Goal: Information Seeking & Learning: Learn about a topic

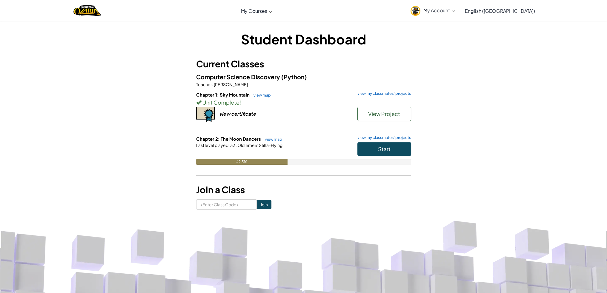
click at [370, 158] on div "Start" at bounding box center [381, 150] width 60 height 17
click at [370, 154] on button "Start" at bounding box center [384, 149] width 54 height 14
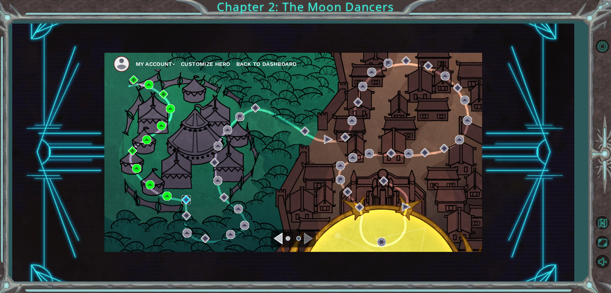
click at [183, 197] on img at bounding box center [186, 200] width 9 height 9
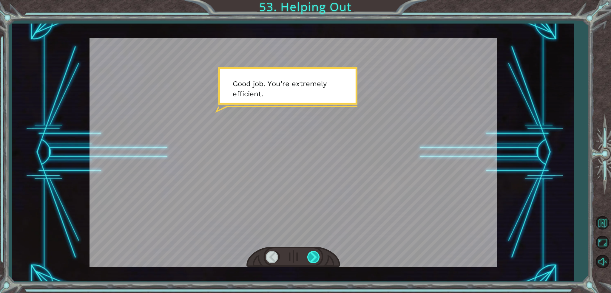
click at [308, 258] on div at bounding box center [314, 257] width 13 height 12
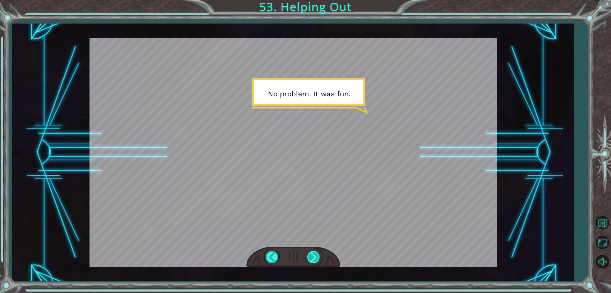
click at [308, 258] on div at bounding box center [314, 257] width 13 height 12
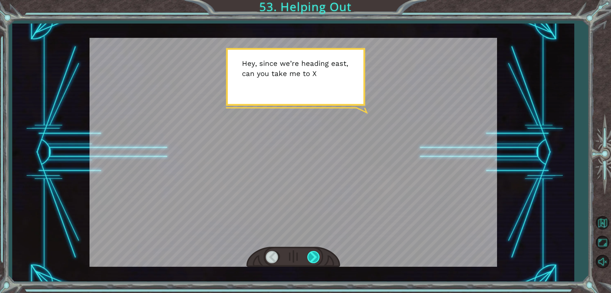
click at [308, 258] on div at bounding box center [314, 257] width 13 height 12
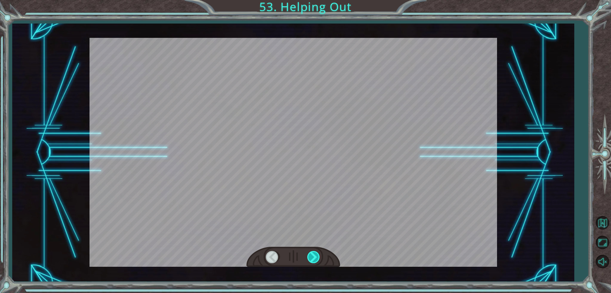
click at [308, 258] on div at bounding box center [314, 257] width 13 height 12
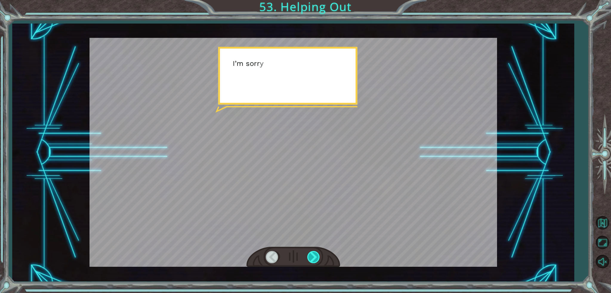
click at [308, 258] on div at bounding box center [314, 257] width 13 height 12
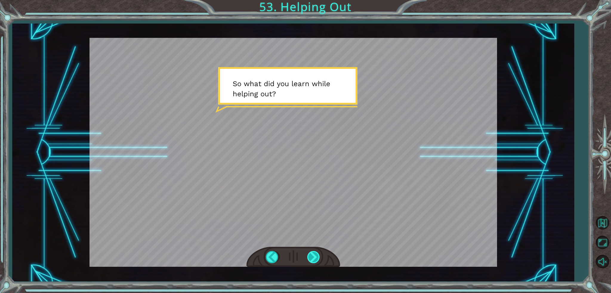
click at [308, 258] on div at bounding box center [314, 257] width 13 height 12
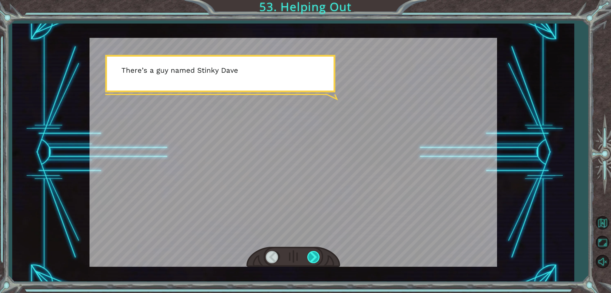
click at [308, 258] on div at bounding box center [314, 257] width 13 height 12
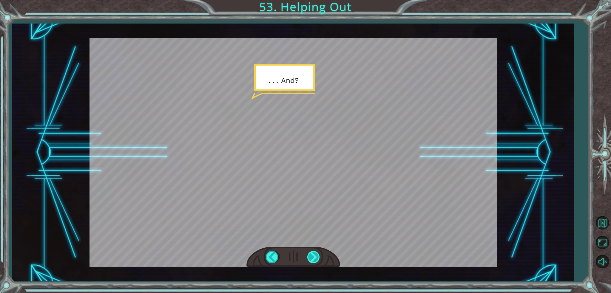
click at [308, 258] on div at bounding box center [314, 257] width 13 height 12
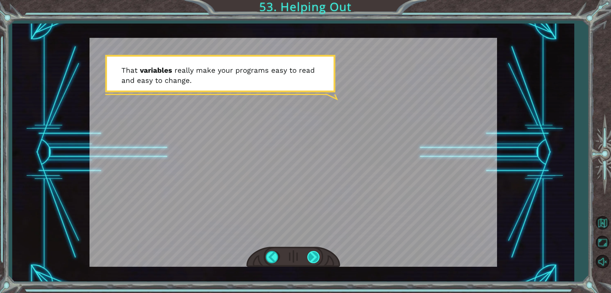
click at [308, 258] on div at bounding box center [314, 257] width 13 height 12
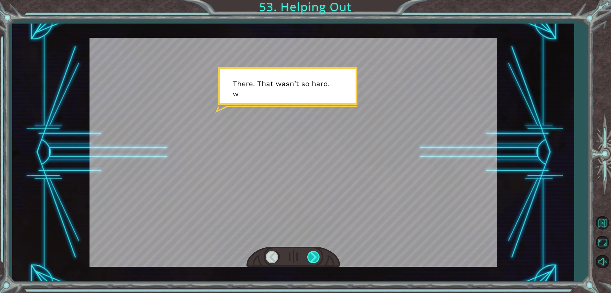
click at [308, 258] on div at bounding box center [314, 257] width 13 height 12
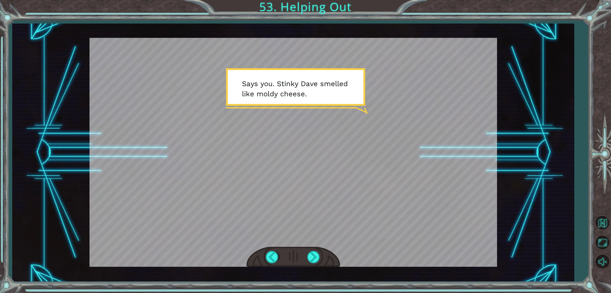
drag, startPoint x: 308, startPoint y: 258, endPoint x: 294, endPoint y: 262, distance: 15.3
click at [301, 262] on div at bounding box center [294, 257] width 94 height 21
click at [313, 254] on div at bounding box center [314, 257] width 13 height 12
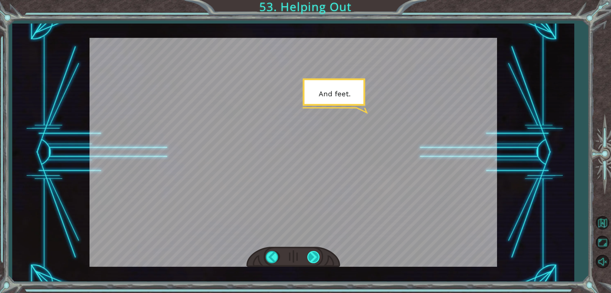
click at [313, 254] on div at bounding box center [314, 257] width 13 height 12
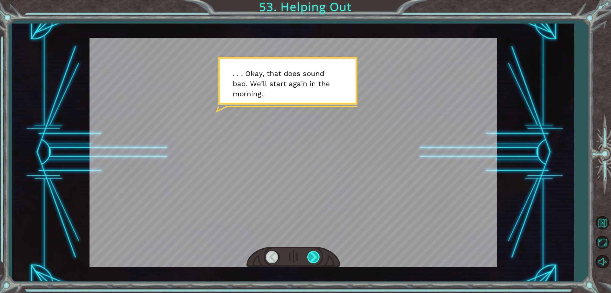
click at [313, 254] on div at bounding box center [314, 257] width 13 height 12
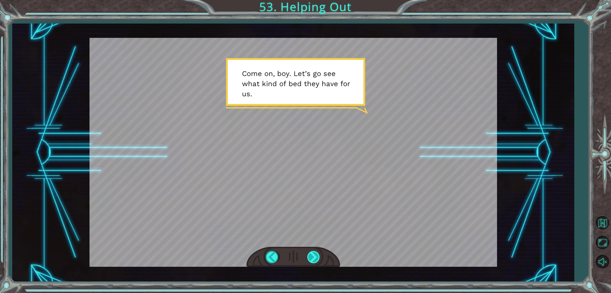
click at [318, 253] on div at bounding box center [314, 257] width 13 height 12
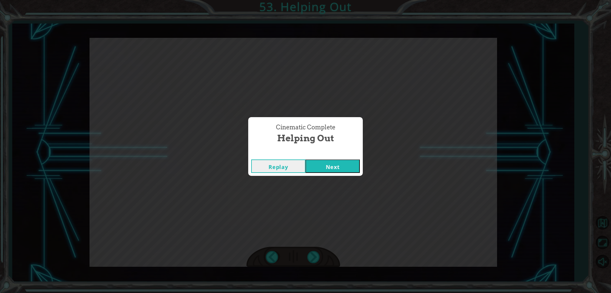
click at [329, 165] on button "Next" at bounding box center [333, 166] width 54 height 13
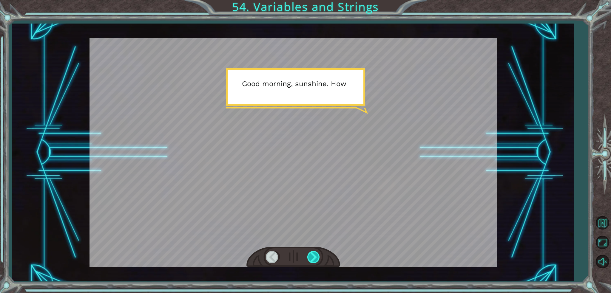
click at [312, 255] on div at bounding box center [314, 257] width 13 height 12
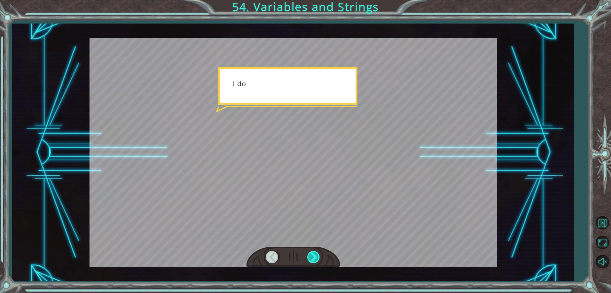
click at [312, 255] on div at bounding box center [314, 257] width 13 height 12
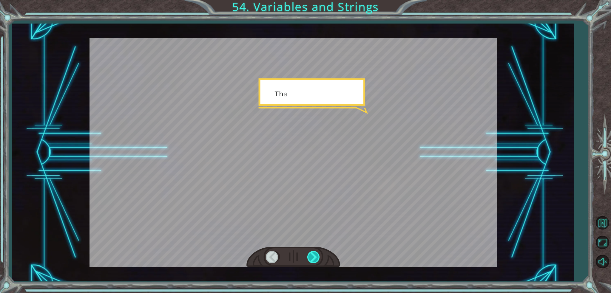
click at [312, 255] on div at bounding box center [314, 257] width 13 height 12
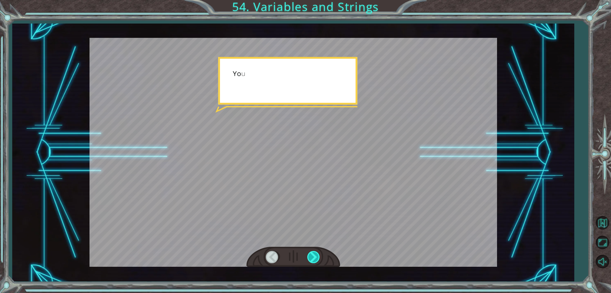
click at [312, 255] on div at bounding box center [314, 257] width 13 height 12
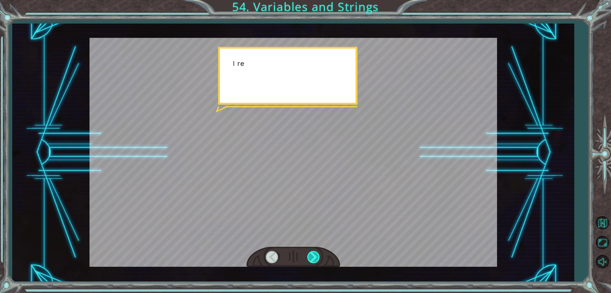
click at [312, 255] on div at bounding box center [314, 257] width 13 height 12
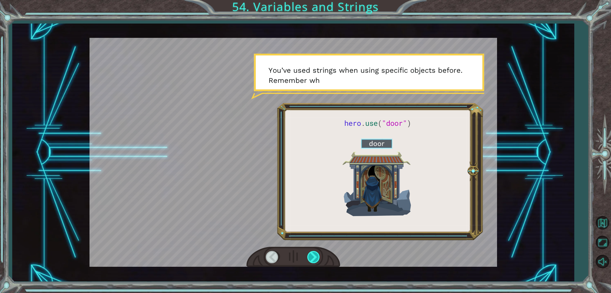
click at [312, 255] on div at bounding box center [314, 257] width 13 height 12
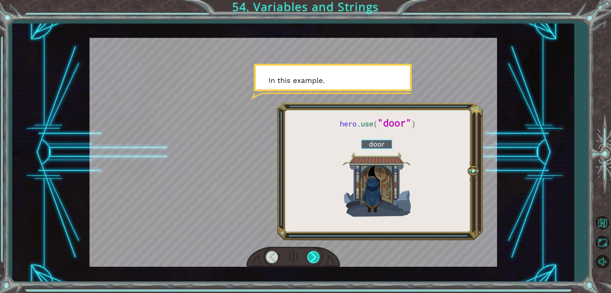
click at [312, 255] on div at bounding box center [314, 257] width 13 height 12
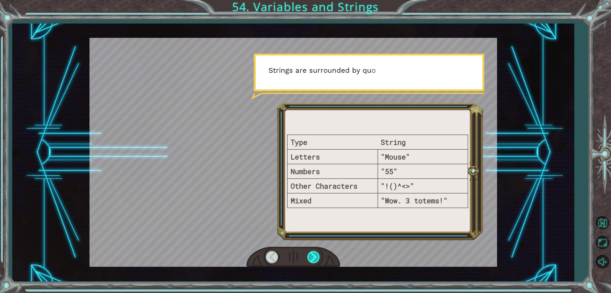
click at [312, 255] on div at bounding box center [314, 257] width 13 height 12
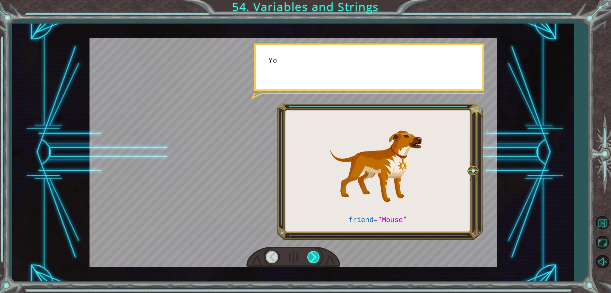
click at [312, 255] on div at bounding box center [314, 257] width 13 height 12
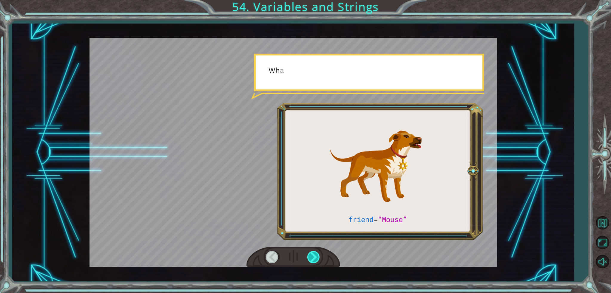
click at [312, 255] on div at bounding box center [314, 257] width 13 height 12
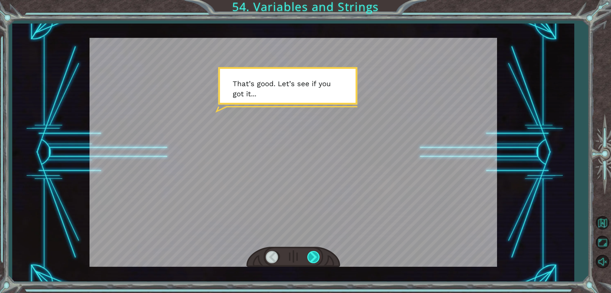
click at [312, 255] on div at bounding box center [314, 257] width 13 height 12
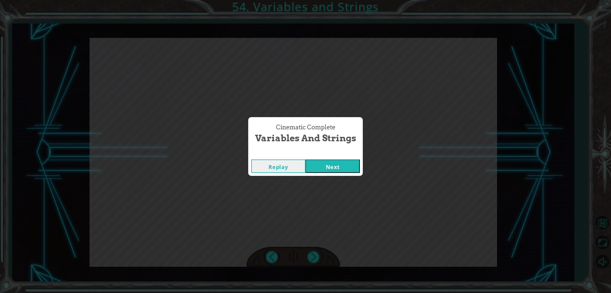
click at [333, 163] on button "Next" at bounding box center [333, 166] width 54 height 13
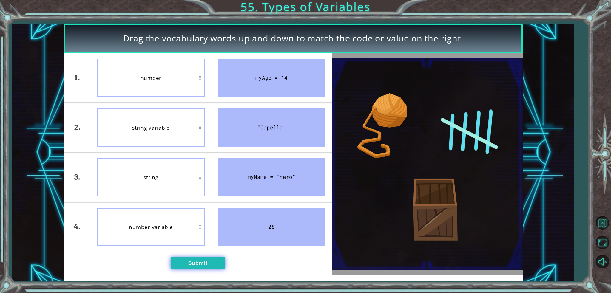
click at [182, 262] on button "Submit" at bounding box center [198, 264] width 54 height 12
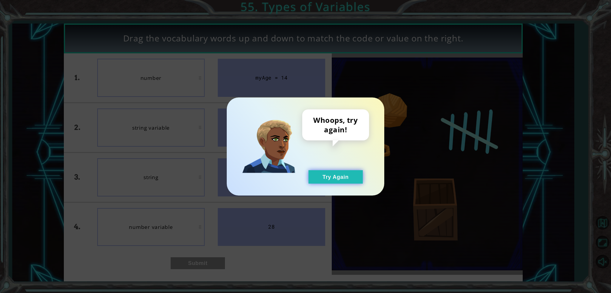
click at [353, 172] on button "Try Again" at bounding box center [336, 176] width 54 height 13
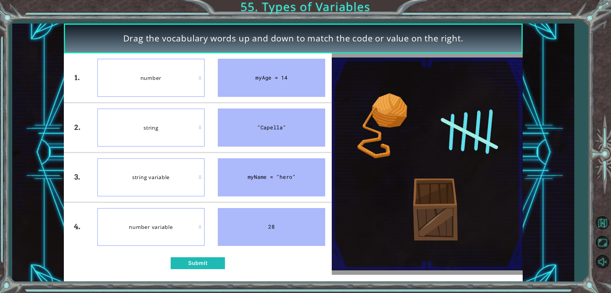
click at [173, 257] on div "1. 2. 3. 4. number string string variable number variable myAge = 14 "Capella" …" at bounding box center [198, 164] width 268 height 222
click at [174, 259] on button "Submit" at bounding box center [198, 264] width 54 height 12
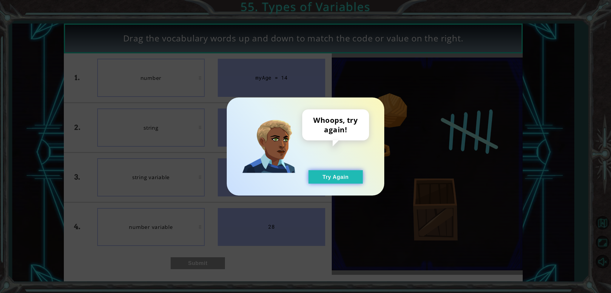
click at [353, 173] on button "Try Again" at bounding box center [336, 176] width 54 height 13
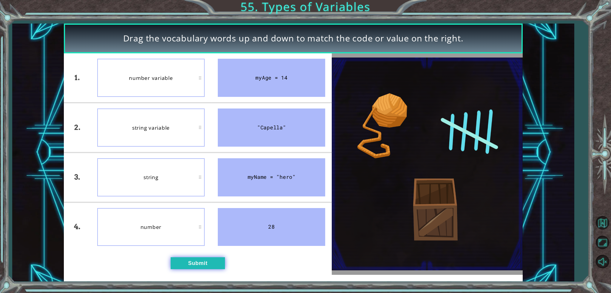
click at [191, 263] on button "Submit" at bounding box center [198, 264] width 54 height 12
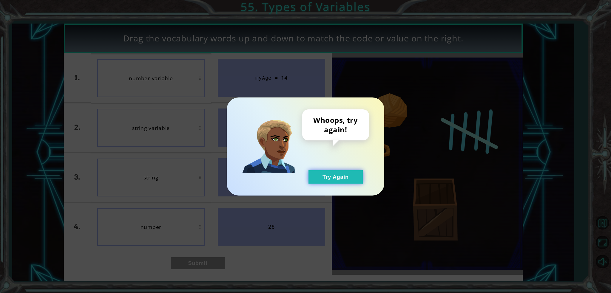
click at [356, 171] on button "Try Again" at bounding box center [336, 176] width 54 height 13
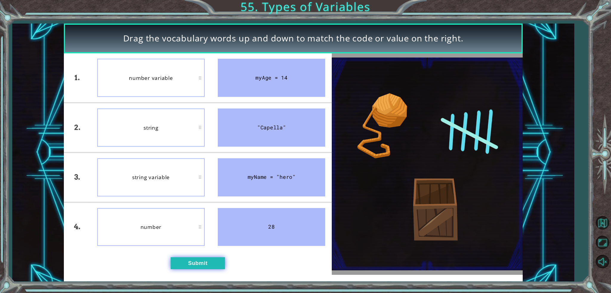
click at [212, 264] on button "Submit" at bounding box center [198, 264] width 54 height 12
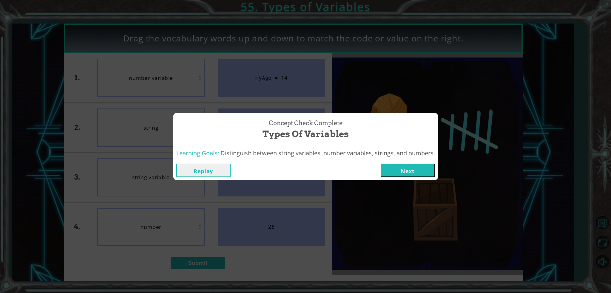
click at [395, 168] on button "Next" at bounding box center [408, 170] width 54 height 13
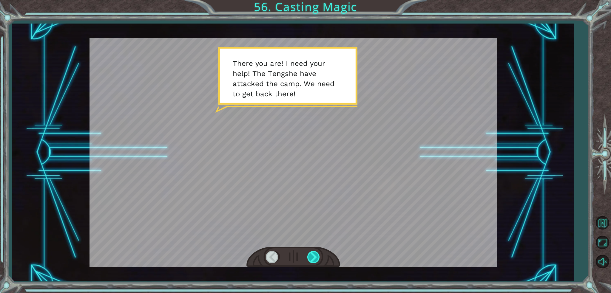
click at [313, 261] on div at bounding box center [314, 257] width 13 height 12
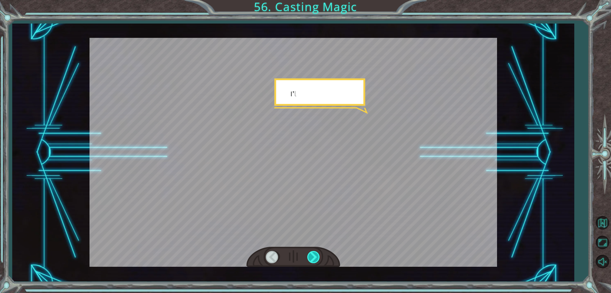
click at [313, 261] on div at bounding box center [314, 257] width 13 height 12
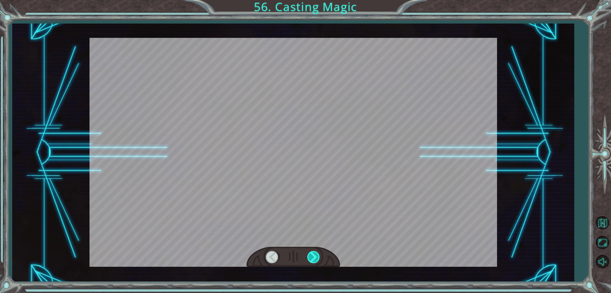
click at [313, 261] on div at bounding box center [314, 257] width 13 height 12
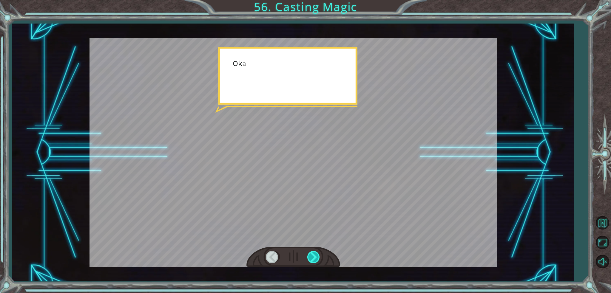
click at [313, 261] on div at bounding box center [314, 257] width 13 height 12
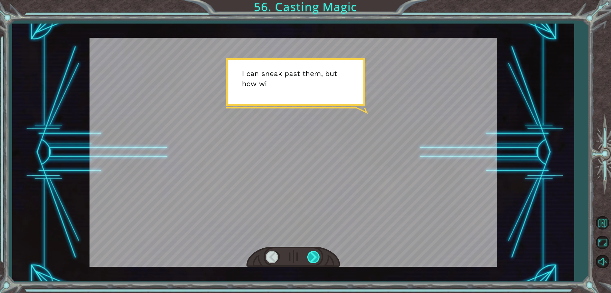
click at [313, 261] on div at bounding box center [314, 257] width 13 height 12
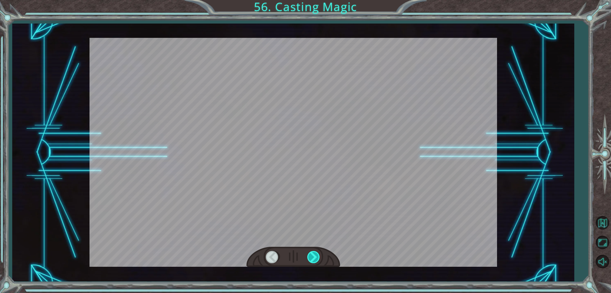
click at [313, 261] on div at bounding box center [314, 257] width 13 height 12
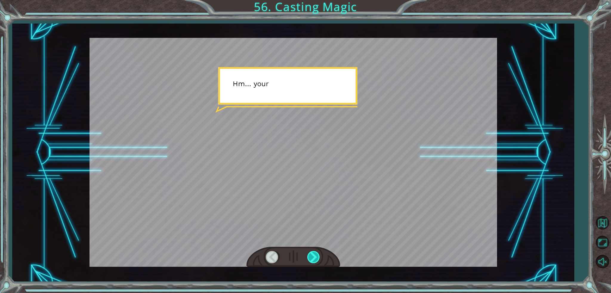
click at [313, 261] on div at bounding box center [314, 257] width 13 height 12
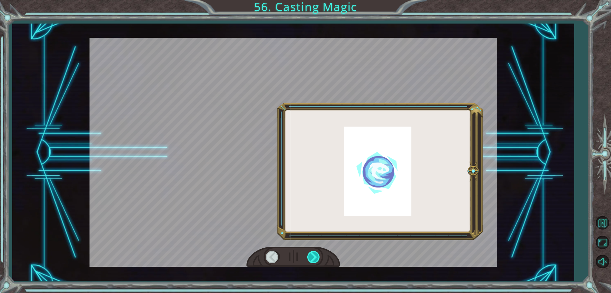
click at [313, 261] on div at bounding box center [314, 257] width 13 height 12
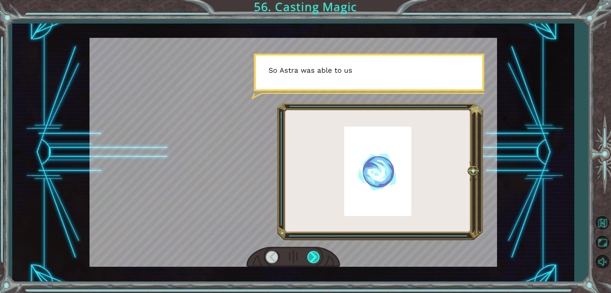
click at [313, 261] on div at bounding box center [314, 257] width 13 height 12
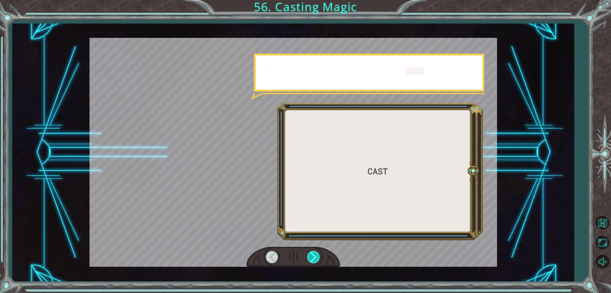
click at [313, 261] on div at bounding box center [314, 257] width 13 height 12
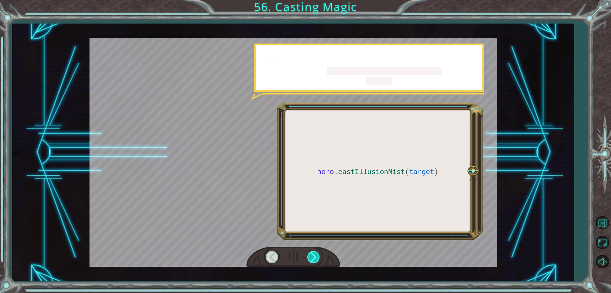
click at [313, 261] on div at bounding box center [314, 257] width 13 height 12
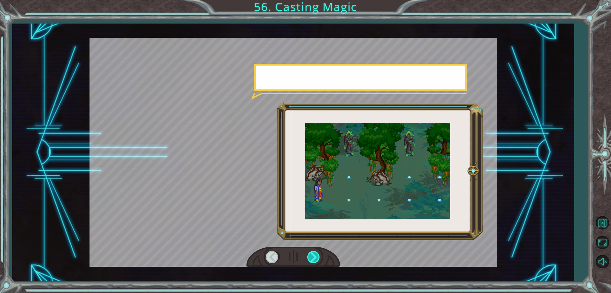
click at [313, 261] on div at bounding box center [314, 257] width 13 height 12
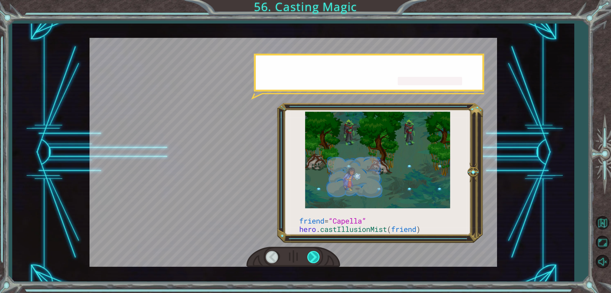
click at [313, 261] on div at bounding box center [314, 257] width 13 height 12
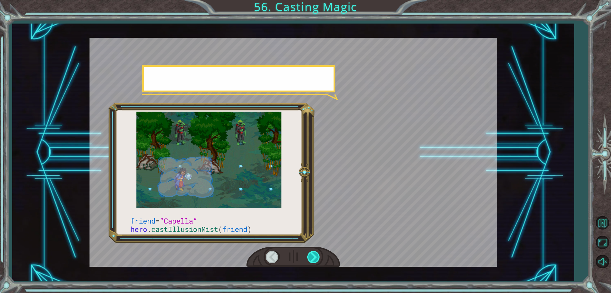
click at [313, 261] on div at bounding box center [314, 257] width 13 height 12
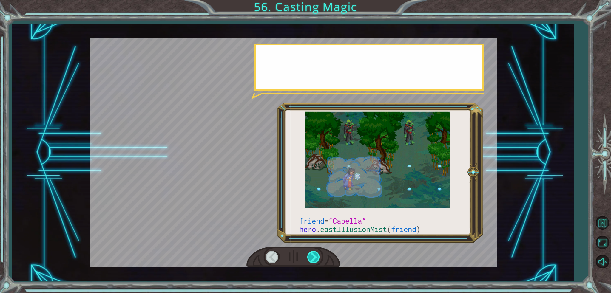
click at [313, 261] on div at bounding box center [314, 257] width 13 height 12
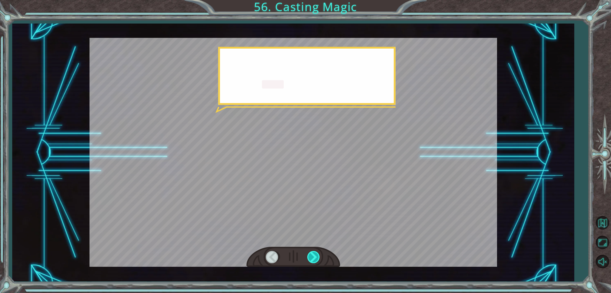
click at [313, 261] on div at bounding box center [314, 257] width 13 height 12
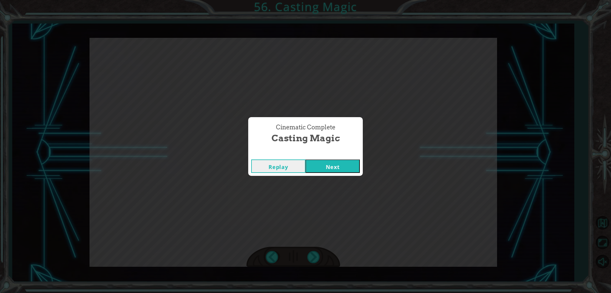
click at [339, 169] on button "Next" at bounding box center [333, 166] width 54 height 13
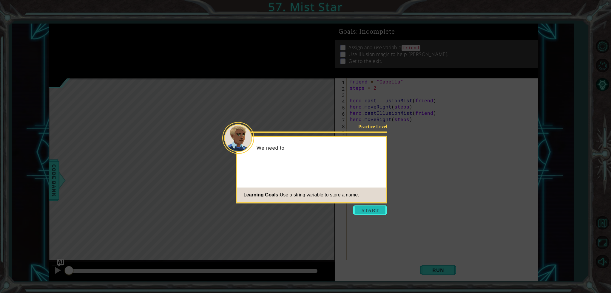
click at [356, 211] on button "Start" at bounding box center [370, 211] width 34 height 10
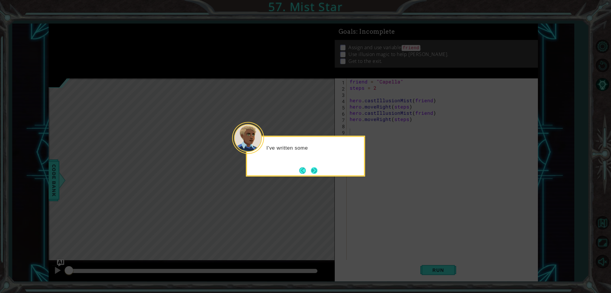
click at [316, 168] on button "Next" at bounding box center [315, 171] width 8 height 8
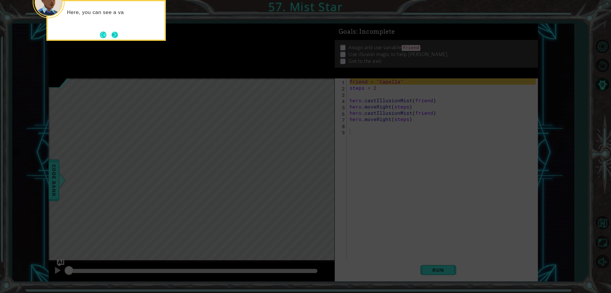
click at [116, 33] on button "Next" at bounding box center [114, 35] width 7 height 7
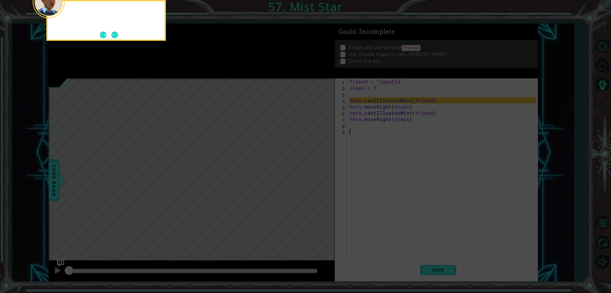
click at [116, 33] on button "Next" at bounding box center [114, 34] width 7 height 7
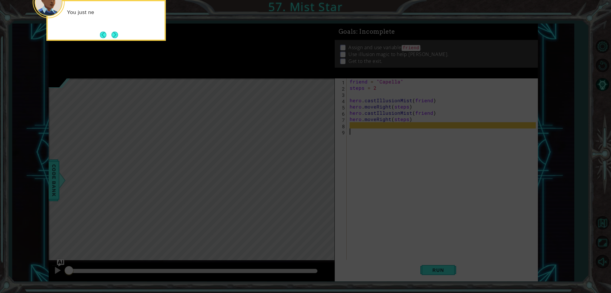
drag, startPoint x: 124, startPoint y: 37, endPoint x: 121, endPoint y: 37, distance: 3.3
click at [122, 37] on div "You just ne" at bounding box center [106, 20] width 119 height 41
click at [117, 38] on button "Next" at bounding box center [114, 34] width 7 height 7
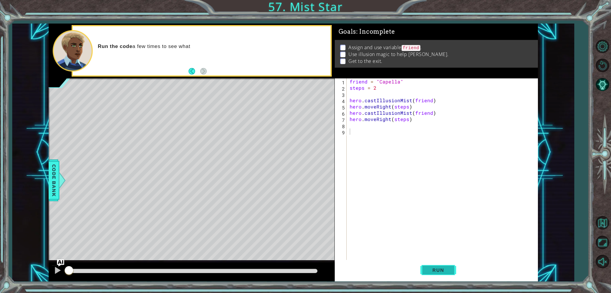
click at [444, 270] on span "Run" at bounding box center [439, 271] width 24 height 6
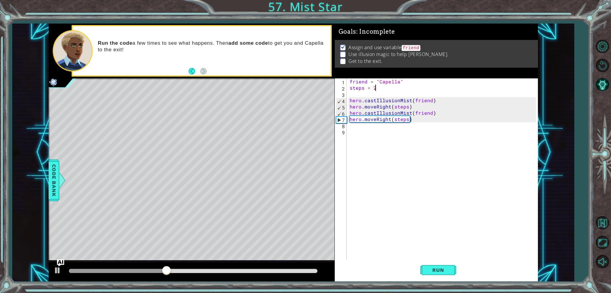
click at [388, 85] on div "friend = "Capella" steps = 2 hero . castIllusionMist ( friend ) hero . moveRigh…" at bounding box center [444, 176] width 191 height 194
type textarea "steps = 3"
click at [435, 269] on span "Run" at bounding box center [439, 271] width 24 height 6
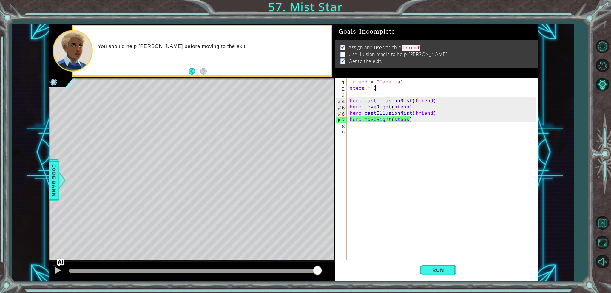
click at [375, 131] on div "friend = "Capella" steps = 3 hero . castIllusionMist ( friend ) hero . moveRigh…" at bounding box center [444, 176] width 191 height 194
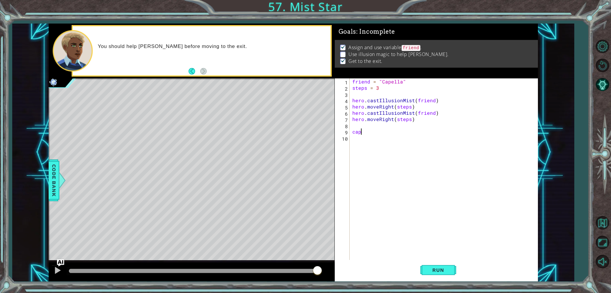
scroll to position [0, 0]
type textarea "c"
type textarea "friend"
click at [56, 164] on span "Code Bank" at bounding box center [54, 180] width 10 height 36
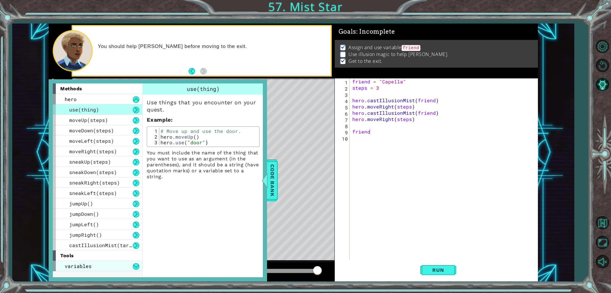
click at [110, 262] on div "variables" at bounding box center [98, 266] width 90 height 10
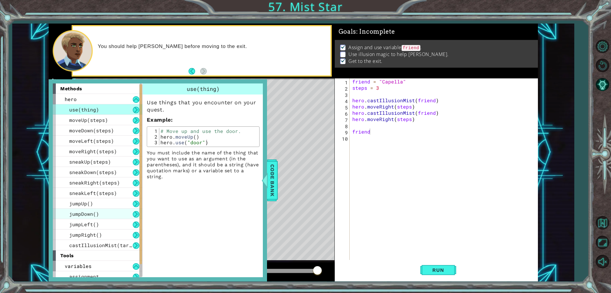
scroll to position [14, 0]
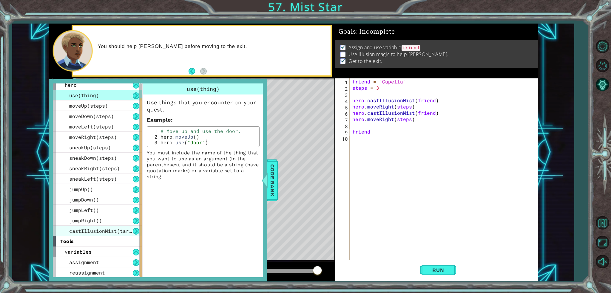
click at [93, 230] on span "castIllusionMist(target)" at bounding box center [105, 231] width 72 height 6
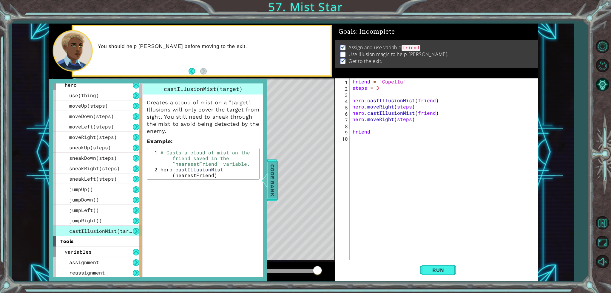
click at [275, 173] on span "Code Bank" at bounding box center [273, 180] width 10 height 36
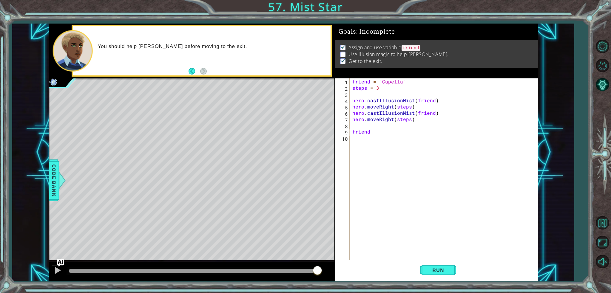
scroll to position [0, 0]
drag, startPoint x: 377, startPoint y: 127, endPoint x: 366, endPoint y: 131, distance: 11.8
click at [366, 130] on div "friend = "Capella" steps = 3 hero . castIllusionMist ( friend ) hero . moveRigh…" at bounding box center [445, 176] width 188 height 194
drag, startPoint x: 379, startPoint y: 136, endPoint x: 351, endPoint y: 129, distance: 28.4
click at [351, 129] on div "friend = "Capella" steps = 3 hero . castIllusionMist ( friend ) hero . moveRigh…" at bounding box center [445, 176] width 188 height 194
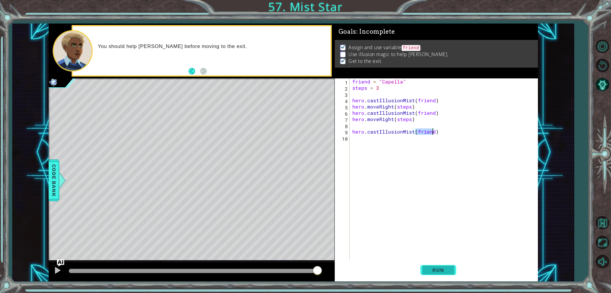
click at [435, 267] on button "Run" at bounding box center [439, 270] width 36 height 20
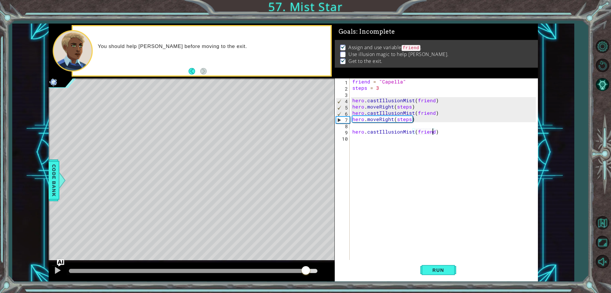
drag, startPoint x: 296, startPoint y: 270, endPoint x: 307, endPoint y: 267, distance: 11.7
click at [307, 269] on div at bounding box center [193, 271] width 248 height 4
drag, startPoint x: 266, startPoint y: 273, endPoint x: 242, endPoint y: 276, distance: 24.1
click at [238, 273] on div at bounding box center [153, 271] width 169 height 4
click at [57, 273] on div at bounding box center [58, 271] width 8 height 8
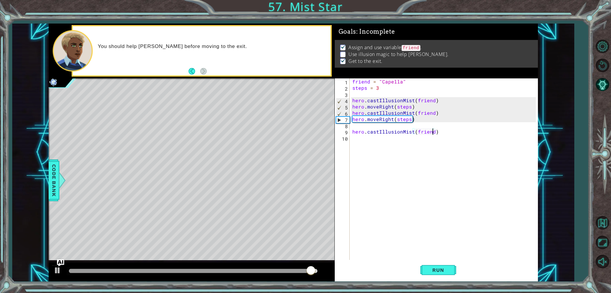
click at [386, 87] on div "friend = "Capella" steps = 3 hero . castIllusionMist ( friend ) hero . moveRigh…" at bounding box center [445, 176] width 188 height 194
type textarea "steps = 3"
drag, startPoint x: 389, startPoint y: 188, endPoint x: 389, endPoint y: 182, distance: 5.7
click at [389, 187] on div "friend = "Capella" steps = 3 hero . castIllusionMist ( friend ) hero . moveRigh…" at bounding box center [445, 176] width 188 height 194
click at [413, 118] on div "friend = "Capella" steps = 3 hero . castIllusionMist ( friend ) hero . moveRigh…" at bounding box center [445, 176] width 188 height 194
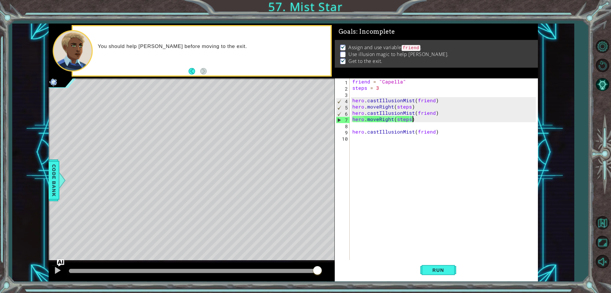
click at [383, 83] on div "friend = "Capella" steps = 3 hero . castIllusionMist ( friend ) hero . moveRigh…" at bounding box center [445, 176] width 188 height 194
type textarea "friend = "Capella""
click at [339, 50] on ul "Assign and use variable friend . Use illusion magic to help Capella. Get to the…" at bounding box center [436, 54] width 195 height 21
click at [342, 52] on p at bounding box center [342, 55] width 5 height 6
click at [193, 74] on button "Back" at bounding box center [195, 71] width 12 height 7
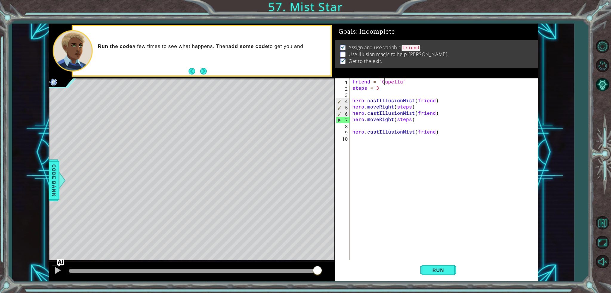
click at [196, 75] on footer at bounding box center [198, 71] width 18 height 9
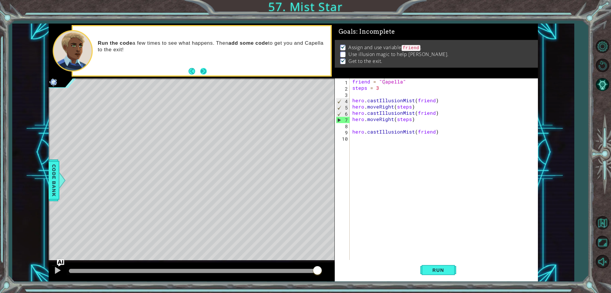
click at [205, 75] on button "Next" at bounding box center [203, 71] width 7 height 7
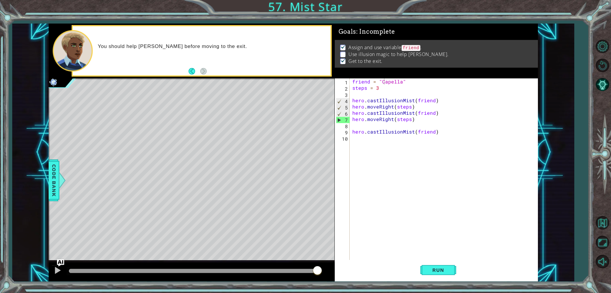
click at [205, 75] on footer at bounding box center [198, 71] width 18 height 9
click at [446, 274] on button "Run" at bounding box center [439, 270] width 36 height 20
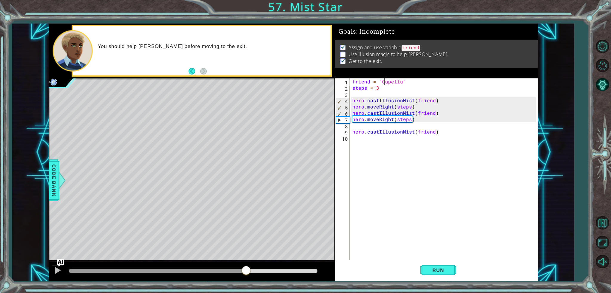
click at [246, 269] on div at bounding box center [193, 271] width 248 height 4
drag, startPoint x: 246, startPoint y: 269, endPoint x: 269, endPoint y: 269, distance: 22.7
click at [269, 269] on div at bounding box center [268, 271] width 11 height 11
drag, startPoint x: 269, startPoint y: 269, endPoint x: 236, endPoint y: 273, distance: 32.5
click at [251, 273] on div at bounding box center [256, 271] width 11 height 11
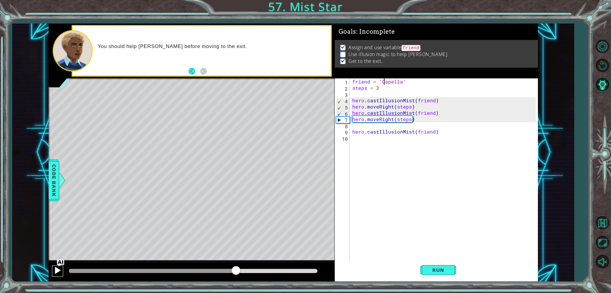
click at [53, 274] on button at bounding box center [58, 271] width 12 height 12
click at [61, 260] on img "Ask AI" at bounding box center [61, 263] width 8 height 8
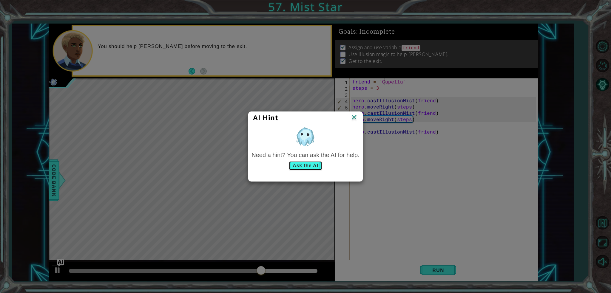
click at [314, 164] on button "Ask the AI" at bounding box center [305, 166] width 33 height 10
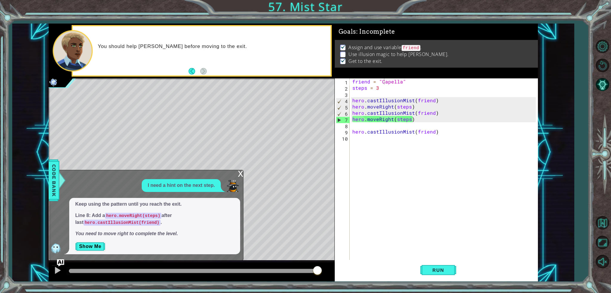
drag, startPoint x: 107, startPoint y: 216, endPoint x: 136, endPoint y: 218, distance: 28.4
click at [132, 218] on code "hero.moveRight(steps)" at bounding box center [133, 216] width 56 height 6
click at [96, 243] on button "Show Me" at bounding box center [90, 247] width 30 height 10
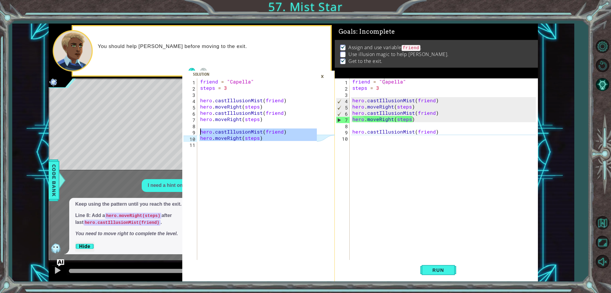
drag, startPoint x: 270, startPoint y: 142, endPoint x: 195, endPoint y: 135, distance: 75.9
click at [195, 135] on div "1 2 3 4 5 6 7 8 9 10 11 friend = "Capella" steps = 3 hero . castIllusionMist ( …" at bounding box center [249, 170] width 135 height 182
drag, startPoint x: 200, startPoint y: 131, endPoint x: 294, endPoint y: 141, distance: 94.5
click at [294, 141] on div "friend = "Capella" steps = 3 hero . castIllusionMist ( friend ) hero . moveRigh…" at bounding box center [259, 176] width 121 height 194
type textarea "hero.castIllusionMist(friend) hero.moveRight(steps)"
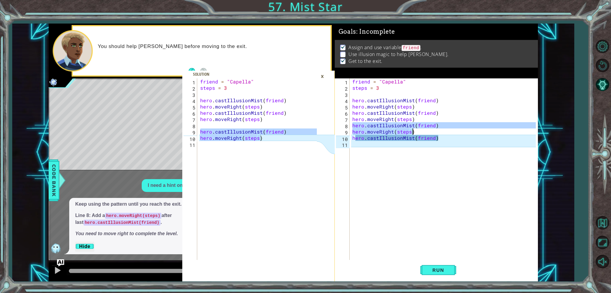
click at [448, 137] on div "friend = "Capella" steps = 3 hero . castIllusionMist ( friend ) hero . moveRigh…" at bounding box center [445, 176] width 188 height 194
type textarea "hero.castIllusionMist(friend)"
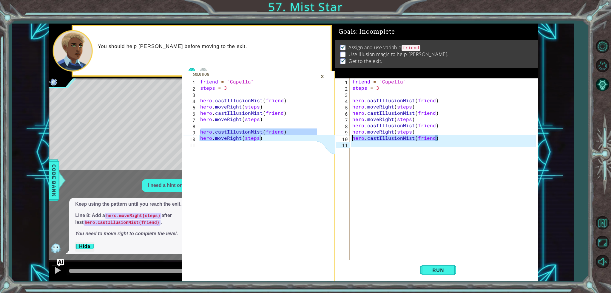
drag, startPoint x: 448, startPoint y: 137, endPoint x: 332, endPoint y: 139, distance: 116.2
click at [332, 139] on div "hero.castIllusionMist(friend) hero.moveRight(steps) 1 2 3 4 5 6 7 8 9 10 11 fri…" at bounding box center [294, 153] width 490 height 258
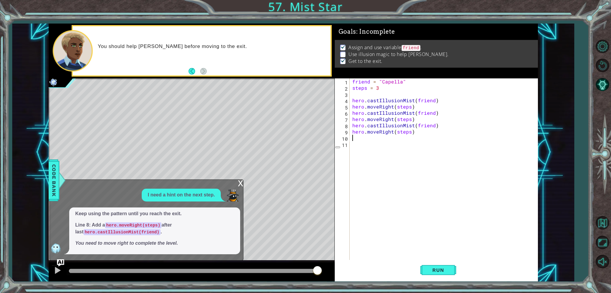
click at [239, 181] on div "x" at bounding box center [240, 183] width 5 height 6
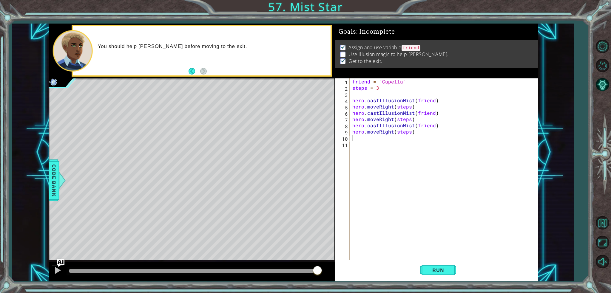
click at [57, 266] on img "Ask AI" at bounding box center [61, 263] width 8 height 8
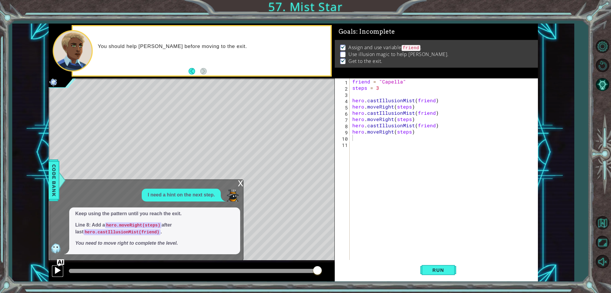
click at [57, 269] on div at bounding box center [58, 271] width 8 height 8
click at [58, 271] on div at bounding box center [58, 271] width 8 height 8
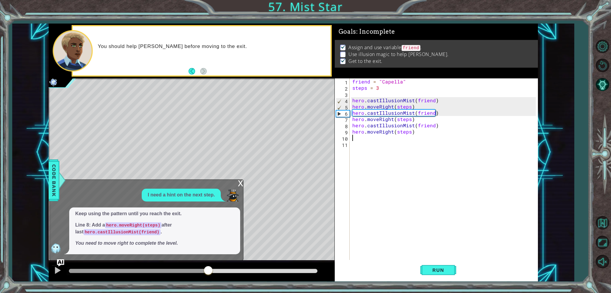
drag, startPoint x: 80, startPoint y: 271, endPoint x: 229, endPoint y: 269, distance: 149.3
click at [214, 269] on div at bounding box center [208, 271] width 11 height 11
click at [240, 185] on div "x" at bounding box center [240, 183] width 5 height 6
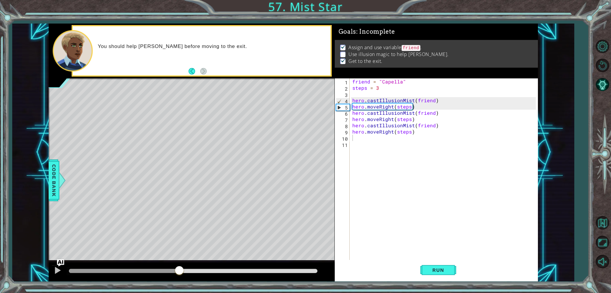
click at [194, 259] on div "methods hero use(thing) moveUp(steps) moveDown(steps) moveLeft(steps) moveRight…" at bounding box center [294, 153] width 490 height 258
type textarea "hero.moveRight(steps)"
click at [412, 120] on div "friend = "Capella" steps = 3 hero . castIllusionMist ( friend ) hero . moveRigh…" at bounding box center [445, 176] width 188 height 194
click at [64, 264] on img "Ask AI" at bounding box center [61, 263] width 8 height 8
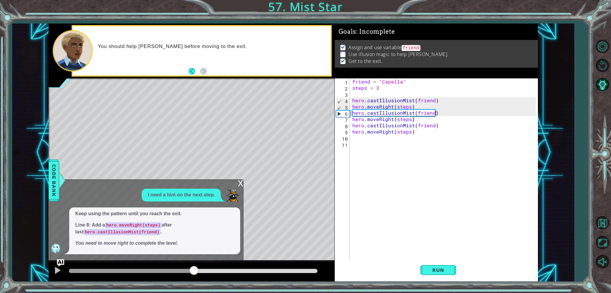
click at [104, 245] on em "You need to move right to complete the level." at bounding box center [126, 243] width 103 height 5
drag, startPoint x: 108, startPoint y: 224, endPoint x: 169, endPoint y: 219, distance: 61.7
click at [162, 221] on span "Keep using the pattern until you reach the exit. Line 8: Add a hero.moveRight(s…" at bounding box center [154, 229] width 159 height 36
drag, startPoint x: 448, startPoint y: 132, endPoint x: 407, endPoint y: 132, distance: 41.8
click at [407, 132] on div "friend = "Capella" steps = 3 hero . castIllusionMist ( friend ) hero . moveRigh…" at bounding box center [445, 176] width 188 height 194
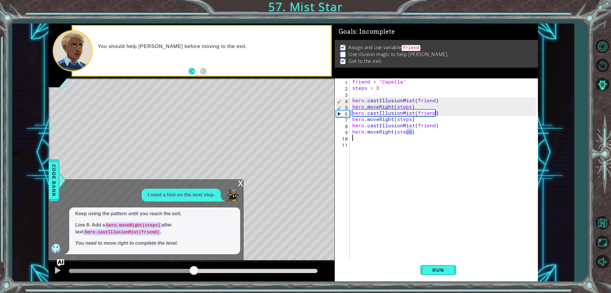
type textarea "s)"
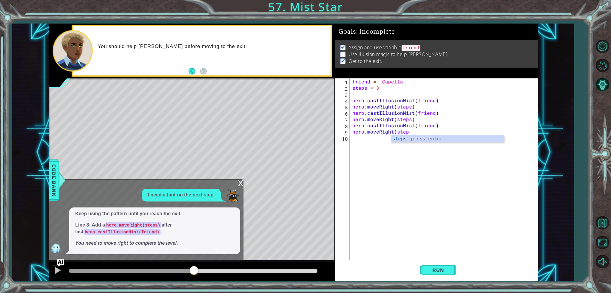
click at [414, 137] on div "step s press enter" at bounding box center [447, 146] width 113 height 21
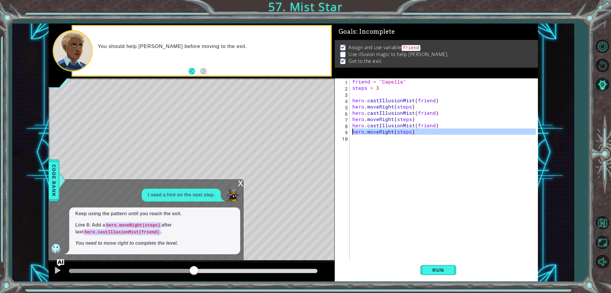
drag, startPoint x: 414, startPoint y: 135, endPoint x: 351, endPoint y: 130, distance: 63.5
click at [351, 130] on div "hero.moveRight(steps) 1 2 3 4 5 6 7 8 9 10 friend = "Capella" steps = 3 hero . …" at bounding box center [435, 170] width 201 height 182
type textarea "C"
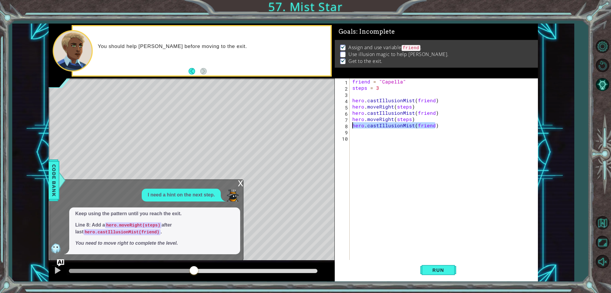
drag, startPoint x: 452, startPoint y: 127, endPoint x: 353, endPoint y: 124, distance: 99.2
click at [353, 124] on div "friend = "Capella" steps = 3 hero . castIllusionMist ( friend ) hero . moveRigh…" at bounding box center [445, 176] width 188 height 194
type textarea "hero.castIllusionMist(friend)"
click at [134, 225] on code "hero.moveRight(steps)" at bounding box center [133, 226] width 56 height 6
click at [134, 224] on code "hero.moveRight(steps)" at bounding box center [133, 226] width 56 height 6
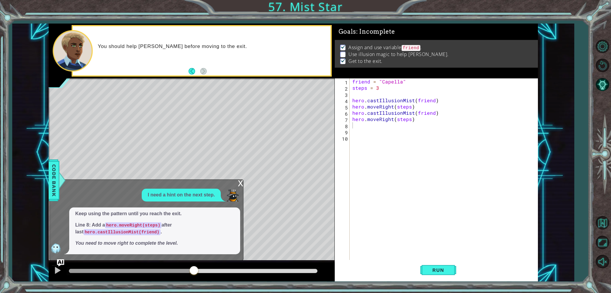
click at [134, 224] on code "hero.moveRight(steps)" at bounding box center [133, 226] width 56 height 6
click at [359, 126] on div "friend = "Capella" steps = 3 hero . castIllusionMist ( friend ) hero . moveRigh…" at bounding box center [445, 176] width 188 height 194
type textarea "hero.moveRight(steps)"
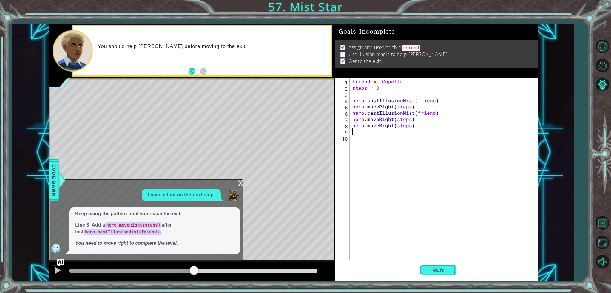
click at [377, 133] on div "friend = "Capella" steps = 3 hero . castIllusionMist ( friend ) hero . moveRigh…" at bounding box center [445, 176] width 188 height 194
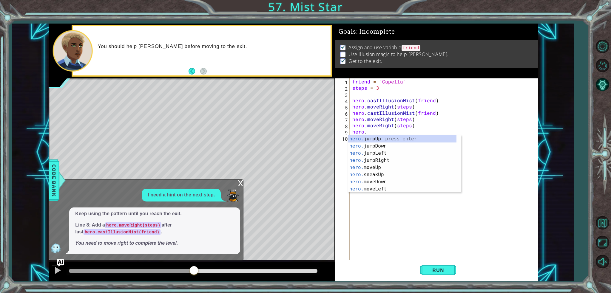
scroll to position [0, 1]
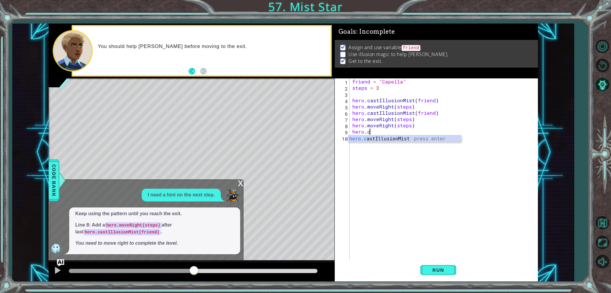
type textarea "hero.castIllusionMist(friend)"
click at [380, 173] on div "friend = "Capella" steps = 3 hero . castIllusionMist ( friend ) hero . moveRigh…" at bounding box center [445, 176] width 188 height 194
click at [431, 268] on span "Run" at bounding box center [439, 271] width 24 height 6
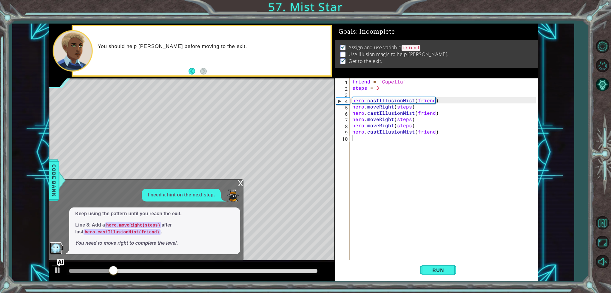
click at [52, 249] on img at bounding box center [56, 249] width 12 height 12
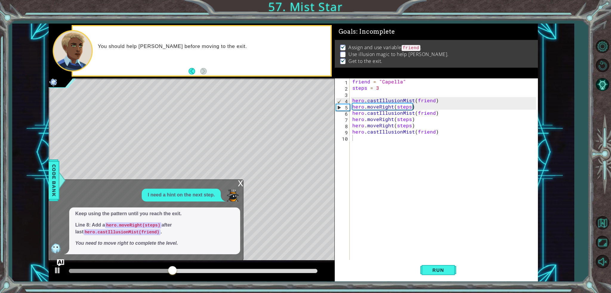
click at [241, 181] on div "x" at bounding box center [240, 183] width 5 height 6
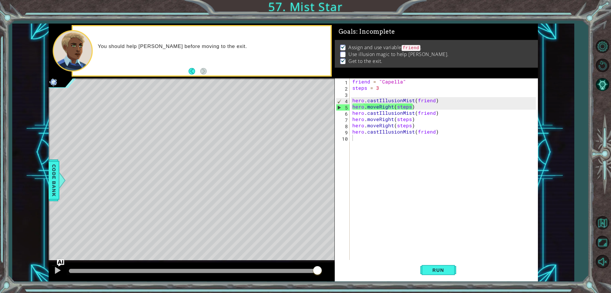
click at [413, 45] on code "friend" at bounding box center [411, 48] width 19 height 6
click at [413, 123] on div "friend = "Capella" steps = 3 hero . castIllusionMist ( friend ) hero . moveRigh…" at bounding box center [445, 176] width 188 height 194
click at [63, 262] on img "Ask AI" at bounding box center [61, 263] width 8 height 8
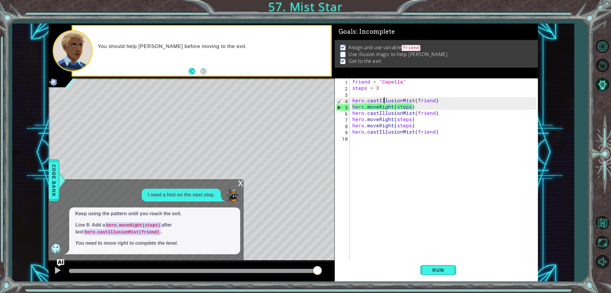
click at [383, 103] on div "friend = "Capella" steps = 3 hero . castIllusionMist ( friend ) hero . moveRigh…" at bounding box center [445, 176] width 188 height 194
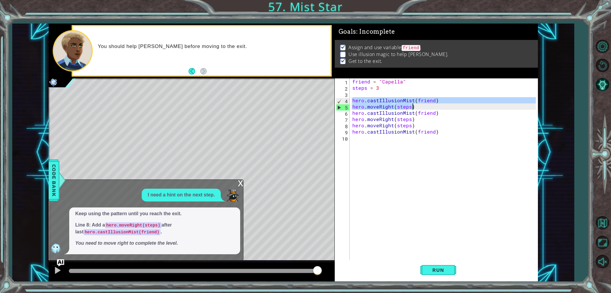
drag, startPoint x: 352, startPoint y: 100, endPoint x: 424, endPoint y: 107, distance: 72.3
click at [424, 107] on div "friend = "Capella" steps = 3 hero . castIllusionMist ( friend ) hero . moveRigh…" at bounding box center [445, 176] width 188 height 194
click at [351, 127] on div "hero.castIllusionMist(friend) hero.moveRight(steps) 1 2 3 4 5 6 7 8 9 10 friend…" at bounding box center [435, 170] width 201 height 182
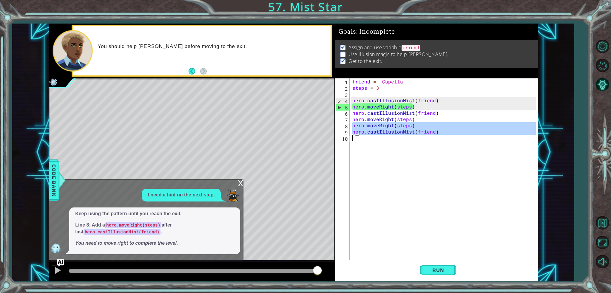
drag, startPoint x: 353, startPoint y: 126, endPoint x: 442, endPoint y: 138, distance: 88.8
click at [442, 138] on div "friend = "Capella" steps = 3 hero . castIllusionMist ( friend ) hero . moveRigh…" at bounding box center [445, 176] width 188 height 194
type textarea "hero.castIllusionMist(friend)"
click at [394, 148] on div "friend = "Capella" steps = 3 hero . castIllusionMist ( friend ) hero . moveRigh…" at bounding box center [443, 170] width 185 height 182
drag, startPoint x: 437, startPoint y: 133, endPoint x: 346, endPoint y: 128, distance: 91.2
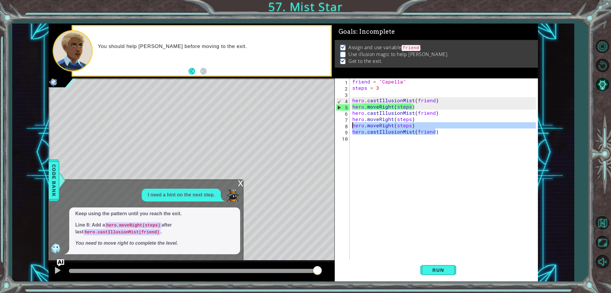
click at [346, 128] on div "1 2 3 4 5 6 7 8 9 10 friend = "Capella" steps = 3 hero . castIllusionMist ( fri…" at bounding box center [435, 170] width 201 height 182
paste textarea "Code Area"
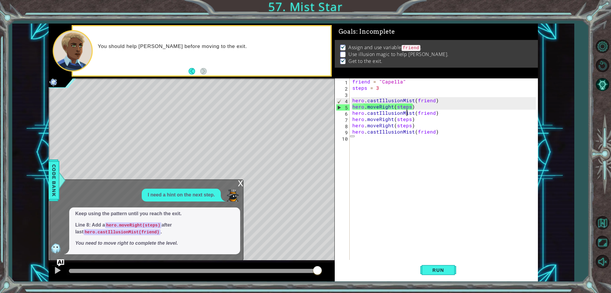
click at [406, 114] on div "friend = "Capella" steps = 3 hero . castIllusionMist ( friend ) hero . moveRigh…" at bounding box center [445, 176] width 188 height 194
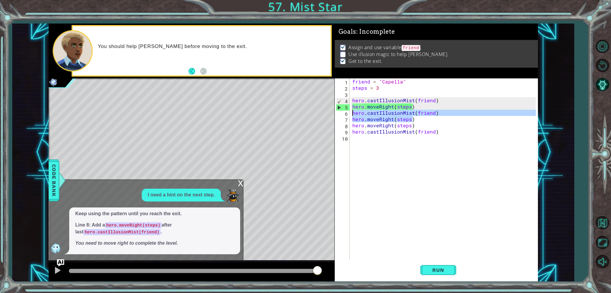
drag, startPoint x: 416, startPoint y: 120, endPoint x: 343, endPoint y: 115, distance: 72.7
click at [343, 115] on div "hero.castIllusionMist(friend) 1 2 3 4 5 6 7 8 9 10 friend = "Capella" steps = 3…" at bounding box center [435, 170] width 201 height 182
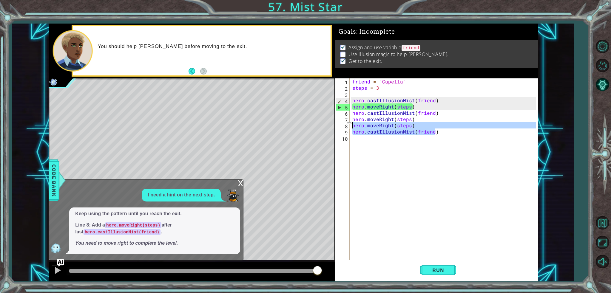
drag, startPoint x: 439, startPoint y: 133, endPoint x: 344, endPoint y: 123, distance: 95.7
click at [344, 123] on div "hero.castIllusionMist(friend) hero.moveRight(steps) 1 2 3 4 5 6 7 8 9 10 friend…" at bounding box center [435, 170] width 201 height 182
paste textarea "Code Area"
type textarea "hero.moveRight(steps)"
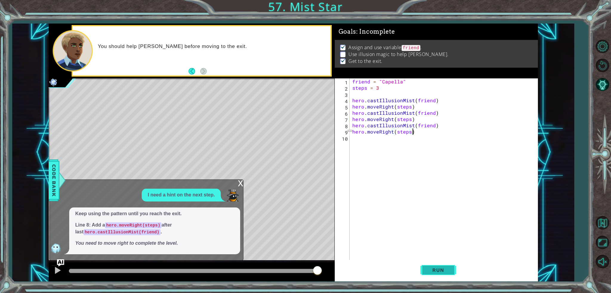
click at [447, 271] on span "Run" at bounding box center [439, 271] width 24 height 6
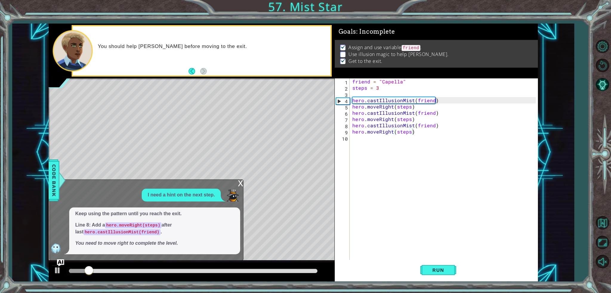
click at [241, 181] on div "x" at bounding box center [240, 183] width 5 height 6
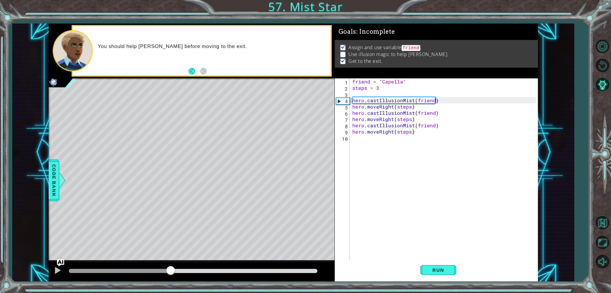
drag, startPoint x: 156, startPoint y: 270, endPoint x: 180, endPoint y: 265, distance: 24.5
click at [180, 265] on div at bounding box center [192, 272] width 286 height 19
drag, startPoint x: 220, startPoint y: 274, endPoint x: 238, endPoint y: 271, distance: 18.2
click at [231, 271] on div at bounding box center [226, 271] width 11 height 11
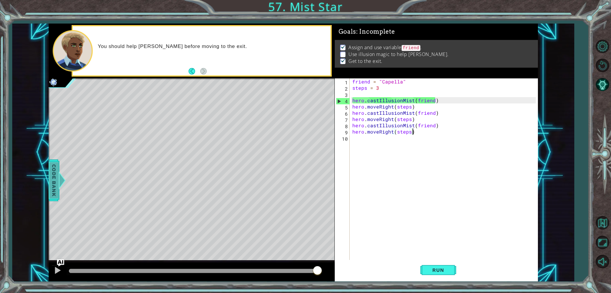
click at [52, 184] on span "Code Bank" at bounding box center [54, 180] width 10 height 36
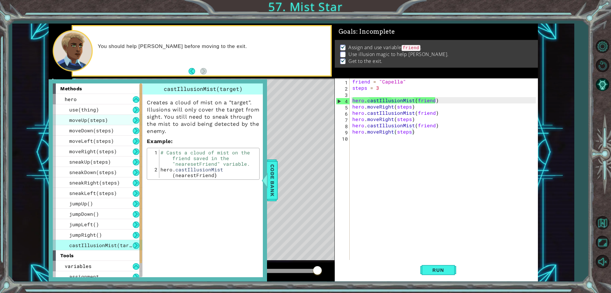
click at [89, 118] on span "moveUp(steps)" at bounding box center [88, 120] width 39 height 6
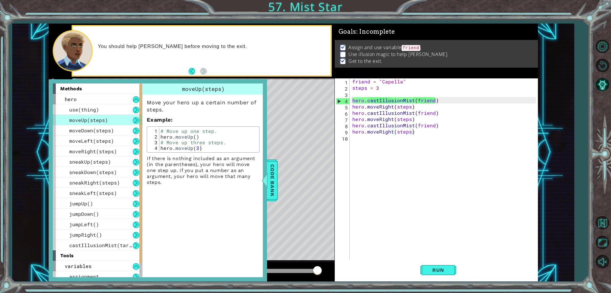
click at [469, 233] on div "friend = "Capella" steps = 3 hero . castIllusionMist ( friend ) hero . moveRigh…" at bounding box center [445, 176] width 188 height 194
click at [271, 175] on span "Code Bank" at bounding box center [273, 180] width 10 height 36
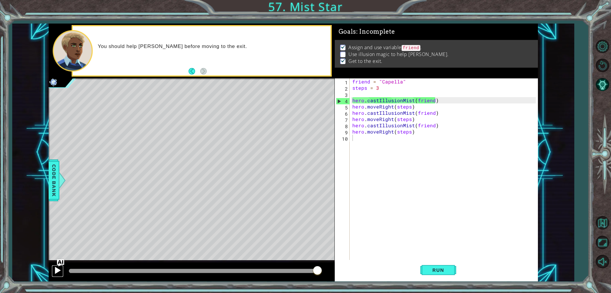
click at [60, 268] on div at bounding box center [58, 271] width 8 height 8
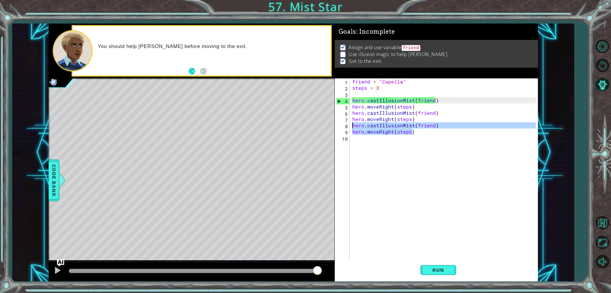
drag, startPoint x: 427, startPoint y: 135, endPoint x: 350, endPoint y: 126, distance: 77.2
click at [350, 126] on div "1 2 3 4 5 6 7 8 9 10 friend = "Capella" steps = 3 hero . castIllusionMist ( fri…" at bounding box center [435, 170] width 201 height 182
click at [384, 126] on div "friend = "Capella" steps = 3 hero . castIllusionMist ( friend ) hero . moveRigh…" at bounding box center [443, 170] width 185 height 182
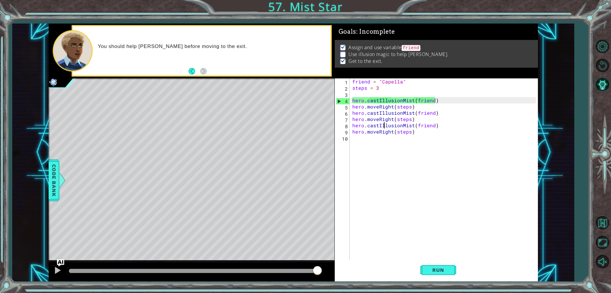
click at [399, 132] on div "friend = "Capella" steps = 3 hero . castIllusionMist ( friend ) hero . moveRigh…" at bounding box center [445, 176] width 188 height 194
click at [390, 133] on div "friend = "Capella" steps = 3 hero . castIllusionMist ( friend ) hero . moveRigh…" at bounding box center [445, 176] width 188 height 194
click at [390, 132] on div "friend = "Capella" steps = 3 hero . castIllusionMist ( friend ) hero . moveRigh…" at bounding box center [445, 176] width 188 height 194
click at [413, 134] on div "friend = "Capella" steps = 3 hero . castIllusionMist ( friend ) hero . moveRigh…" at bounding box center [445, 176] width 188 height 194
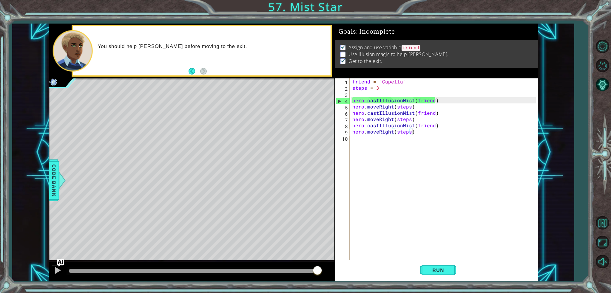
click at [386, 133] on div "friend = "Capella" steps = 3 hero . castIllusionMist ( friend ) hero . moveRigh…" at bounding box center [445, 176] width 188 height 194
click at [386, 133] on div "friend = "Capella" steps = 3 hero . castIllusionMist ( friend ) hero . moveRigh…" at bounding box center [443, 170] width 185 height 182
click at [55, 271] on div at bounding box center [58, 271] width 8 height 8
click at [322, 124] on div "hero.castIllusionMist(friend) hero.moveRight(steps) 1 2 3 4 5 6 7 8 9 10 11 fri…" at bounding box center [294, 153] width 490 height 258
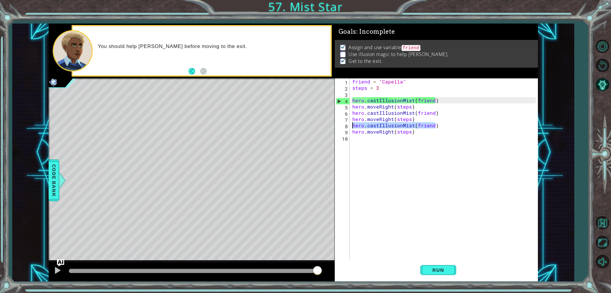
type textarea "hero.castIllusionMist(friend)"
click at [385, 135] on div "friend = "Capella" steps = 3 hero . castIllusionMist ( friend ) hero . moveRigh…" at bounding box center [445, 176] width 188 height 194
paste textarea "hero.castIllusionMist(friend)"
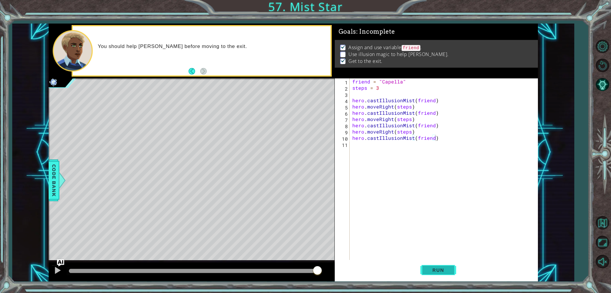
click at [444, 274] on button "Run" at bounding box center [439, 270] width 36 height 20
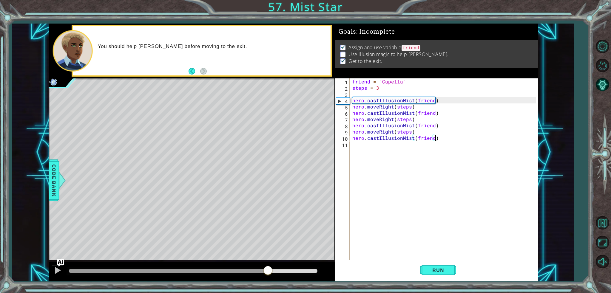
click at [268, 271] on div at bounding box center [193, 271] width 248 height 4
click at [278, 260] on div "methods hero use(thing) moveUp(steps) moveDown(steps) moveLeft(steps) moveRight…" at bounding box center [294, 153] width 490 height 258
click at [412, 137] on div "friend = "Capella" steps = 3 hero . castIllusionMist ( friend ) hero . moveRigh…" at bounding box center [445, 176] width 188 height 194
click at [407, 137] on div "friend = "Capella" steps = 3 hero . castIllusionMist ( friend ) hero . moveRigh…" at bounding box center [445, 176] width 188 height 194
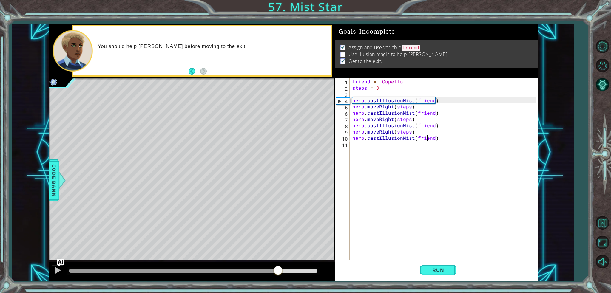
click at [427, 136] on div "friend = "Capella" steps = 3 hero . castIllusionMist ( friend ) hero . moveRigh…" at bounding box center [445, 176] width 188 height 194
click at [444, 135] on div "friend = "Capella" steps = 3 hero . castIllusionMist ( friend ) hero . moveRigh…" at bounding box center [445, 176] width 188 height 194
click at [433, 273] on button "Run" at bounding box center [439, 270] width 36 height 20
drag, startPoint x: 240, startPoint y: 271, endPoint x: 264, endPoint y: 270, distance: 24.2
click at [264, 270] on div at bounding box center [193, 271] width 248 height 4
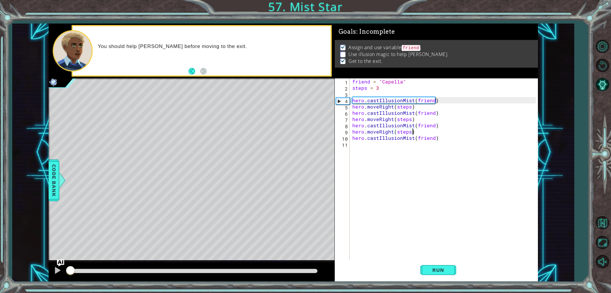
drag, startPoint x: 264, startPoint y: 270, endPoint x: 62, endPoint y: 285, distance: 202.1
click at [62, 285] on div "hero.castIllusionMist(friend) hero.moveRight(steps) 1 2 3 4 5 6 7 8 9 10 11 fri…" at bounding box center [305, 146] width 611 height 293
click at [340, 100] on div "4" at bounding box center [342, 101] width 13 height 6
click at [339, 102] on div "4" at bounding box center [342, 101] width 13 height 6
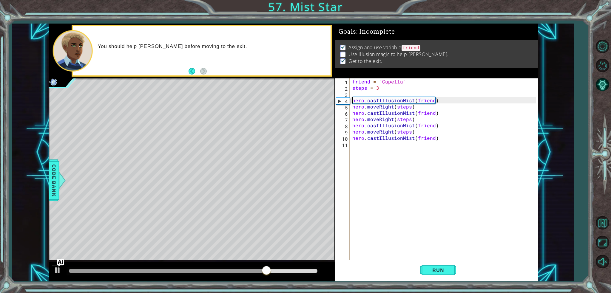
click at [55, 82] on img at bounding box center [54, 82] width 10 height 10
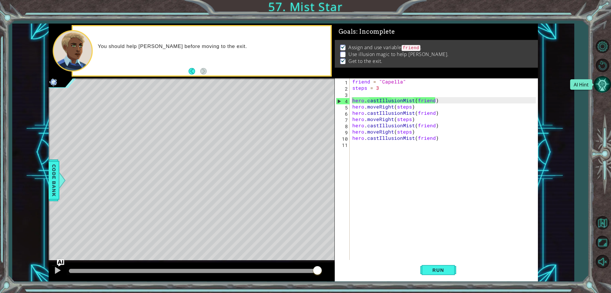
click at [605, 89] on button "AI Hint" at bounding box center [602, 84] width 17 height 17
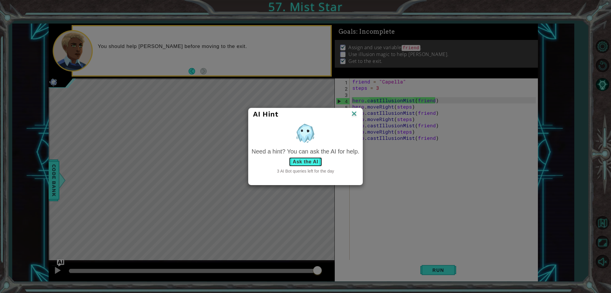
click at [315, 163] on button "Ask the AI" at bounding box center [305, 162] width 33 height 10
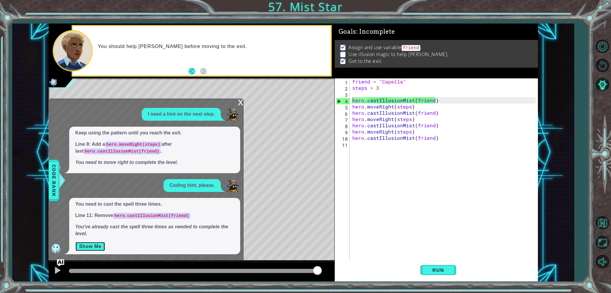
click at [89, 243] on button "Show Me" at bounding box center [90, 247] width 30 height 10
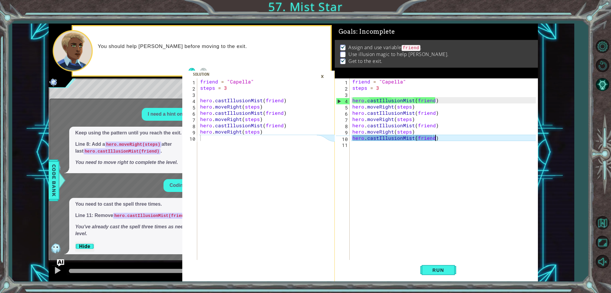
click at [451, 136] on div "friend = "Capella" steps = 3 hero . castIllusionMist ( friend ) hero . moveRigh…" at bounding box center [445, 176] width 188 height 194
drag, startPoint x: 448, startPoint y: 136, endPoint x: 345, endPoint y: 138, distance: 102.1
click at [345, 138] on div "hero.castIllusionMist(friend) 1 2 3 4 5 6 7 8 9 10 11 friend = "Capella" steps …" at bounding box center [435, 170] width 201 height 182
drag, startPoint x: 462, startPoint y: 129, endPoint x: 435, endPoint y: 134, distance: 27.6
click at [435, 132] on div "friend = "Capella" steps = 3 hero . castIllusionMist ( friend ) hero . moveRigh…" at bounding box center [445, 176] width 188 height 194
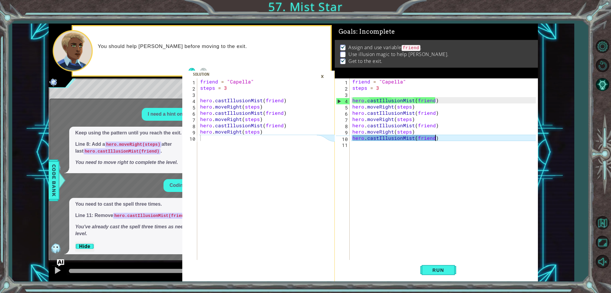
drag, startPoint x: 441, startPoint y: 138, endPoint x: 461, endPoint y: 140, distance: 19.8
click at [461, 140] on div "friend = "Capella" steps = 3 hero . castIllusionMist ( friend ) hero . moveRigh…" at bounding box center [445, 176] width 188 height 194
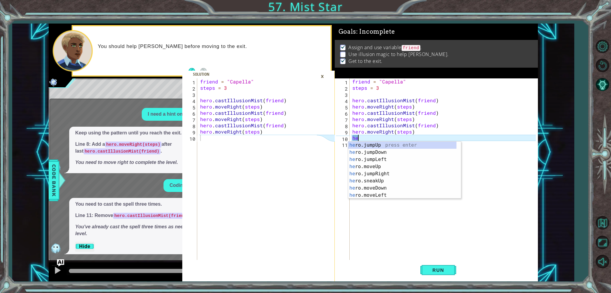
type textarea "h"
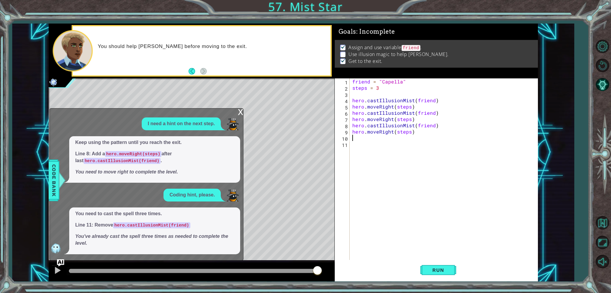
click at [94, 231] on span "You need to cast the spell three times. Line 11: Remove hero.castIllusionMist(f…" at bounding box center [154, 229] width 159 height 36
click at [106, 218] on span "You need to cast the spell three times. Line 11: Remove hero.castIllusionMist(f…" at bounding box center [154, 229] width 159 height 36
click at [64, 246] on div "You need to cast the spell three times. Line 11: Remove hero.castIllusionMist(f…" at bounding box center [145, 231] width 190 height 47
click at [607, 83] on button "AI Hint" at bounding box center [602, 84] width 17 height 17
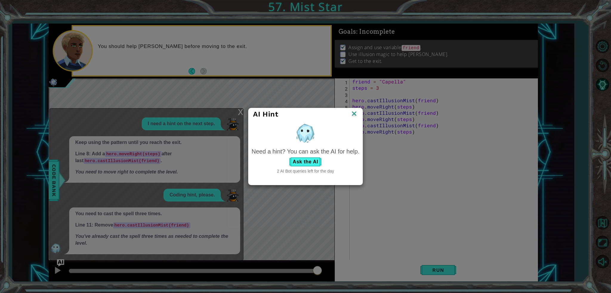
click at [353, 113] on img at bounding box center [355, 114] width 8 height 9
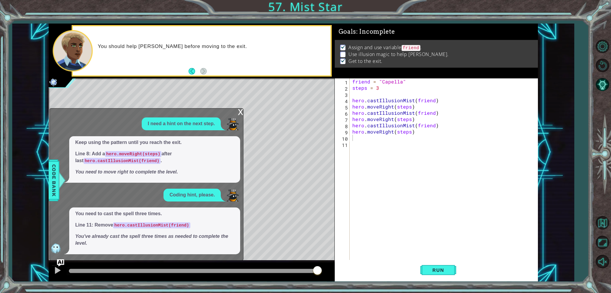
click at [43, 216] on div "hero.castIllusionMist(friend) hero.moveRight(steps) 1 2 3 4 5 6 7 8 9 10 friend…" at bounding box center [293, 153] width 562 height 258
click at [57, 187] on span "Code Bank" at bounding box center [54, 180] width 10 height 36
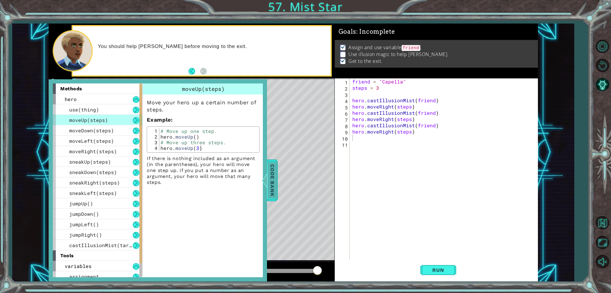
click at [57, 187] on div "sneakRight(steps)" at bounding box center [98, 183] width 90 height 10
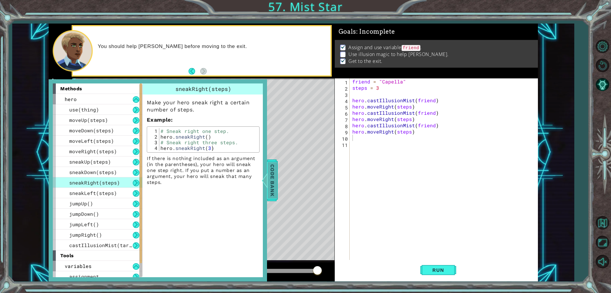
click at [272, 166] on span "Code Bank" at bounding box center [273, 180] width 10 height 36
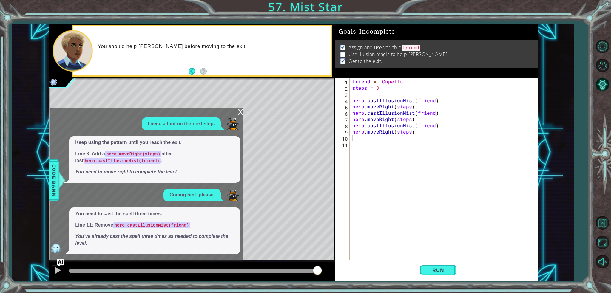
click at [234, 113] on div "x I need a hint on the next step. Keep using the pattern until you reach the ex…" at bounding box center [147, 184] width 194 height 152
click at [240, 113] on div "x" at bounding box center [240, 112] width 5 height 6
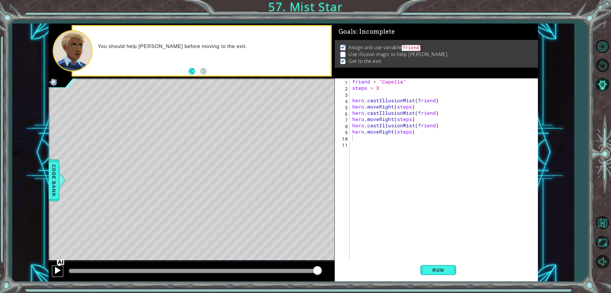
click at [56, 273] on div at bounding box center [58, 271] width 8 height 8
click at [57, 272] on div at bounding box center [58, 271] width 8 height 8
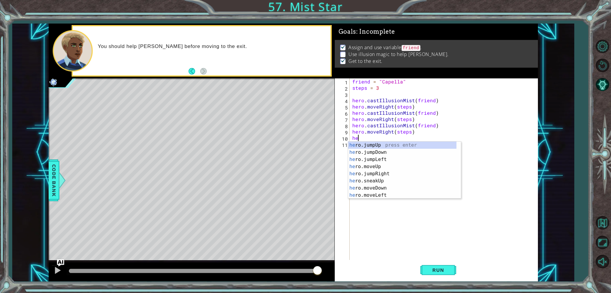
type textarea "h"
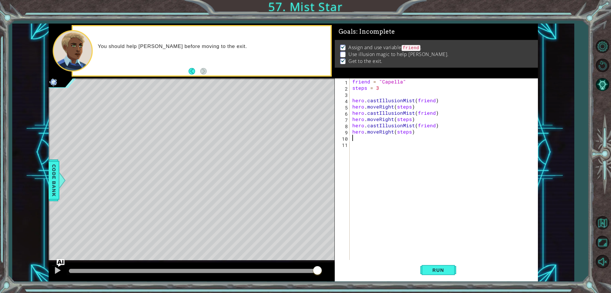
click at [60, 267] on img "Ask AI" at bounding box center [61, 263] width 8 height 8
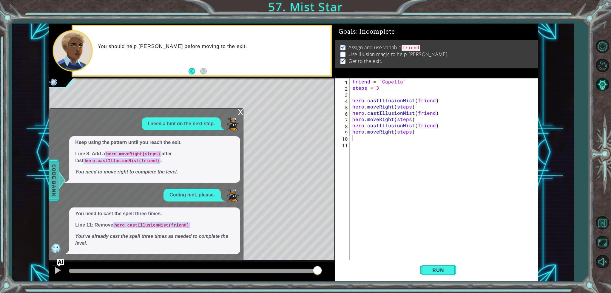
click at [53, 185] on span "Code Bank" at bounding box center [54, 180] width 10 height 36
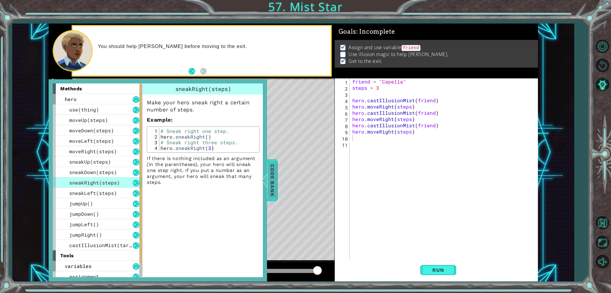
click at [266, 176] on div at bounding box center [264, 181] width 7 height 18
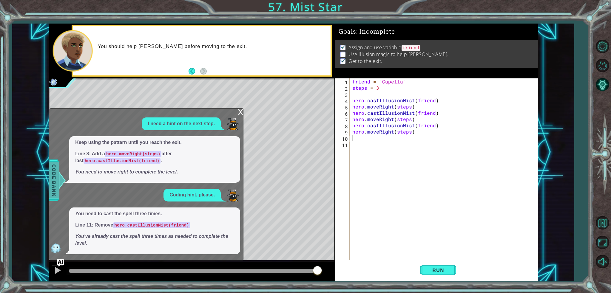
click at [65, 177] on div at bounding box center [62, 181] width 7 height 18
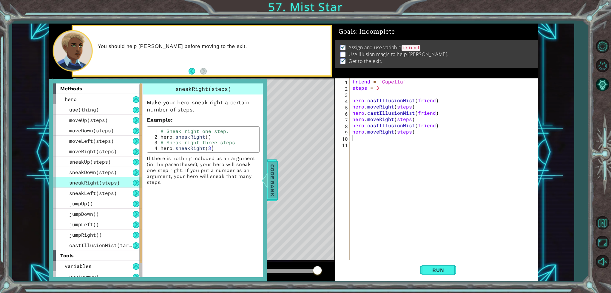
click at [275, 160] on div "Code Bank" at bounding box center [272, 181] width 11 height 42
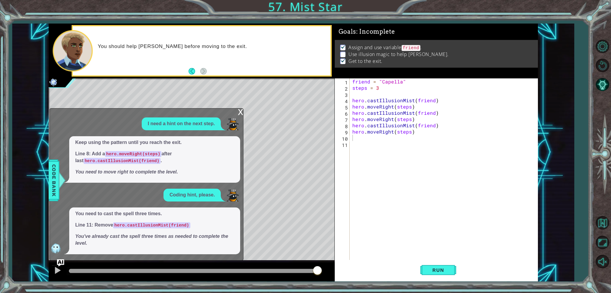
click at [237, 111] on div "x I need a hint on the next step. Keep using the pattern until you reach the ex…" at bounding box center [147, 184] width 194 height 152
click at [241, 110] on div "x" at bounding box center [240, 112] width 5 height 6
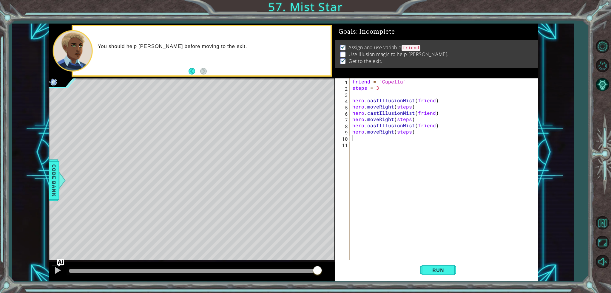
click at [343, 56] on ul "Assign and use variable friend . Use illusion magic to help Capella. Get to the…" at bounding box center [436, 54] width 195 height 21
click at [343, 53] on p at bounding box center [342, 55] width 5 height 6
click at [370, 150] on div "friend = "Capella" steps = 3 hero . castIllusionMist ( friend ) hero . moveRigh…" at bounding box center [445, 176] width 188 height 194
click at [361, 138] on div "friend = "Capella" steps = 3 hero . castIllusionMist ( friend ) hero . moveRigh…" at bounding box center [445, 176] width 188 height 194
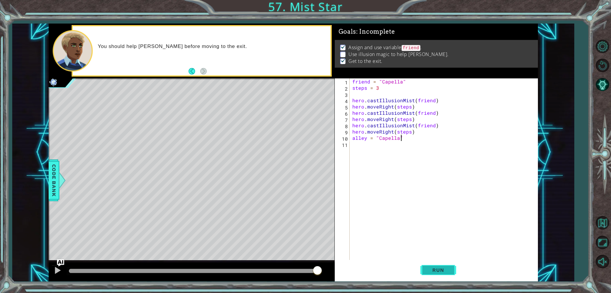
type textarea "alley = "Capella""
click at [452, 270] on button "Run" at bounding box center [439, 270] width 36 height 20
drag, startPoint x: 160, startPoint y: 270, endPoint x: 418, endPoint y: 256, distance: 258.1
click at [410, 266] on div "hero.castIllusionMist(friend) hero.moveRight(steps) 1 2 3 4 5 6 7 8 9 10 friend…" at bounding box center [294, 153] width 490 height 258
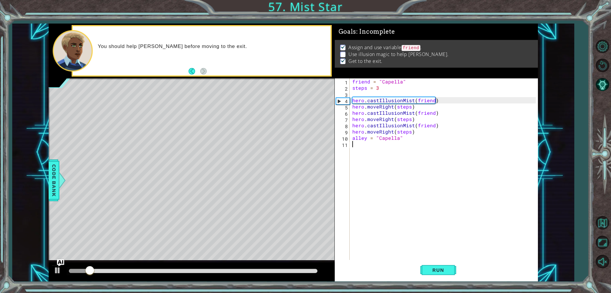
drag, startPoint x: 408, startPoint y: 143, endPoint x: 383, endPoint y: 143, distance: 25.1
click at [383, 143] on div "friend = "Capella" steps = 3 hero . castIllusionMist ( friend ) hero . moveRigh…" at bounding box center [445, 176] width 188 height 194
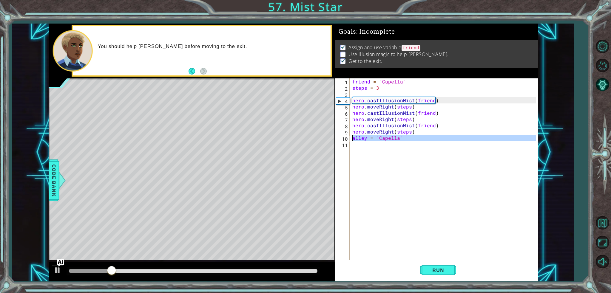
drag, startPoint x: 383, startPoint y: 143, endPoint x: 350, endPoint y: 139, distance: 33.7
click at [350, 139] on div "1 2 3 4 5 6 7 8 9 10 11 friend = "Capella" steps = 3 hero . castIllusionMist ( …" at bounding box center [435, 170] width 201 height 182
type textarea "alley = "Capella""
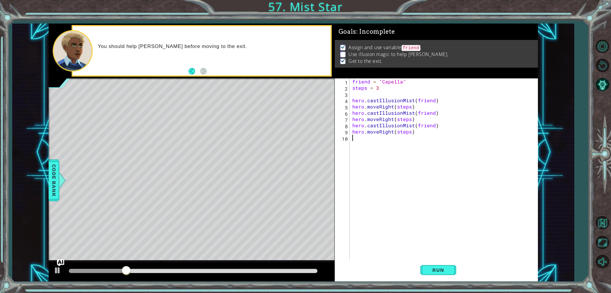
click at [383, 138] on div "friend = "Capella" steps = 3 hero . castIllusionMist ( friend ) hero . moveRigh…" at bounding box center [445, 176] width 188 height 194
type textarea "-"
type textarea "hero.moveRight(steps)"
click at [443, 272] on span "Run" at bounding box center [439, 271] width 24 height 6
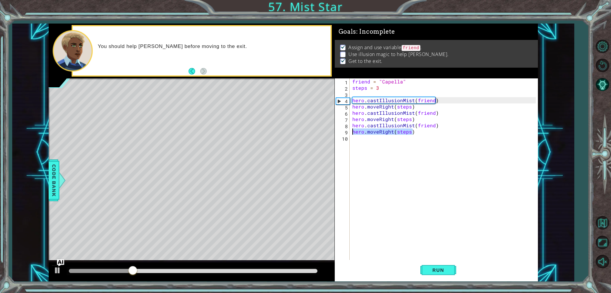
drag, startPoint x: 399, startPoint y: 130, endPoint x: 352, endPoint y: 130, distance: 46.9
click at [352, 130] on div "friend = "Capella" steps = 3 hero . castIllusionMist ( friend ) hero . moveRigh…" at bounding box center [445, 176] width 188 height 194
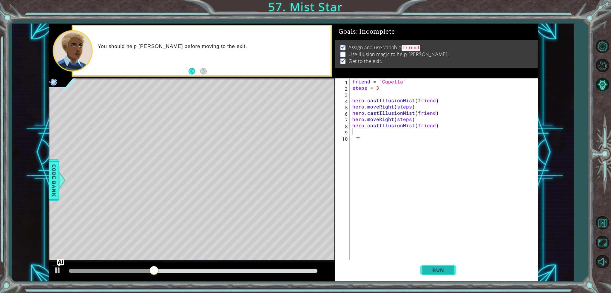
click at [443, 274] on button "Run" at bounding box center [439, 270] width 36 height 20
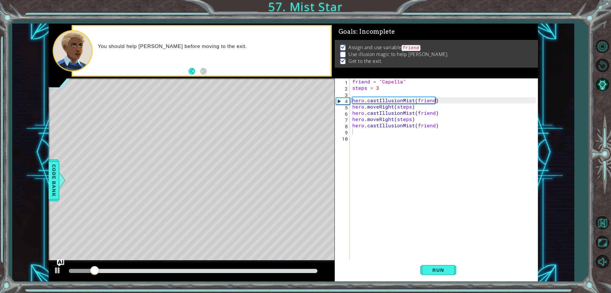
drag, startPoint x: 251, startPoint y: 274, endPoint x: 285, endPoint y: 271, distance: 34.5
click at [285, 271] on div at bounding box center [193, 272] width 253 height 8
drag, startPoint x: 259, startPoint y: 270, endPoint x: 275, endPoint y: 268, distance: 15.7
click at [275, 269] on div at bounding box center [193, 271] width 248 height 4
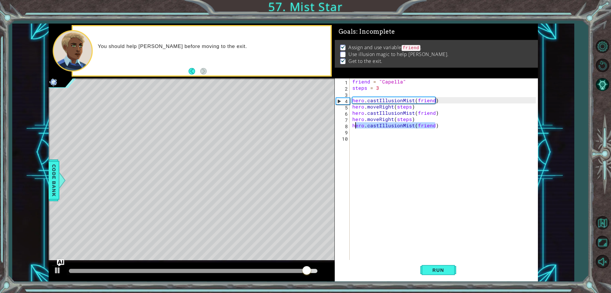
drag, startPoint x: 438, startPoint y: 122, endPoint x: 349, endPoint y: 126, distance: 89.6
click at [349, 126] on div "1 2 3 4 5 6 7 8 9 10 friend = "Capella" steps = 3 hero . castIllusionMist ( fri…" at bounding box center [435, 170] width 201 height 182
type textarea "hero.castIllusionMist(friend)"
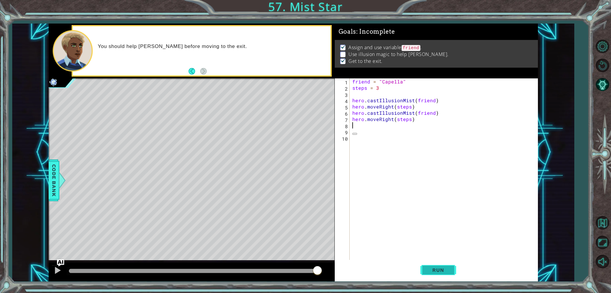
click at [437, 265] on button "Run" at bounding box center [439, 270] width 36 height 20
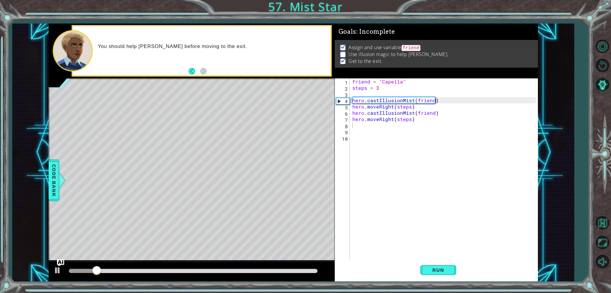
drag, startPoint x: 177, startPoint y: 273, endPoint x: 199, endPoint y: 274, distance: 22.7
click at [199, 274] on div at bounding box center [193, 272] width 253 height 8
drag, startPoint x: 207, startPoint y: 270, endPoint x: 258, endPoint y: 272, distance: 50.2
click at [258, 272] on div at bounding box center [193, 271] width 248 height 4
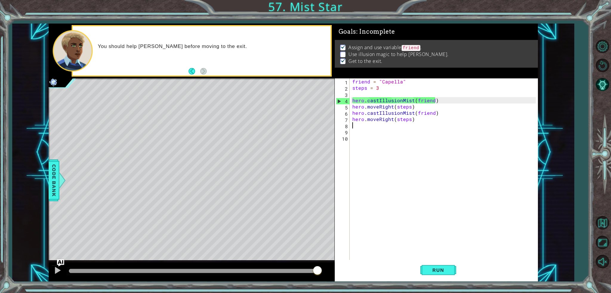
click at [383, 88] on div "friend = "Capella" steps = 3 hero . castIllusionMist ( friend ) hero . moveRigh…" at bounding box center [445, 176] width 188 height 194
type textarea "steps = 2"
click at [435, 265] on button "Run" at bounding box center [439, 270] width 36 height 20
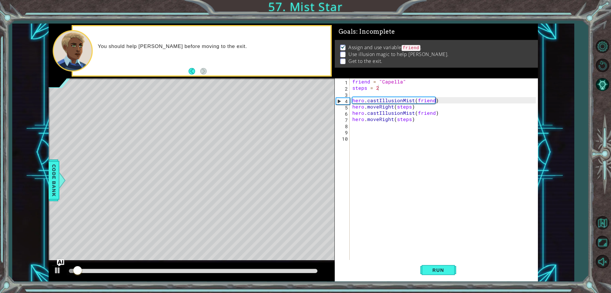
drag, startPoint x: 211, startPoint y: 268, endPoint x: 232, endPoint y: 268, distance: 20.9
click at [232, 268] on div at bounding box center [193, 272] width 253 height 8
drag, startPoint x: 215, startPoint y: 271, endPoint x: 298, endPoint y: 275, distance: 82.8
click at [298, 273] on div at bounding box center [193, 271] width 248 height 4
click at [411, 125] on div "friend = "Capella" steps = 2 hero . castIllusionMist ( friend ) hero . moveRigh…" at bounding box center [445, 176] width 188 height 194
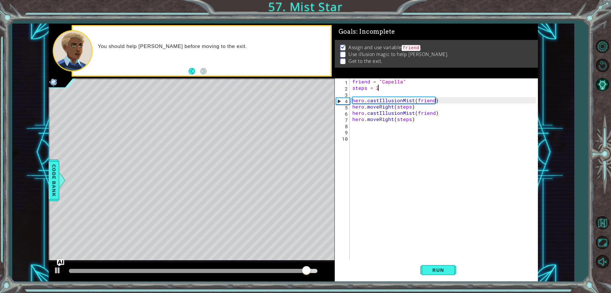
scroll to position [0, 0]
drag, startPoint x: 412, startPoint y: 118, endPoint x: 348, endPoint y: 117, distance: 64.5
click at [348, 117] on div "1 2 3 4 5 6 7 8 9 10 friend = "Capella" steps = 2 hero . castIllusionMist ( fri…" at bounding box center [435, 170] width 201 height 182
type textarea "hero.moveRight(steps)"
click at [388, 132] on div "friend = "Capella" steps = 2 hero . castIllusionMist ( friend ) hero . moveRigh…" at bounding box center [445, 176] width 188 height 194
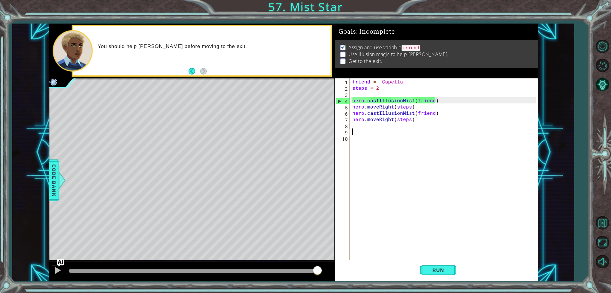
click at [387, 126] on div "friend = "Capella" steps = 2 hero . castIllusionMist ( friend ) hero . moveRigh…" at bounding box center [445, 176] width 188 height 194
paste textarea "hero.moveRight(steps)"
click at [408, 127] on div "friend = "Capella" steps = 2 hero . castIllusionMist ( friend ) hero . moveRigh…" at bounding box center [445, 176] width 188 height 194
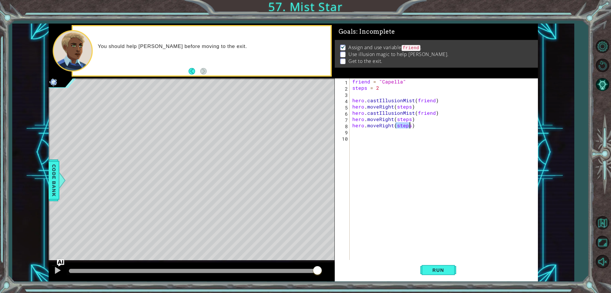
click at [408, 127] on div "friend = "Capella" steps = 2 hero . castIllusionMist ( friend ) hero . moveRigh…" at bounding box center [445, 176] width 188 height 194
click at [442, 275] on button "Run" at bounding box center [439, 270] width 36 height 20
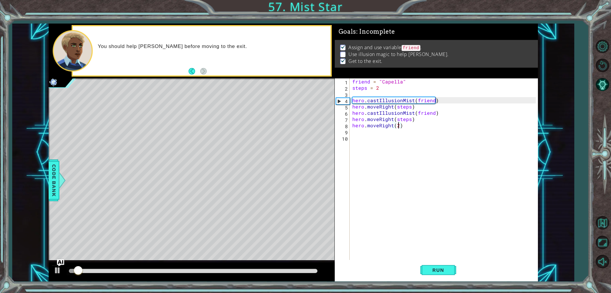
click at [279, 271] on div at bounding box center [193, 271] width 248 height 4
drag, startPoint x: 274, startPoint y: 273, endPoint x: 256, endPoint y: 276, distance: 18.9
click at [256, 276] on div at bounding box center [261, 271] width 11 height 11
click at [55, 271] on div at bounding box center [58, 271] width 8 height 8
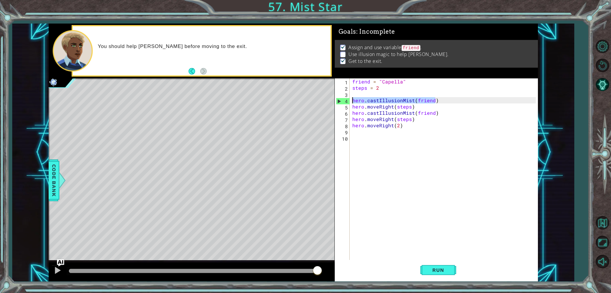
drag, startPoint x: 439, startPoint y: 98, endPoint x: 347, endPoint y: 102, distance: 92.3
click at [347, 102] on div "hero.moveRight(2) 1 2 3 4 5 6 7 8 9 10 friend = "Capella" steps = 2 hero . cast…" at bounding box center [435, 170] width 201 height 182
type textarea "hero.castIllusionMist(friend)"
click at [408, 133] on div "friend = "Capella" steps = 2 hero . castIllusionMist ( friend ) hero . moveRigh…" at bounding box center [445, 176] width 188 height 194
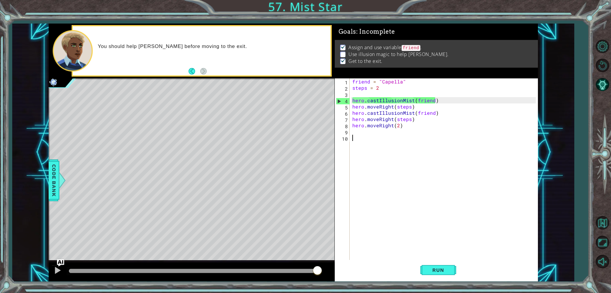
click at [398, 136] on div "friend = "Capella" steps = 2 hero . castIllusionMist ( friend ) hero . moveRigh…" at bounding box center [445, 176] width 188 height 194
click at [397, 136] on div "friend = "Capella" steps = 2 hero . castIllusionMist ( friend ) hero . moveRigh…" at bounding box center [445, 176] width 188 height 194
click at [396, 134] on div "friend = "Capella" steps = 2 hero . castIllusionMist ( friend ) hero . moveRigh…" at bounding box center [445, 176] width 188 height 194
paste textarea "hero.castIllusionMist(friend)"
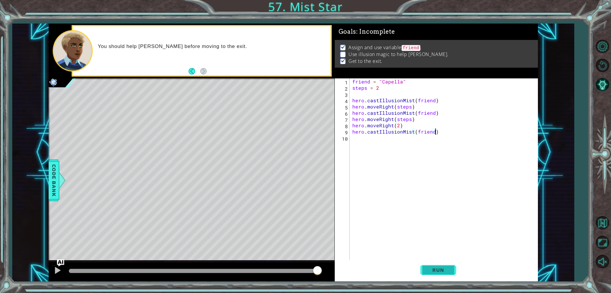
click at [431, 275] on button "Run" at bounding box center [439, 270] width 36 height 20
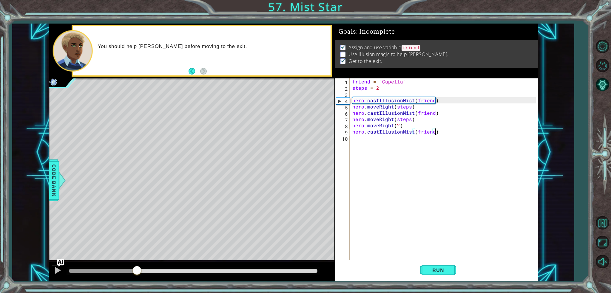
click at [118, 179] on div "methods hero use(thing) moveUp(steps) moveDown(steps) moveLeft(steps) moveRight…" at bounding box center [294, 153] width 490 height 258
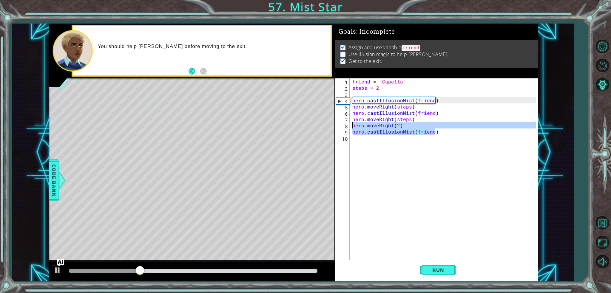
click at [316, 123] on div "hero.castIllusionMist(friend) hero.moveRight(steps) 1 2 3 4 5 6 7 8 9 10 friend…" at bounding box center [294, 153] width 490 height 258
type textarea "hero.moveRight(2) hero.castIllusionMist(friend)"
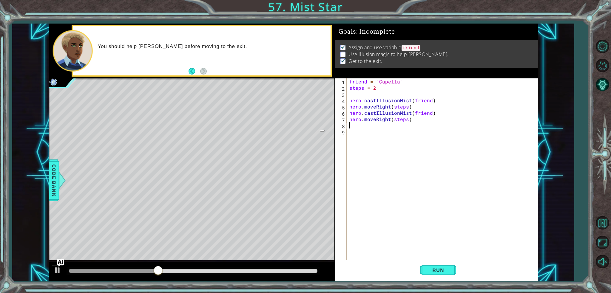
click at [382, 88] on div "friend = "Capella" steps = 2 hero . castIllusionMist ( friend ) hero . moveRigh…" at bounding box center [443, 176] width 191 height 194
click at [438, 275] on button "Run" at bounding box center [439, 270] width 36 height 20
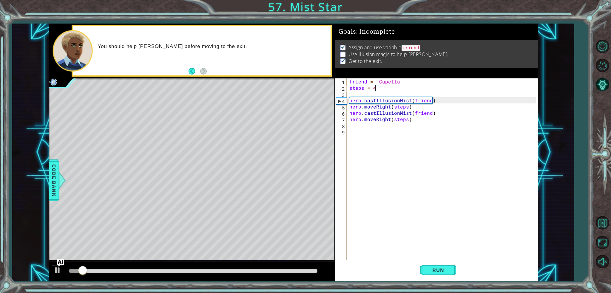
click at [242, 268] on div at bounding box center [193, 272] width 253 height 8
drag, startPoint x: 238, startPoint y: 270, endPoint x: 278, endPoint y: 265, distance: 40.3
click at [278, 265] on div at bounding box center [192, 272] width 286 height 19
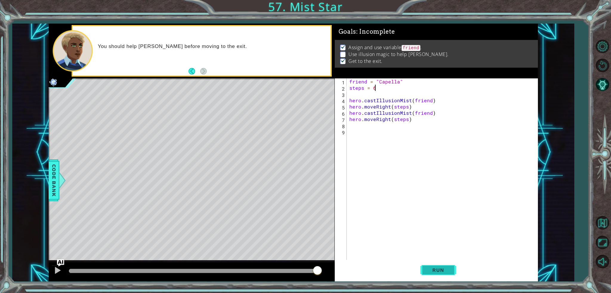
click at [454, 268] on button "Run" at bounding box center [439, 270] width 36 height 20
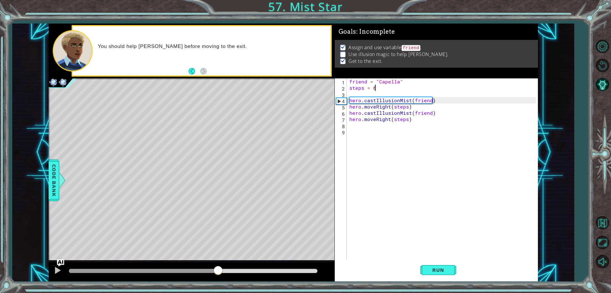
drag, startPoint x: 271, startPoint y: 270, endPoint x: 211, endPoint y: 275, distance: 59.9
click at [211, 273] on div at bounding box center [193, 271] width 248 height 4
drag, startPoint x: 211, startPoint y: 275, endPoint x: 163, endPoint y: 276, distance: 48.7
click at [163, 276] on div at bounding box center [192, 272] width 286 height 19
drag, startPoint x: 164, startPoint y: 273, endPoint x: 204, endPoint y: 262, distance: 41.7
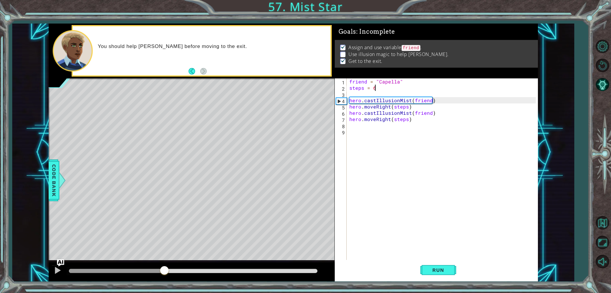
click at [203, 263] on div at bounding box center [192, 272] width 286 height 19
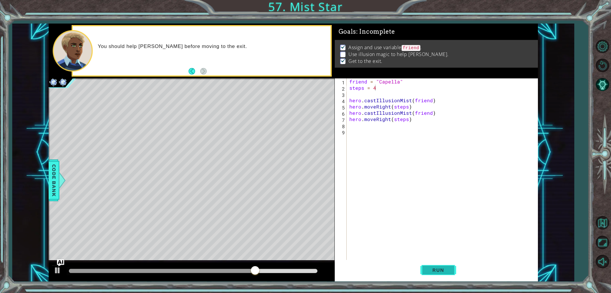
click at [443, 268] on span "Run" at bounding box center [439, 271] width 24 height 6
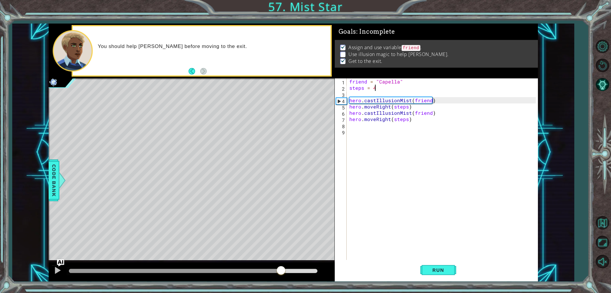
drag, startPoint x: 270, startPoint y: 270, endPoint x: 283, endPoint y: 270, distance: 12.8
click at [283, 270] on div at bounding box center [193, 271] width 248 height 4
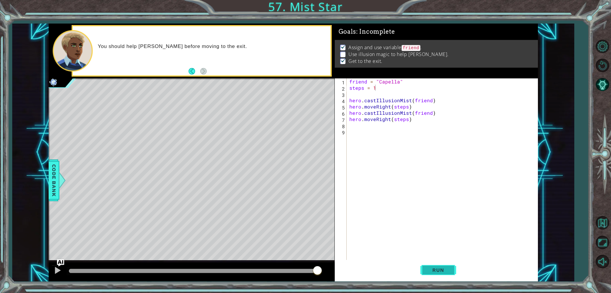
click at [421, 273] on button "Run" at bounding box center [439, 270] width 36 height 20
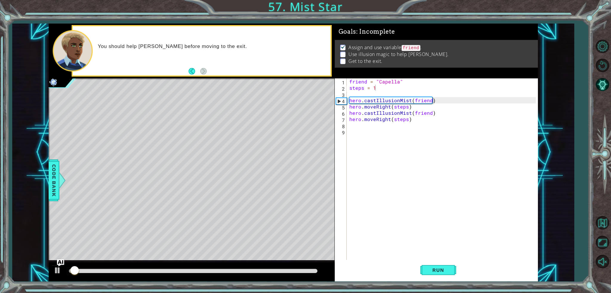
drag, startPoint x: 268, startPoint y: 268, endPoint x: 272, endPoint y: 271, distance: 5.6
click at [272, 271] on div at bounding box center [193, 272] width 253 height 8
drag, startPoint x: 272, startPoint y: 271, endPoint x: 297, endPoint y: 266, distance: 25.0
click at [297, 269] on div at bounding box center [193, 271] width 248 height 4
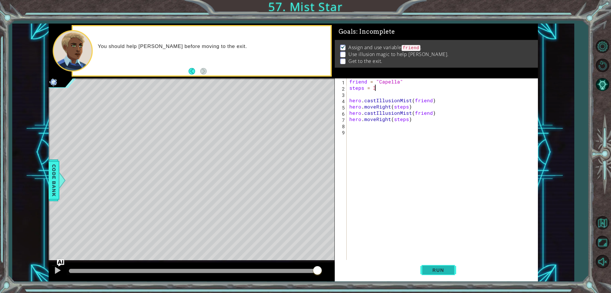
type textarea "steps = 3"
click at [446, 276] on button "Run" at bounding box center [439, 270] width 36 height 20
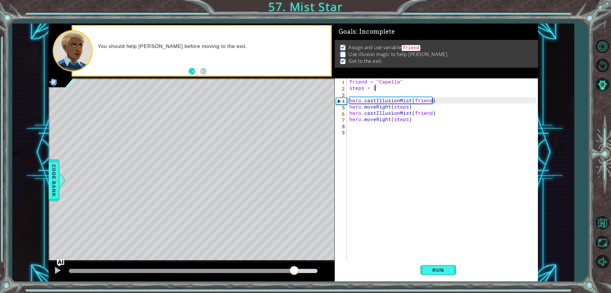
drag, startPoint x: 288, startPoint y: 272, endPoint x: 297, endPoint y: 270, distance: 9.4
click at [297, 270] on div at bounding box center [193, 271] width 248 height 4
click at [393, 127] on div "friend = "Capella" steps = 3 hero . castIllusionMist ( friend ) hero . moveRigh…" at bounding box center [443, 176] width 191 height 194
click at [61, 266] on img "Ask AI" at bounding box center [61, 263] width 8 height 8
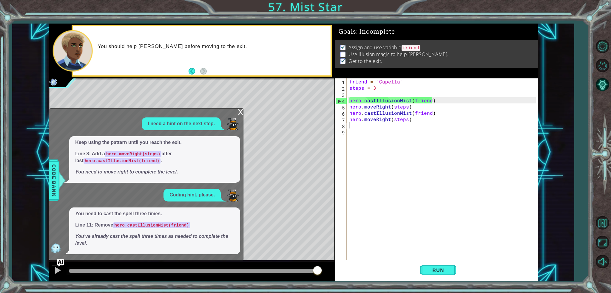
click at [242, 111] on div "x" at bounding box center [240, 112] width 5 height 6
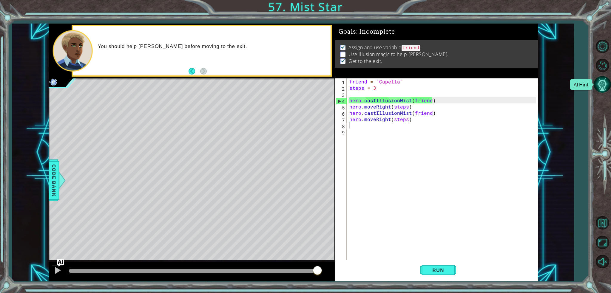
click at [605, 85] on button "AI Hint" at bounding box center [602, 84] width 17 height 17
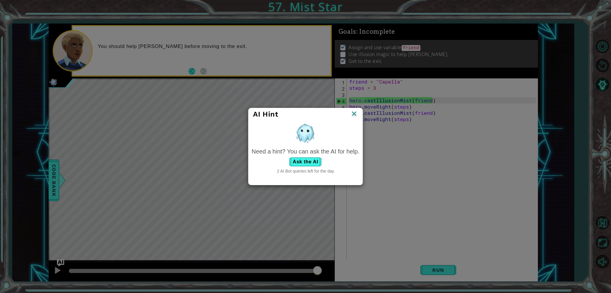
click at [357, 116] on img at bounding box center [355, 114] width 8 height 9
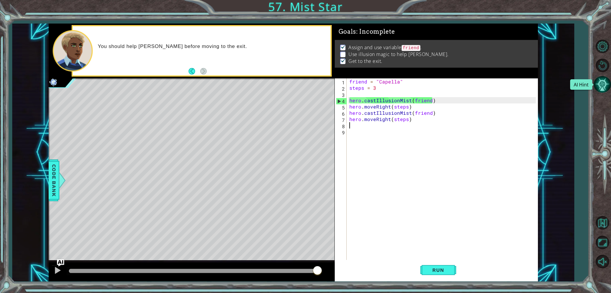
click at [599, 82] on button "AI Hint" at bounding box center [602, 84] width 17 height 17
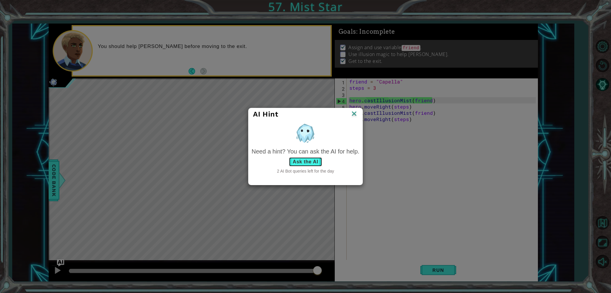
click at [295, 161] on button "Ask the AI" at bounding box center [305, 162] width 33 height 10
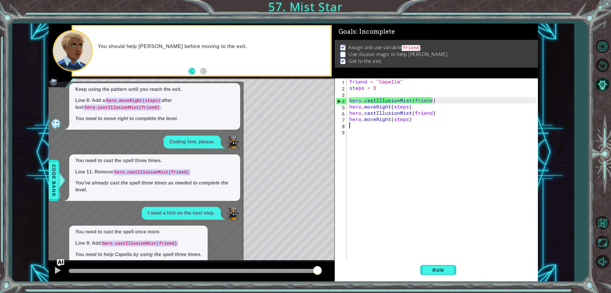
scroll to position [18, 0]
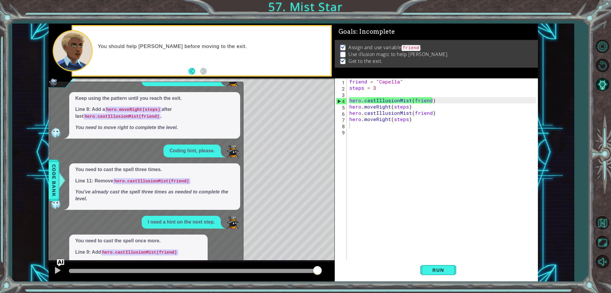
drag, startPoint x: 156, startPoint y: 110, endPoint x: 130, endPoint y: 109, distance: 26.0
click at [130, 109] on code "hero.moveRight(steps)" at bounding box center [133, 110] width 56 height 6
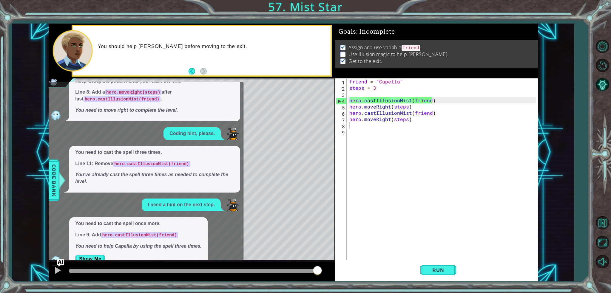
scroll to position [47, 0]
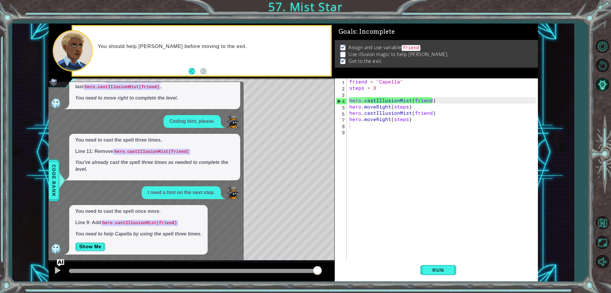
click at [148, 222] on code "hero.castIllusionMist(friend)" at bounding box center [139, 223] width 77 height 6
click at [147, 222] on code "hero.castIllusionMist(friend)" at bounding box center [139, 223] width 77 height 6
click at [92, 246] on button "Show Me" at bounding box center [90, 247] width 30 height 10
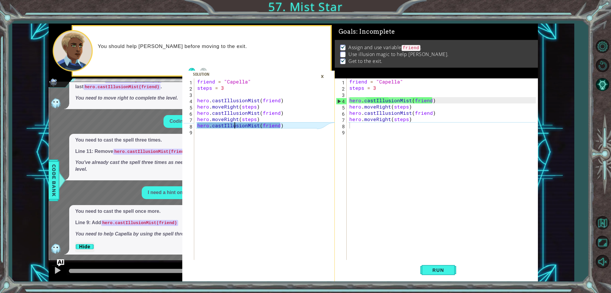
click at [235, 128] on div "friend = "Capella" steps = 3 hero . castIllusionMist ( friend ) hero . moveRigh…" at bounding box center [258, 176] width 124 height 194
type textarea "hero.castIllusionMist(friend)"
drag, startPoint x: 351, startPoint y: 131, endPoint x: 355, endPoint y: 126, distance: 6.4
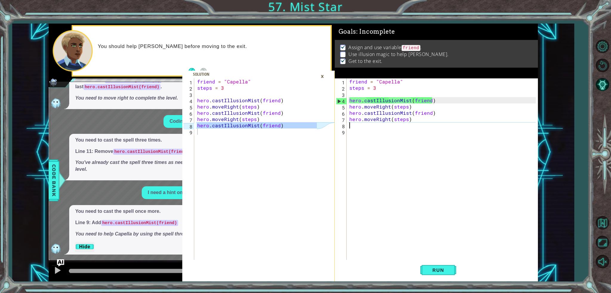
click at [355, 126] on div "friend = "Capella" steps = 3 hero . castIllusionMist ( friend ) hero . moveRigh…" at bounding box center [443, 176] width 191 height 194
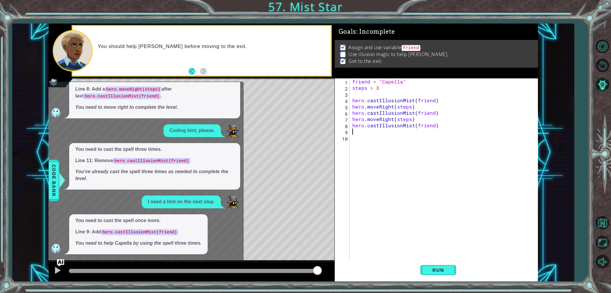
scroll to position [38, 0]
click at [441, 266] on button "Run" at bounding box center [439, 270] width 36 height 20
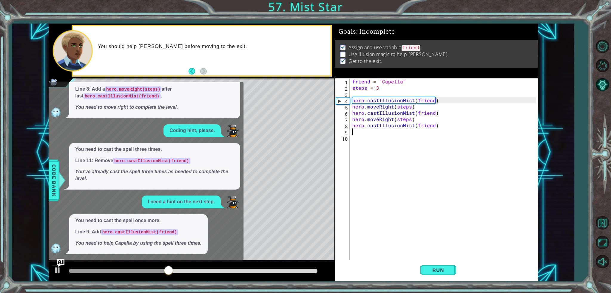
click at [59, 262] on img "Ask AI" at bounding box center [61, 263] width 8 height 8
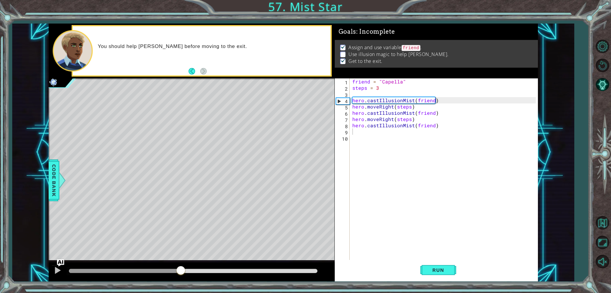
drag, startPoint x: 194, startPoint y: 269, endPoint x: 522, endPoint y: 57, distance: 391.3
click at [522, 57] on div "hero.castIllusionMist(friend) 1 2 3 4 5 6 7 8 9 friend = "Capella" steps = 3 he…" at bounding box center [294, 153] width 490 height 258
click at [343, 51] on li "Use illusion magic to help [PERSON_NAME]." at bounding box center [437, 54] width 194 height 7
click at [341, 52] on p at bounding box center [342, 55] width 5 height 6
drag, startPoint x: 340, startPoint y: 52, endPoint x: 611, endPoint y: 122, distance: 279.7
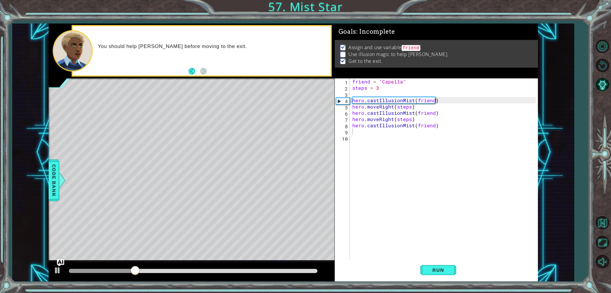
click at [607, 122] on div at bounding box center [602, 153] width 17 height 119
click at [606, 67] on button "Restart Level" at bounding box center [602, 65] width 17 height 17
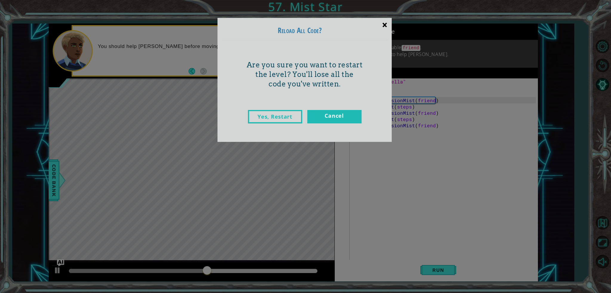
click at [387, 22] on div "×" at bounding box center [385, 24] width 14 height 17
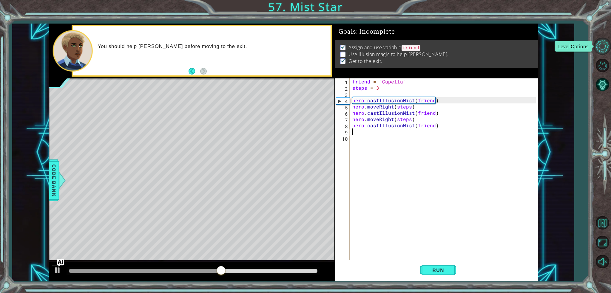
click at [600, 53] on button "Level Options" at bounding box center [602, 46] width 17 height 17
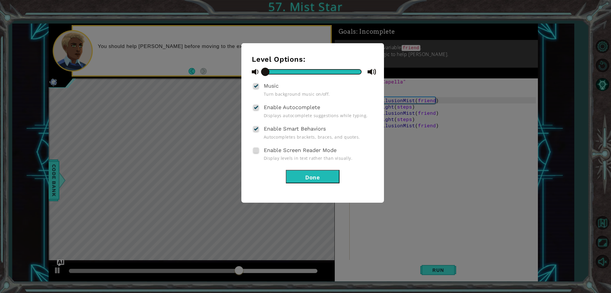
click at [273, 152] on span "Enable Screen Reader Mode" at bounding box center [300, 150] width 73 height 6
click at [0, 0] on input "Enable Screen Reader Mode" at bounding box center [0, 0] width 0 height 0
click at [273, 152] on span "Enable Screen Reader Mode" at bounding box center [300, 150] width 73 height 6
click at [0, 0] on input "Enable Screen Reader Mode" at bounding box center [0, 0] width 0 height 0
drag, startPoint x: 265, startPoint y: 69, endPoint x: 278, endPoint y: 76, distance: 14.6
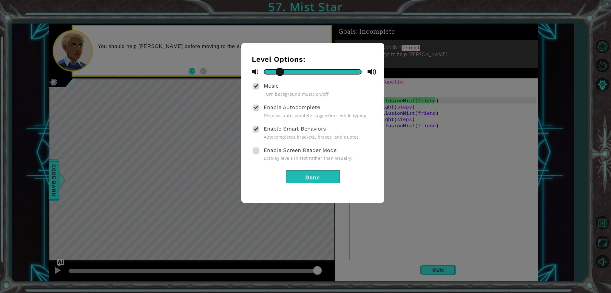
click at [278, 76] on span at bounding box center [280, 72] width 8 height 8
click at [297, 172] on button "Done" at bounding box center [313, 176] width 54 height 13
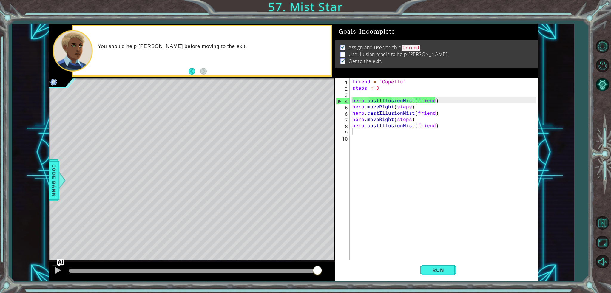
click at [422, 212] on div "friend = "Capella" steps = 3 hero . castIllusionMist ( friend ) hero . moveRigh…" at bounding box center [445, 176] width 188 height 194
click at [56, 272] on div at bounding box center [58, 271] width 8 height 8
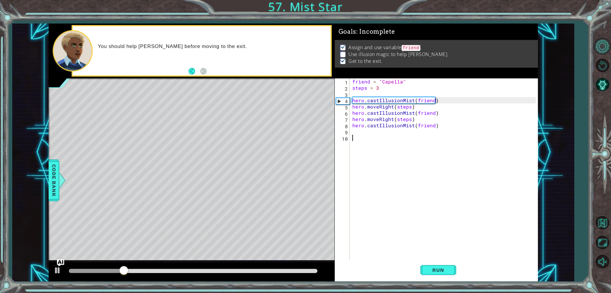
click at [605, 50] on button "Level Options" at bounding box center [602, 46] width 17 height 17
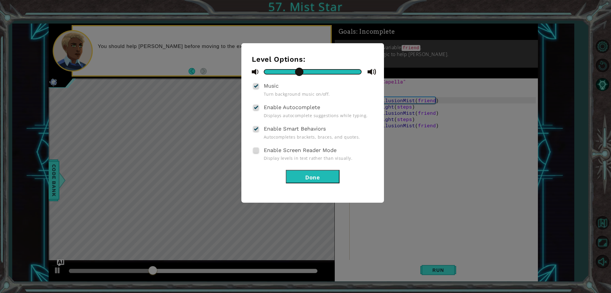
drag, startPoint x: 280, startPoint y: 73, endPoint x: 298, endPoint y: 73, distance: 17.6
click at [298, 73] on span at bounding box center [299, 72] width 8 height 8
drag, startPoint x: 298, startPoint y: 73, endPoint x: 305, endPoint y: 74, distance: 6.9
click at [305, 74] on div at bounding box center [313, 71] width 98 height 5
click at [300, 176] on button "Done" at bounding box center [313, 176] width 54 height 13
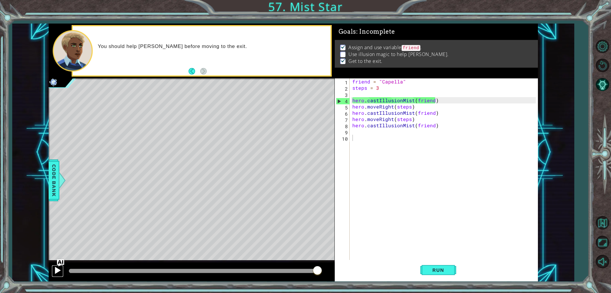
click at [56, 269] on div at bounding box center [58, 271] width 8 height 8
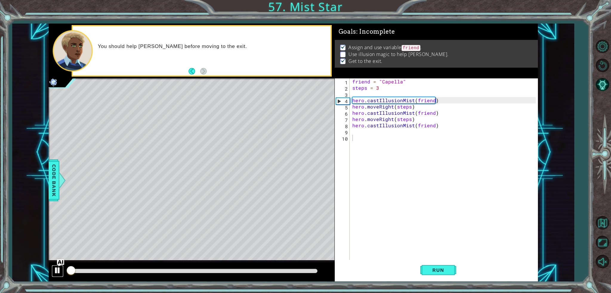
click at [56, 269] on button at bounding box center [58, 271] width 12 height 12
click at [56, 269] on div at bounding box center [58, 271] width 8 height 8
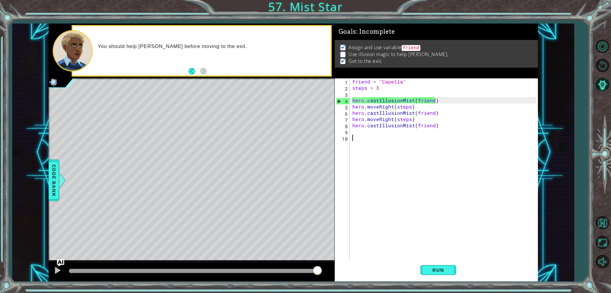
click at [448, 237] on div "friend = "Capella" steps = 3 hero . castIllusionMist ( friend ) hero . moveRigh…" at bounding box center [445, 176] width 188 height 194
click at [453, 217] on div "friend = "Capella" steps = 3 hero . castIllusionMist ( friend ) hero . moveRigh…" at bounding box center [445, 176] width 188 height 194
click at [607, 50] on button "Level Options" at bounding box center [602, 46] width 17 height 17
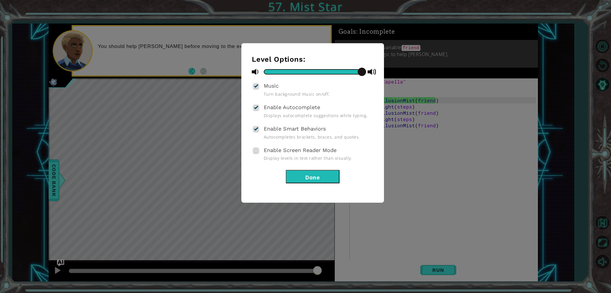
drag, startPoint x: 308, startPoint y: 72, endPoint x: 380, endPoint y: 75, distance: 71.7
click at [380, 75] on div "Level Options: Music Turn background music on/off. Enable Autocomplete Displays…" at bounding box center [313, 123] width 143 height 160
click at [323, 172] on button "Done" at bounding box center [313, 176] width 54 height 13
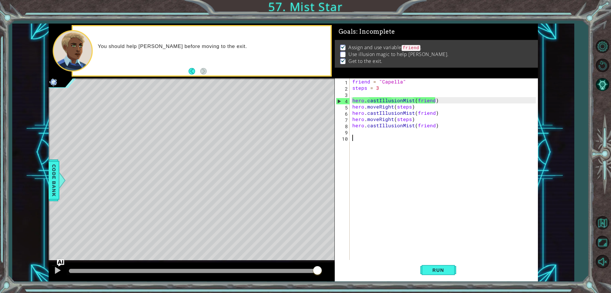
drag, startPoint x: 396, startPoint y: 227, endPoint x: 360, endPoint y: 230, distance: 36.3
click at [395, 227] on div "friend = "Capella" steps = 3 hero . castIllusionMist ( friend ) hero . moveRigh…" at bounding box center [445, 176] width 188 height 194
click at [60, 265] on img "Ask AI" at bounding box center [61, 263] width 8 height 8
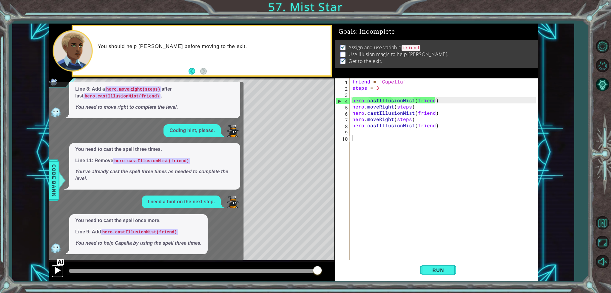
click at [59, 270] on div at bounding box center [58, 271] width 8 height 8
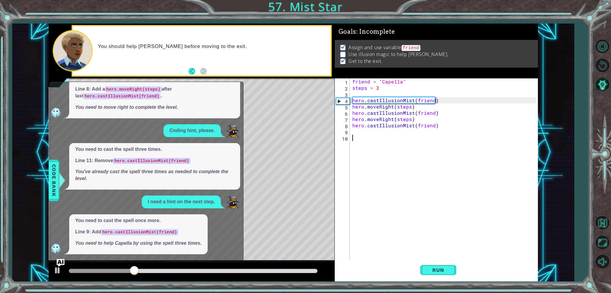
click at [62, 261] on img "Ask AI" at bounding box center [61, 263] width 8 height 8
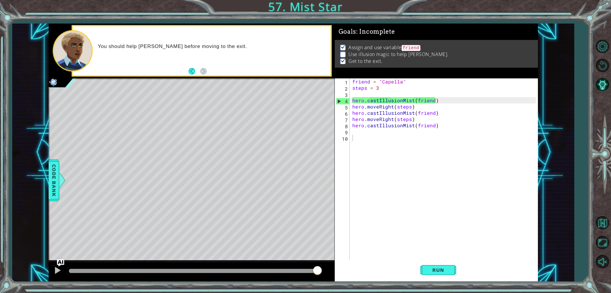
click at [551, 166] on div "hero.castIllusionMist(friend) 1 2 3 4 5 6 7 8 9 friend = "Capella" steps = 3 he…" at bounding box center [293, 153] width 562 height 258
click at [442, 225] on div "friend = "Capella" steps = 3 hero . castIllusionMist ( friend ) hero . moveRigh…" at bounding box center [445, 176] width 188 height 194
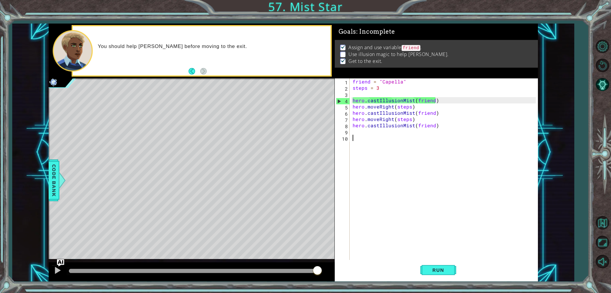
click at [371, 144] on div "friend = "Capella" steps = 3 hero . castIllusionMist ( friend ) hero . moveRigh…" at bounding box center [446, 176] width 188 height 194
click at [371, 133] on div "friend = "Capella" steps = 3 hero . castIllusionMist ( friend ) hero . moveRigh…" at bounding box center [446, 176] width 188 height 194
click at [528, 290] on div "hero.castIllusionMist(friend) 1 2 3 4 5 6 7 8 9 friend = "Capella" steps = 3 he…" at bounding box center [305, 146] width 611 height 293
click at [436, 268] on span "Run" at bounding box center [439, 271] width 24 height 6
drag, startPoint x: 98, startPoint y: 268, endPoint x: 611, endPoint y: 308, distance: 514.7
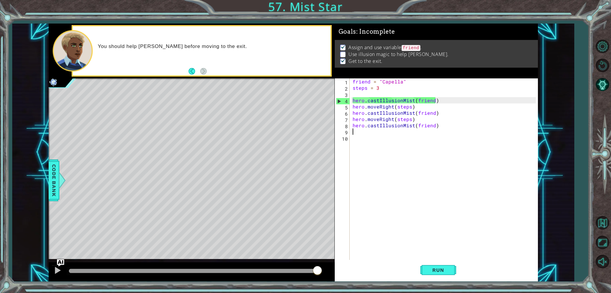
click at [607, 293] on html "hero.castIllusionMist(friend) 1 2 3 4 5 6 7 8 9 friend = "Capella" steps = 3 he…" at bounding box center [305, 150] width 611 height 301
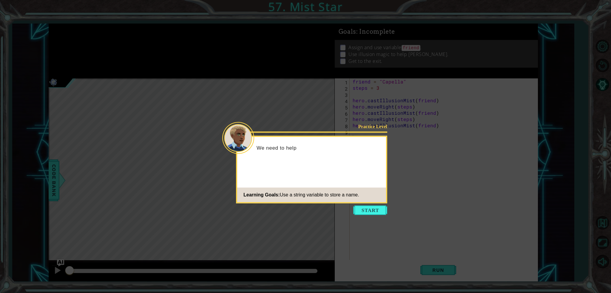
click at [372, 202] on footer "Learning Goals: Use a string variable to store a name." at bounding box center [311, 195] width 149 height 15
click at [359, 211] on button "Start" at bounding box center [370, 211] width 34 height 10
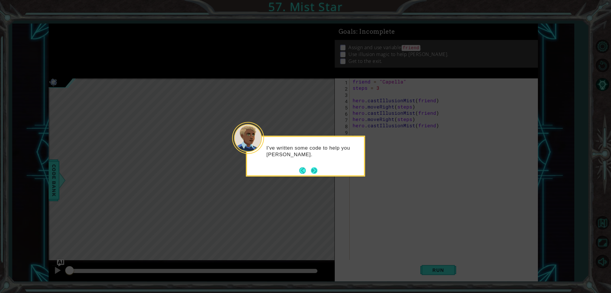
click at [314, 167] on button "Next" at bounding box center [314, 170] width 7 height 7
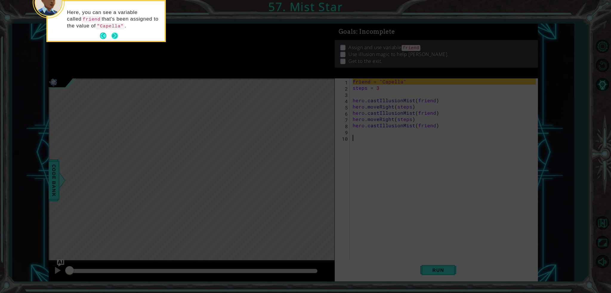
click at [115, 33] on button "Next" at bounding box center [114, 35] width 11 height 11
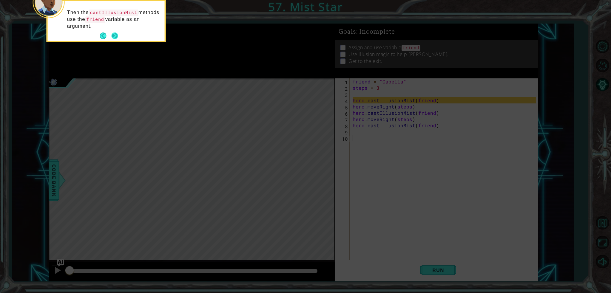
click at [115, 34] on button "Next" at bounding box center [115, 36] width 10 height 10
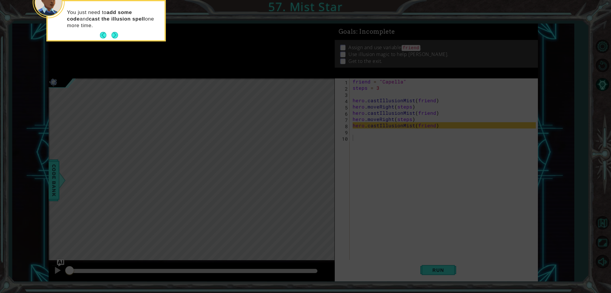
click at [115, 34] on button "Next" at bounding box center [114, 35] width 8 height 8
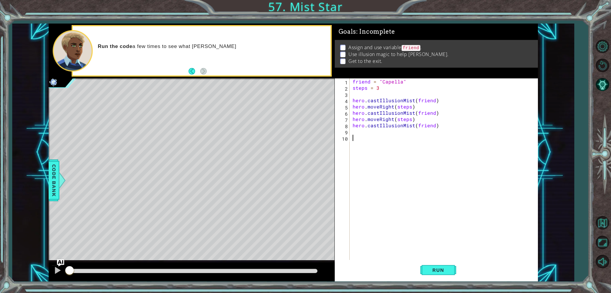
click at [50, 279] on div at bounding box center [192, 272] width 286 height 19
click at [53, 276] on button at bounding box center [58, 271] width 12 height 12
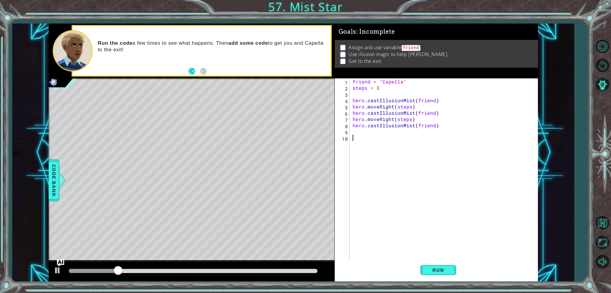
click at [382, 87] on div "friend = "Capella" steps = 3 hero . castIllusionMist ( friend ) hero . moveRigh…" at bounding box center [446, 176] width 188 height 194
click at [378, 106] on div "friend = "Capella" steps = 3 hero . castIllusionMist ( friend ) hero . moveRigh…" at bounding box center [446, 176] width 188 height 194
type textarea "hero.moveRight(steps)"
click at [368, 130] on div "friend = "Capella" steps = 3 hero . castIllusionMist ( friend ) hero . moveRigh…" at bounding box center [446, 176] width 188 height 194
click at [379, 90] on div "friend = "Capella" steps = 3 hero . castIllusionMist ( friend ) hero . moveRigh…" at bounding box center [446, 176] width 188 height 194
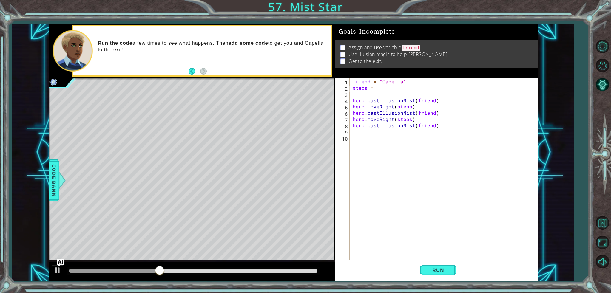
scroll to position [0, 1]
click at [448, 273] on span "Run" at bounding box center [439, 271] width 24 height 6
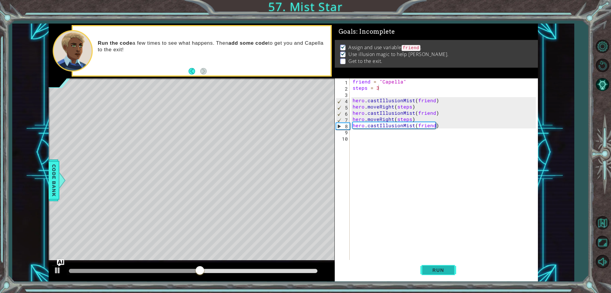
click at [444, 269] on span "Run" at bounding box center [439, 271] width 24 height 6
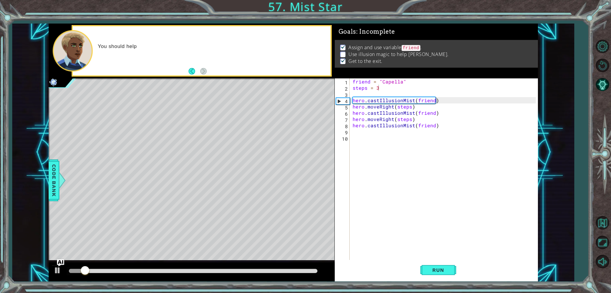
drag, startPoint x: 221, startPoint y: 268, endPoint x: 226, endPoint y: 267, distance: 5.7
click at [226, 267] on div at bounding box center [192, 272] width 286 height 19
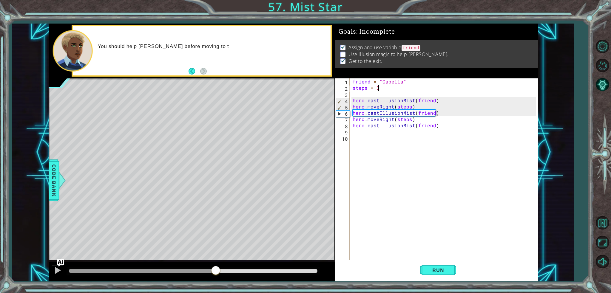
click at [216, 271] on div at bounding box center [193, 271] width 248 height 4
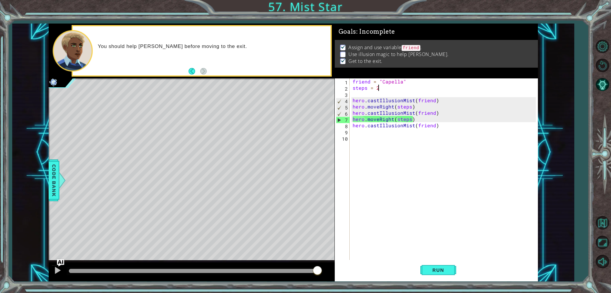
click at [405, 118] on div "friend = "Capella" steps = 2 hero . castIllusionMist ( friend ) hero . moveRigh…" at bounding box center [446, 176] width 188 height 194
type textarea "hero.moveRight(steps)"
click at [441, 270] on span "Run" at bounding box center [439, 271] width 24 height 6
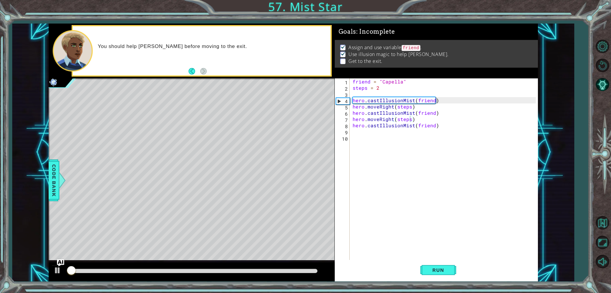
drag, startPoint x: 247, startPoint y: 274, endPoint x: 253, endPoint y: 273, distance: 6.3
click at [253, 273] on div at bounding box center [193, 272] width 253 height 8
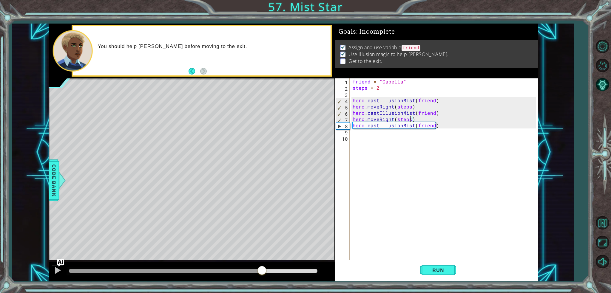
drag, startPoint x: 255, startPoint y: 271, endPoint x: 263, endPoint y: 270, distance: 7.6
click at [263, 270] on div at bounding box center [193, 271] width 248 height 4
drag, startPoint x: 261, startPoint y: 270, endPoint x: 233, endPoint y: 270, distance: 28.4
click at [233, 270] on div at bounding box center [233, 271] width 11 height 11
click at [405, 117] on div "friend = "Capella" steps = 2 hero . castIllusionMist ( friend ) hero . moveRigh…" at bounding box center [446, 176] width 188 height 194
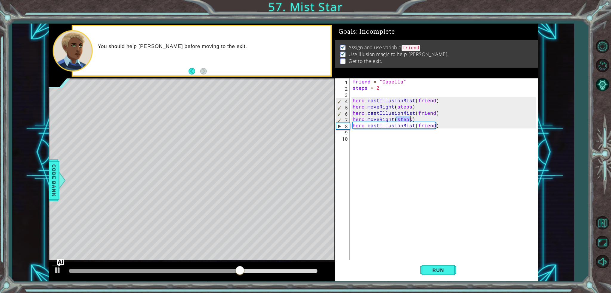
click at [405, 117] on div "friend = "Capella" steps = 2 hero . castIllusionMist ( friend ) hero . moveRigh…" at bounding box center [446, 176] width 188 height 194
click at [400, 131] on div "friend = "Capella" steps = 2 hero . castIllusionMist ( friend ) hero . moveRigh…" at bounding box center [446, 176] width 188 height 194
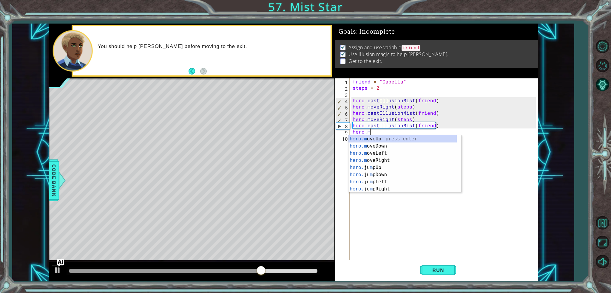
scroll to position [0, 1]
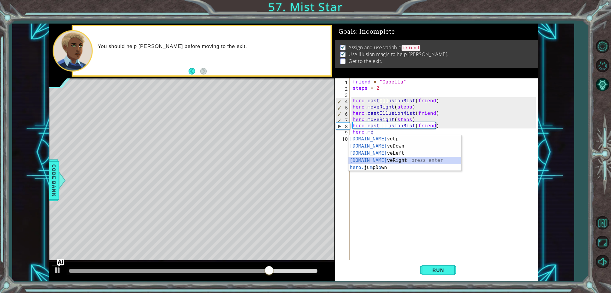
click at [384, 160] on div "[DOMAIN_NAME] veUp press enter [DOMAIN_NAME] veDown press enter [DOMAIN_NAME] v…" at bounding box center [405, 161] width 113 height 50
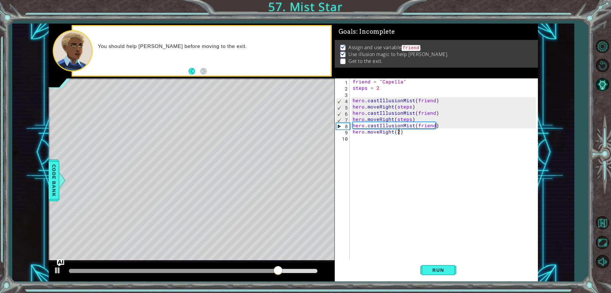
scroll to position [0, 2]
type textarea "hero.moveRight(2)"
click at [436, 271] on span "Run" at bounding box center [439, 271] width 24 height 6
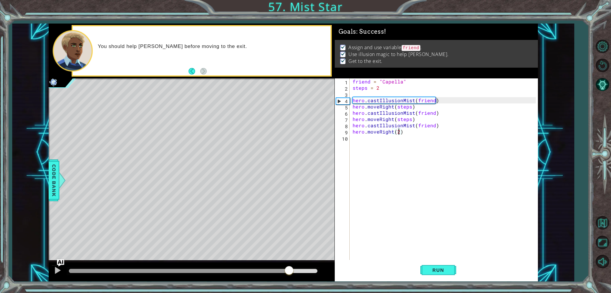
click at [290, 272] on div at bounding box center [193, 271] width 248 height 4
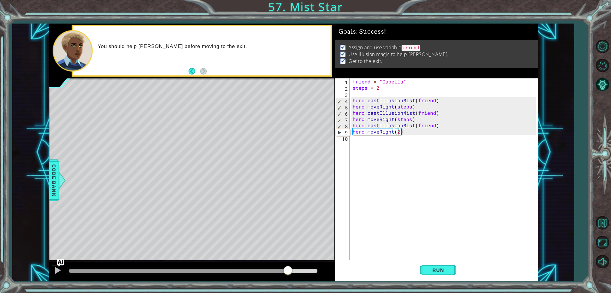
drag, startPoint x: 289, startPoint y: 273, endPoint x: 274, endPoint y: 277, distance: 15.5
click at [275, 277] on div at bounding box center [192, 272] width 286 height 19
click at [62, 275] on button at bounding box center [58, 271] width 12 height 12
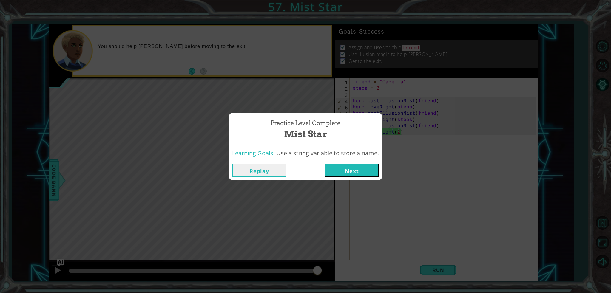
drag, startPoint x: 349, startPoint y: 162, endPoint x: 348, endPoint y: 168, distance: 6.8
click at [349, 166] on div "Replay Next" at bounding box center [305, 170] width 153 height 19
click at [348, 168] on button "Next" at bounding box center [352, 170] width 54 height 13
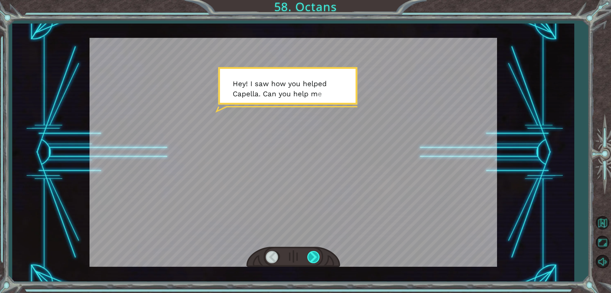
click at [313, 258] on div at bounding box center [314, 257] width 13 height 12
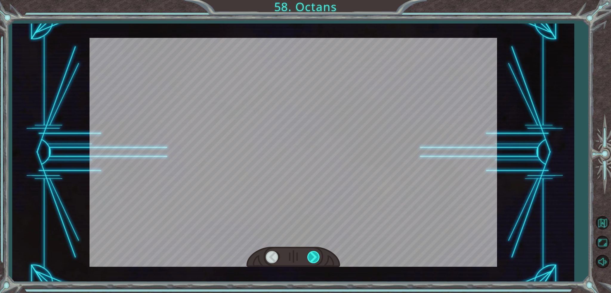
click at [313, 258] on div at bounding box center [314, 257] width 13 height 12
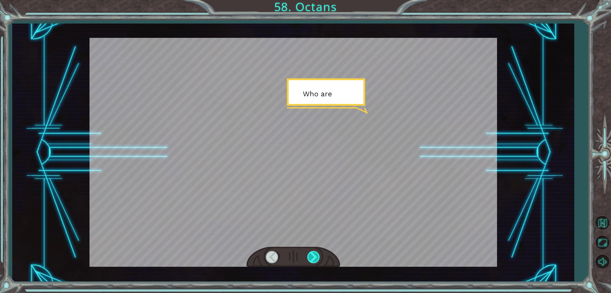
click at [313, 258] on div at bounding box center [314, 257] width 13 height 12
click at [312, 258] on div at bounding box center [314, 257] width 13 height 12
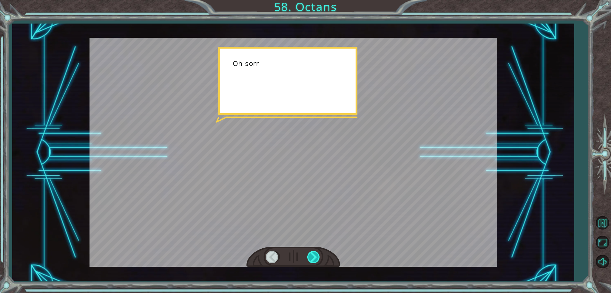
click at [312, 258] on div at bounding box center [314, 257] width 13 height 12
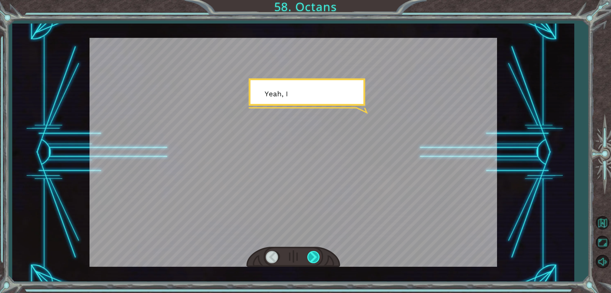
click at [312, 258] on div at bounding box center [314, 257] width 13 height 12
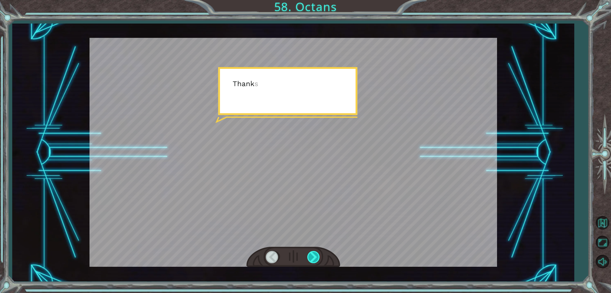
click at [312, 258] on div at bounding box center [314, 257] width 13 height 12
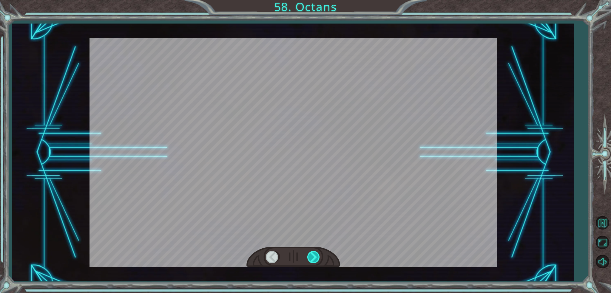
drag, startPoint x: 312, startPoint y: 258, endPoint x: 308, endPoint y: 259, distance: 5.0
click at [312, 258] on div at bounding box center [314, 257] width 13 height 12
click at [314, 258] on div at bounding box center [314, 257] width 13 height 12
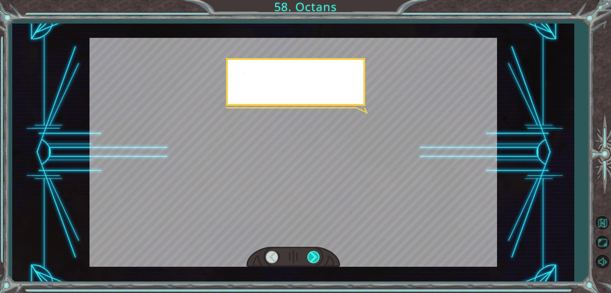
click at [314, 258] on div at bounding box center [314, 257] width 13 height 12
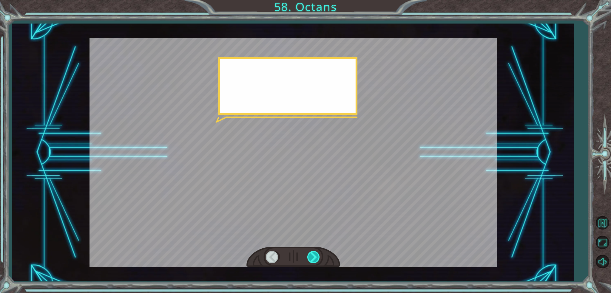
click at [314, 258] on div at bounding box center [314, 257] width 13 height 12
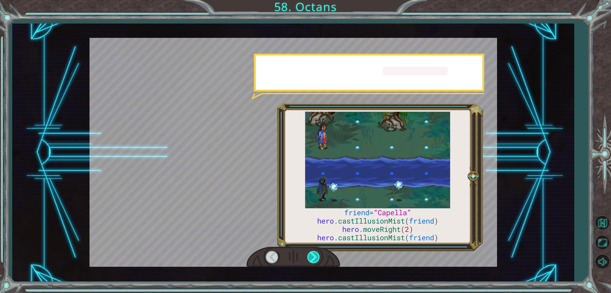
click at [314, 258] on div at bounding box center [314, 257] width 13 height 12
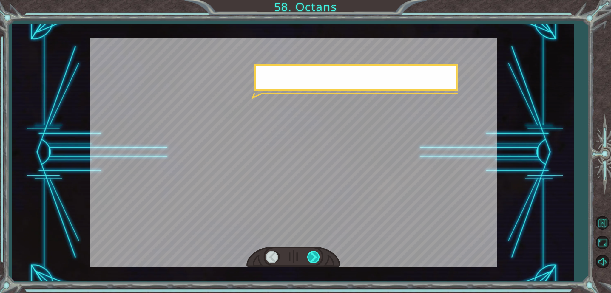
click at [314, 258] on div at bounding box center [314, 257] width 13 height 12
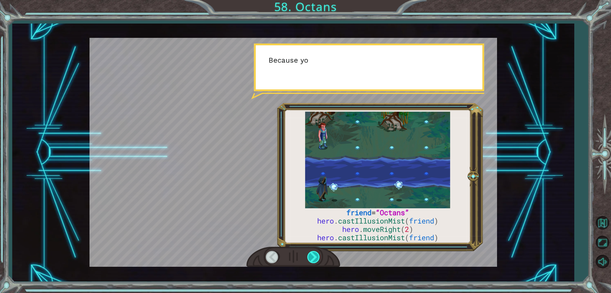
click at [314, 258] on div at bounding box center [314, 257] width 13 height 12
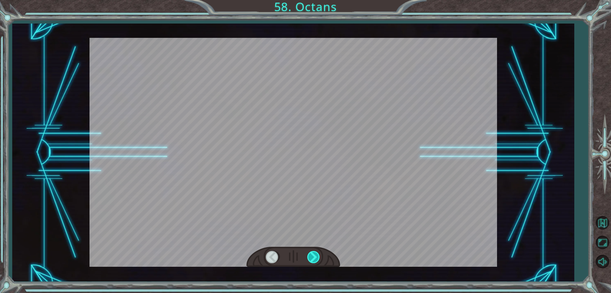
click at [314, 258] on div at bounding box center [314, 257] width 13 height 12
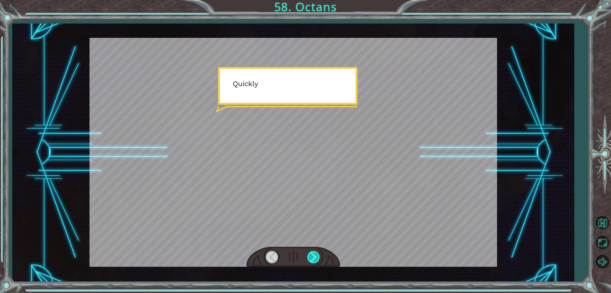
click at [314, 258] on div at bounding box center [314, 257] width 13 height 12
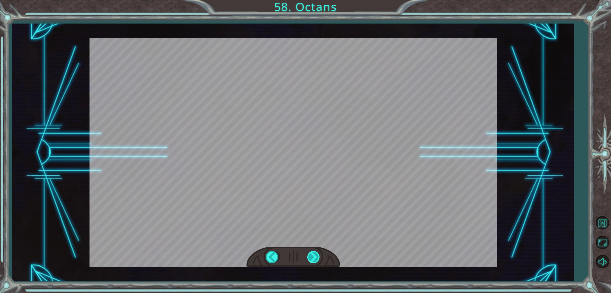
click at [314, 0] on div "friend = “Octans” hero . castIllusionMist ( friend ) hero . moveRight ( 2 ) her…" at bounding box center [305, 0] width 611 height 0
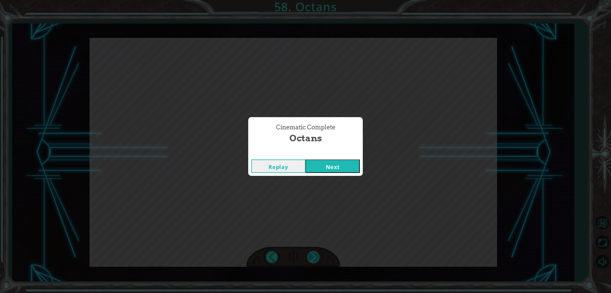
click at [314, 258] on div "Cinematic Complete Octans Replay Next" at bounding box center [305, 146] width 611 height 293
click at [348, 172] on button "Next" at bounding box center [333, 166] width 54 height 13
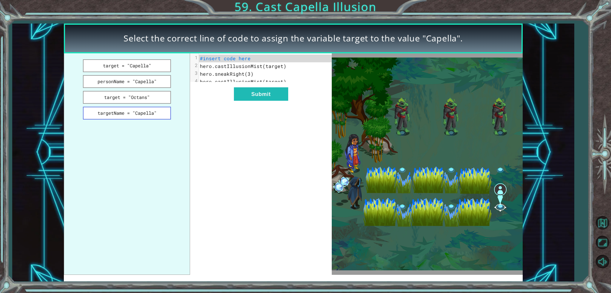
click at [111, 110] on button "targetName = "Capella"" at bounding box center [127, 113] width 88 height 13
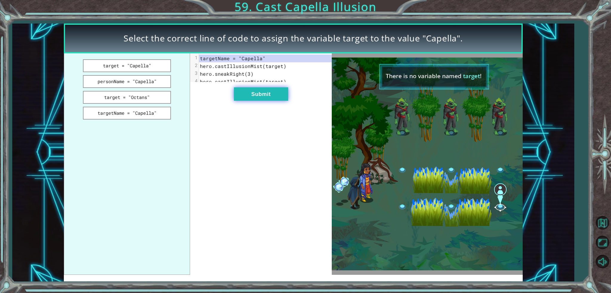
click at [248, 98] on button "Submit" at bounding box center [261, 93] width 54 height 13
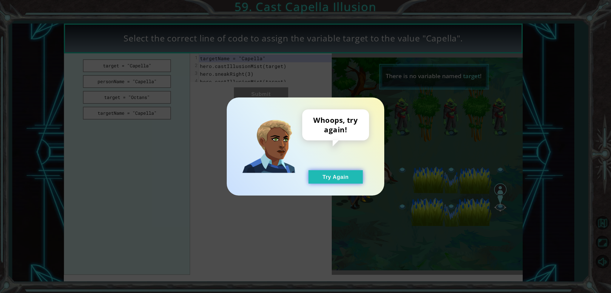
click at [336, 176] on button "Try Again" at bounding box center [336, 176] width 54 height 13
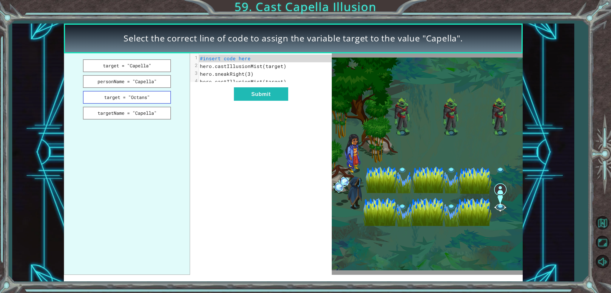
click at [143, 93] on button "target = "Octans"" at bounding box center [127, 97] width 88 height 13
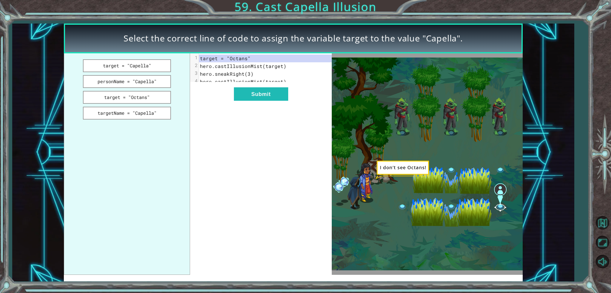
click at [230, 98] on div "xxxxxxxxxx 4 1 target = "Octans" 2 hero.castIllusionMist(target) 3 hero.sneakRi…" at bounding box center [261, 164] width 142 height 222
click at [241, 95] on button "Submit" at bounding box center [261, 93] width 54 height 13
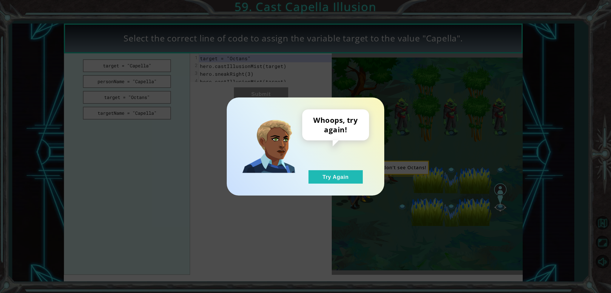
click at [320, 168] on div "Whoops, try again! Try Again" at bounding box center [335, 147] width 67 height 74
drag, startPoint x: 320, startPoint y: 173, endPoint x: 256, endPoint y: 144, distance: 70.3
click at [318, 174] on button "Try Again" at bounding box center [336, 176] width 54 height 13
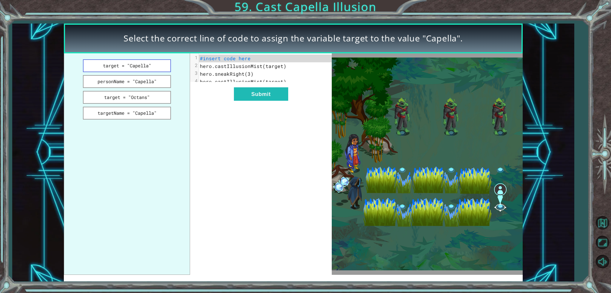
click at [145, 65] on button "target = "Capella"" at bounding box center [127, 65] width 88 height 13
click at [279, 107] on div "xxxxxxxxxx 4 1 target = "Capella" 2 hero.castIllusionMist(target) 3 hero.sneakR…" at bounding box center [261, 164] width 142 height 222
click at [267, 99] on button "Submit" at bounding box center [261, 93] width 54 height 13
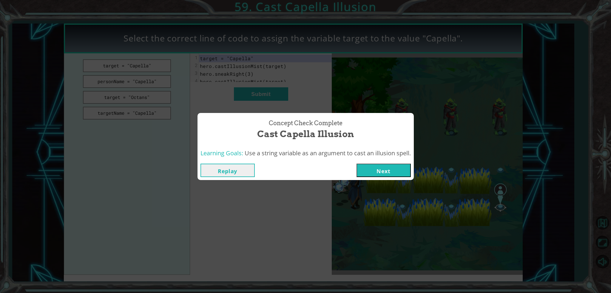
click at [363, 168] on button "Next" at bounding box center [384, 170] width 54 height 13
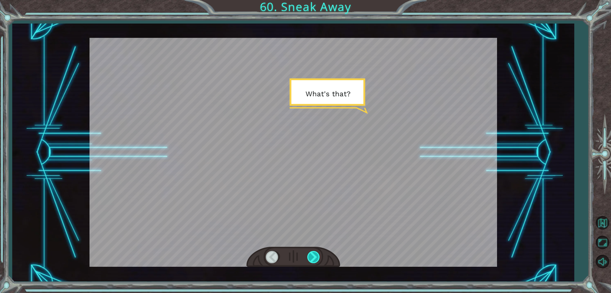
click at [315, 256] on div at bounding box center [314, 257] width 13 height 12
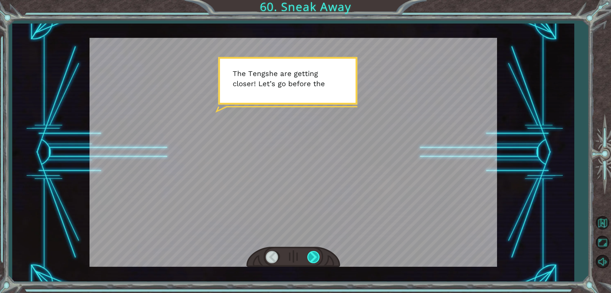
click at [315, 256] on div at bounding box center [314, 257] width 13 height 12
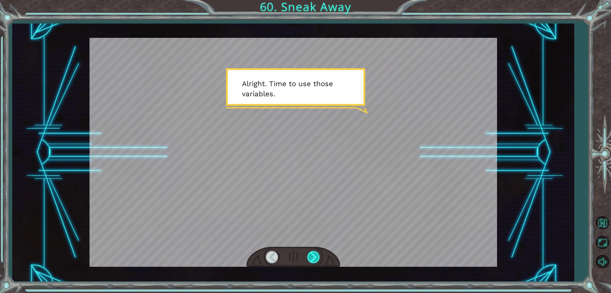
click at [315, 256] on div at bounding box center [314, 257] width 13 height 12
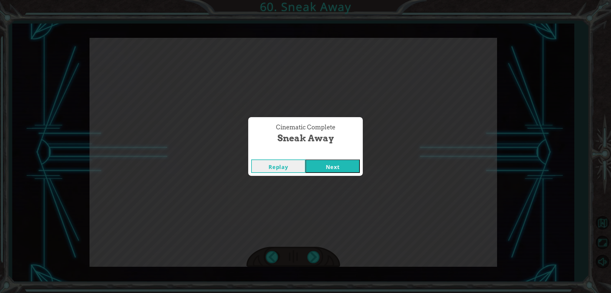
click at [316, 166] on button "Next" at bounding box center [333, 166] width 54 height 13
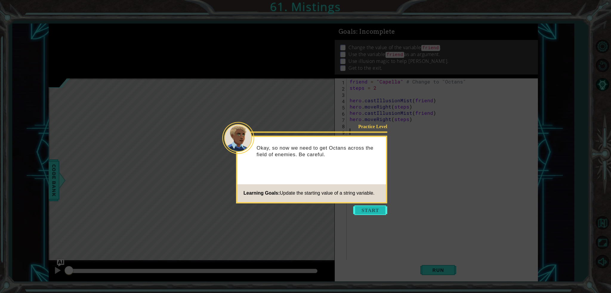
click at [362, 212] on button "Start" at bounding box center [370, 211] width 34 height 10
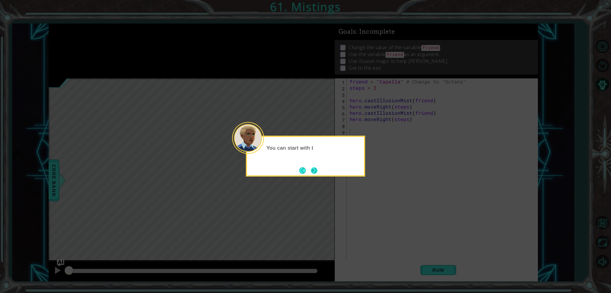
click at [315, 170] on button "Next" at bounding box center [314, 170] width 11 height 11
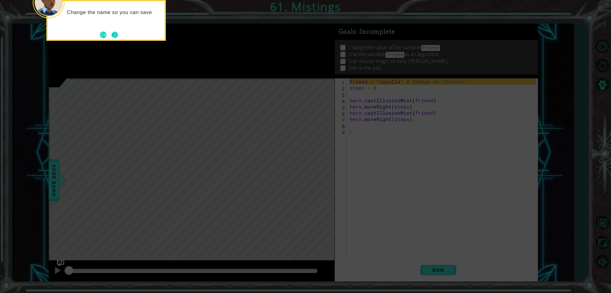
click at [110, 33] on button "Next" at bounding box center [114, 34] width 9 height 9
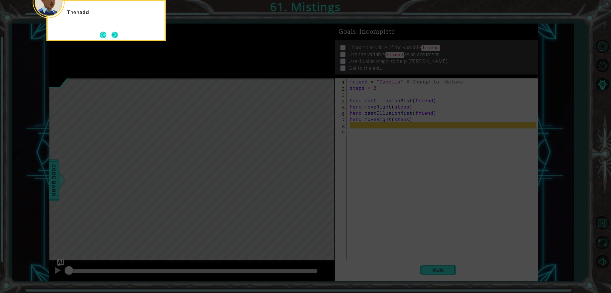
click at [118, 31] on button "Next" at bounding box center [115, 35] width 10 height 10
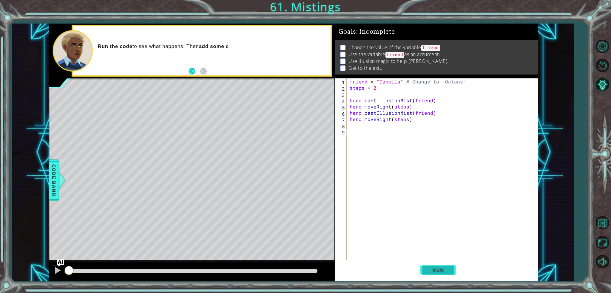
drag, startPoint x: 433, startPoint y: 284, endPoint x: 436, endPoint y: 276, distance: 8.3
click at [434, 284] on div "1 ההההההההההההההההההההההההההההההההההההההההההההההההההההההההההההההההההההההההההההה…" at bounding box center [305, 146] width 611 height 293
click at [437, 274] on button "Run" at bounding box center [439, 270] width 36 height 20
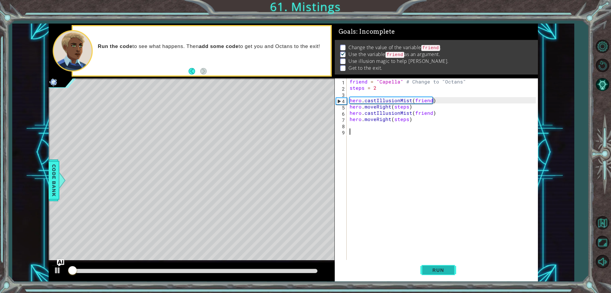
scroll to position [2, 0]
click at [437, 275] on button "Run" at bounding box center [439, 270] width 36 height 20
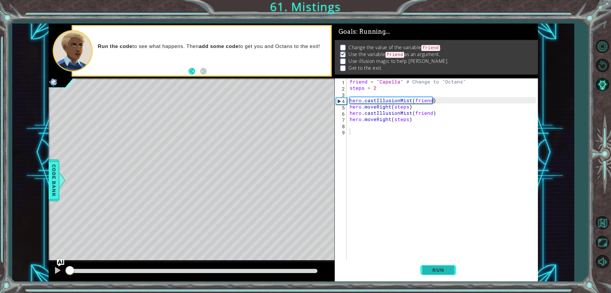
click at [437, 275] on button "Run" at bounding box center [439, 270] width 36 height 20
click at [436, 275] on button "Run" at bounding box center [439, 270] width 36 height 20
click at [435, 275] on button "Run" at bounding box center [439, 270] width 36 height 20
click at [434, 275] on button "Run" at bounding box center [439, 270] width 36 height 20
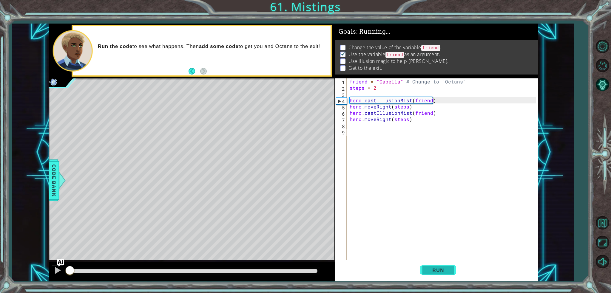
drag, startPoint x: 434, startPoint y: 275, endPoint x: 431, endPoint y: 276, distance: 3.5
click at [431, 276] on button "Run" at bounding box center [439, 270] width 36 height 20
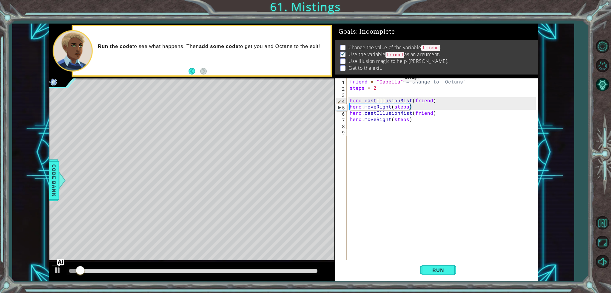
click at [390, 81] on div "friend = "Capella" # Change to "Octans" steps = 2 hero . castIllusionMist ( fri…" at bounding box center [444, 176] width 191 height 194
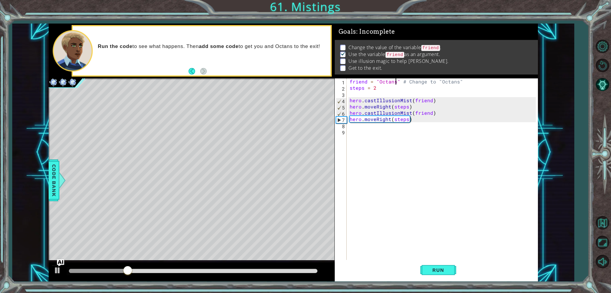
scroll to position [0, 3]
drag, startPoint x: 438, startPoint y: 282, endPoint x: 437, endPoint y: 277, distance: 5.4
click at [437, 278] on div "1 ההההההההההההההההההההההההההההההההההההההההההההההההההההההההההההההההההההההההההההה…" at bounding box center [305, 146] width 611 height 293
click at [437, 277] on button "Run" at bounding box center [439, 270] width 36 height 20
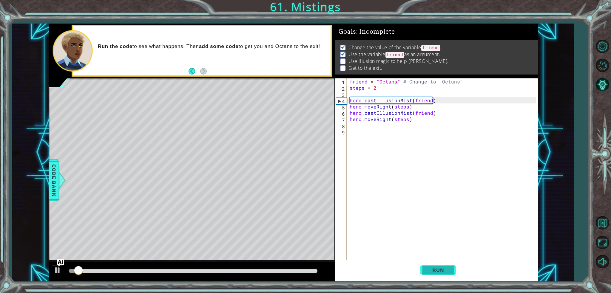
click at [430, 276] on button "Run" at bounding box center [439, 270] width 36 height 20
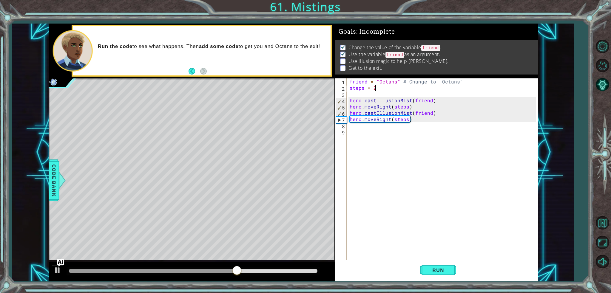
click at [396, 90] on div "friend = "Octans" # Change to "Octans" steps = 2 hero . castIllusionMist ( frie…" at bounding box center [444, 176] width 191 height 194
drag, startPoint x: 453, startPoint y: 272, endPoint x: 427, endPoint y: 272, distance: 26.6
click at [453, 272] on button "Run" at bounding box center [439, 270] width 36 height 20
drag, startPoint x: 220, startPoint y: 271, endPoint x: 309, endPoint y: 272, distance: 88.4
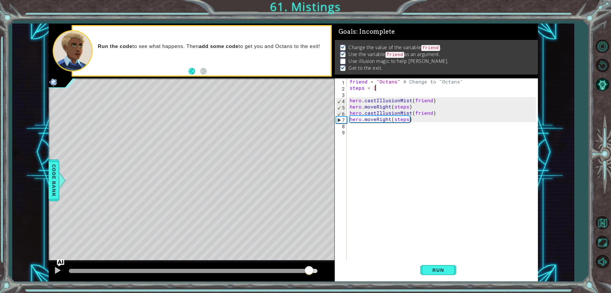
click at [309, 272] on div at bounding box center [193, 271] width 248 height 4
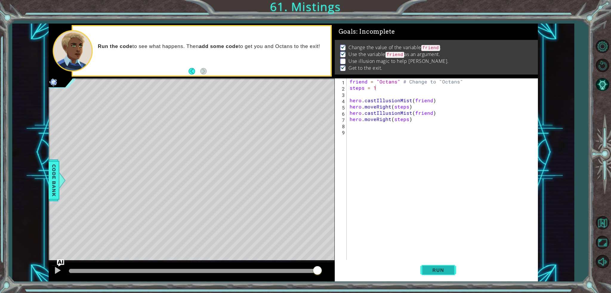
click at [444, 270] on span "Run" at bounding box center [439, 271] width 24 height 6
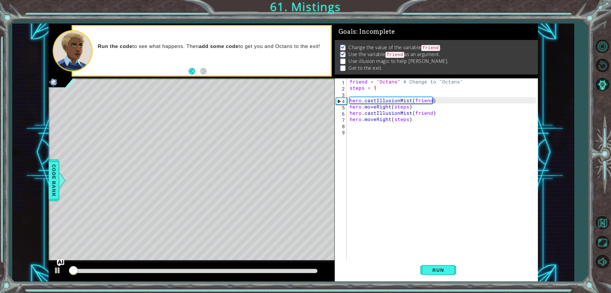
click at [230, 274] on div at bounding box center [193, 272] width 253 height 8
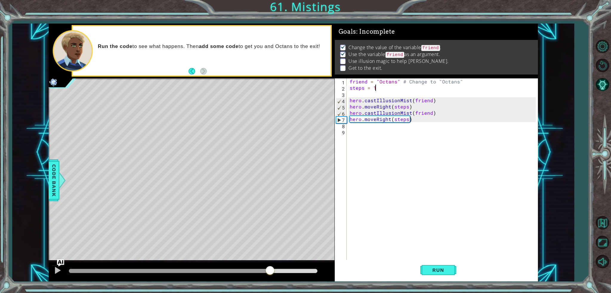
drag, startPoint x: 234, startPoint y: 271, endPoint x: 288, endPoint y: 269, distance: 53.8
click at [288, 269] on div at bounding box center [193, 271] width 248 height 4
drag, startPoint x: 282, startPoint y: 272, endPoint x: 274, endPoint y: 268, distance: 9.0
click at [274, 269] on div at bounding box center [171, 271] width 205 height 4
click at [448, 276] on button "Run" at bounding box center [439, 270] width 36 height 20
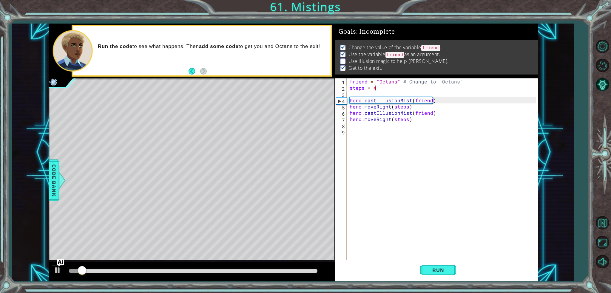
drag, startPoint x: 249, startPoint y: 269, endPoint x: 262, endPoint y: 266, distance: 12.9
click at [262, 266] on div at bounding box center [192, 272] width 286 height 19
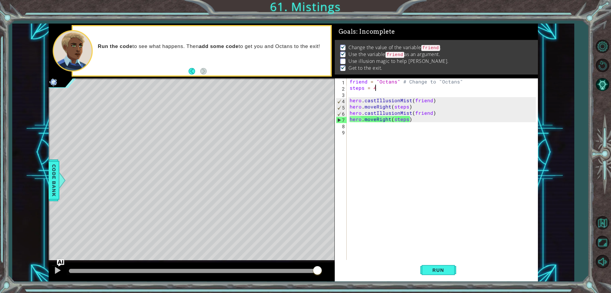
drag, startPoint x: 250, startPoint y: 272, endPoint x: 319, endPoint y: 265, distance: 68.7
click at [319, 265] on div at bounding box center [192, 272] width 286 height 19
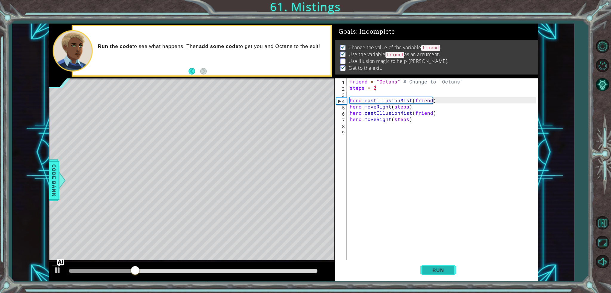
drag, startPoint x: 449, startPoint y: 266, endPoint x: 421, endPoint y: 277, distance: 29.8
click at [449, 266] on button "Run" at bounding box center [439, 270] width 36 height 20
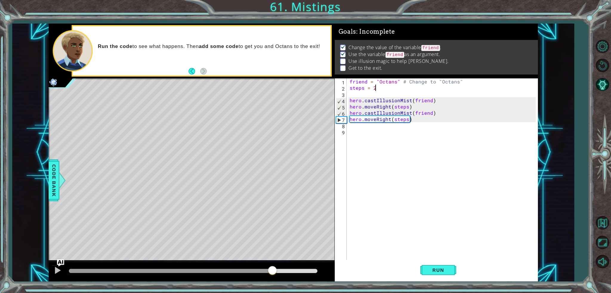
drag, startPoint x: 229, startPoint y: 269, endPoint x: 281, endPoint y: 265, distance: 51.8
click at [281, 265] on div at bounding box center [192, 272] width 286 height 19
drag, startPoint x: 280, startPoint y: 265, endPoint x: 290, endPoint y: 271, distance: 12.1
click at [290, 271] on div at bounding box center [192, 272] width 286 height 19
drag, startPoint x: 290, startPoint y: 271, endPoint x: 338, endPoint y: 276, distance: 47.4
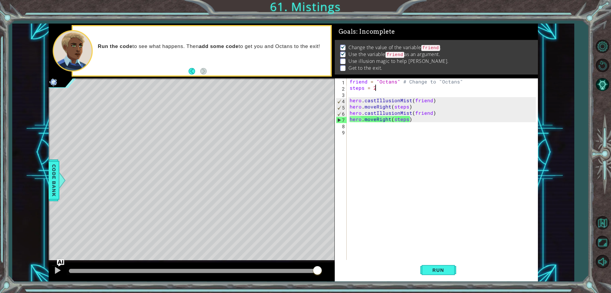
click at [338, 276] on div "1 ההההההההההההההההההההההההההההההההההההההההההההההההההההההההההההההההההההההההההההה…" at bounding box center [294, 153] width 490 height 258
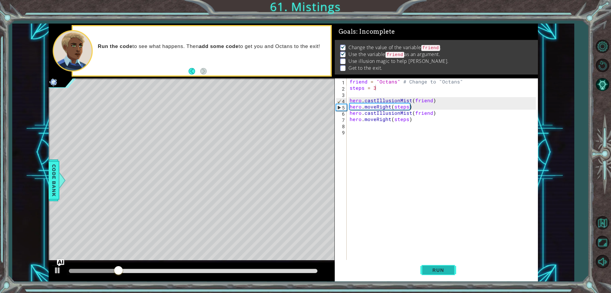
click at [425, 267] on button "Run" at bounding box center [439, 270] width 36 height 20
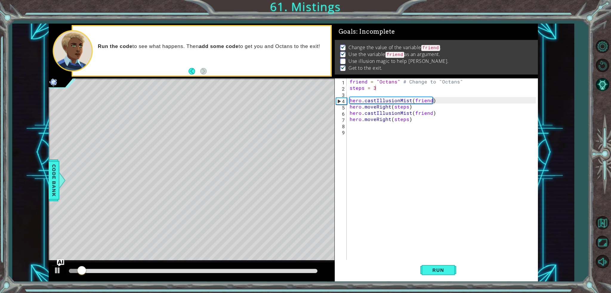
drag, startPoint x: 195, startPoint y: 273, endPoint x: 207, endPoint y: 271, distance: 12.4
click at [207, 271] on div at bounding box center [193, 272] width 253 height 8
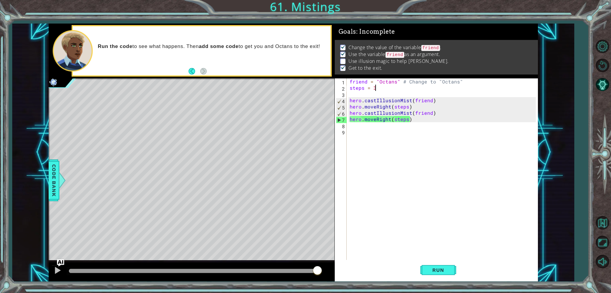
drag, startPoint x: 207, startPoint y: 271, endPoint x: 327, endPoint y: 271, distance: 120.0
click at [327, 271] on div at bounding box center [192, 272] width 286 height 19
drag, startPoint x: 229, startPoint y: 269, endPoint x: 276, endPoint y: 267, distance: 47.5
click at [276, 269] on div at bounding box center [193, 271] width 248 height 4
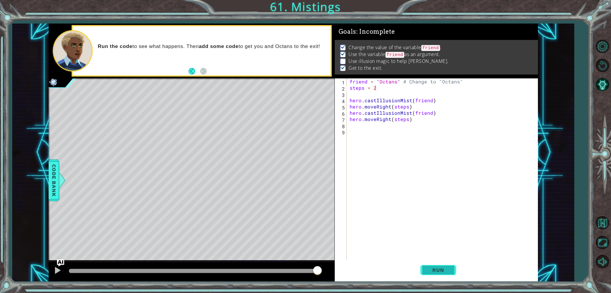
click at [437, 266] on button "Run" at bounding box center [439, 270] width 36 height 20
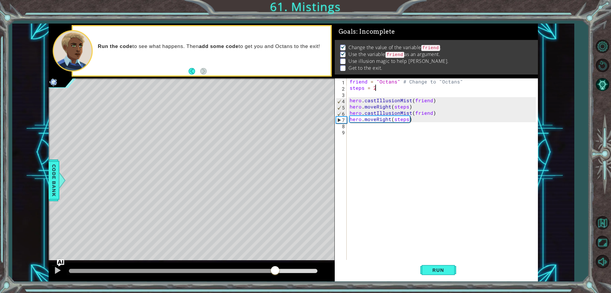
drag, startPoint x: 230, startPoint y: 268, endPoint x: 277, endPoint y: 268, distance: 47.5
click at [277, 269] on div at bounding box center [193, 271] width 248 height 4
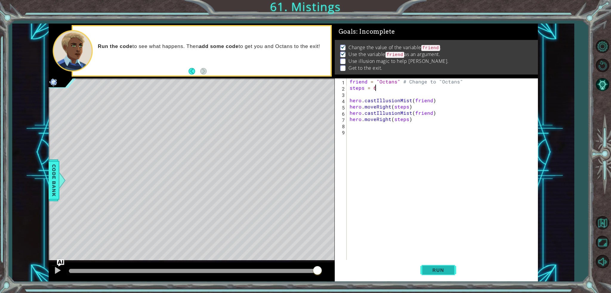
click at [445, 277] on button "Run" at bounding box center [439, 270] width 36 height 20
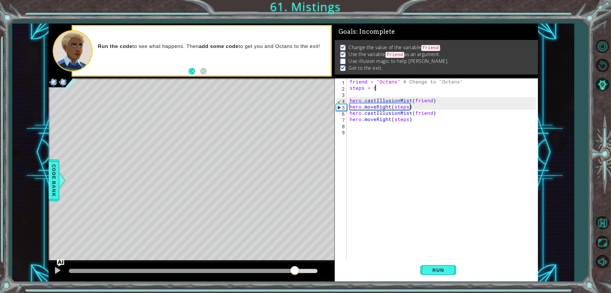
drag, startPoint x: 281, startPoint y: 270, endPoint x: 296, endPoint y: 267, distance: 15.9
click at [296, 269] on div at bounding box center [193, 271] width 248 height 4
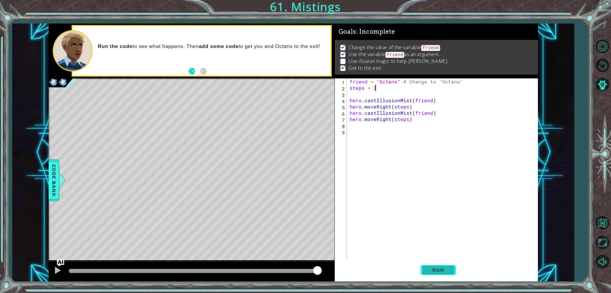
type textarea "steps = 3"
drag, startPoint x: 428, startPoint y: 267, endPoint x: 316, endPoint y: 272, distance: 113.0
click at [426, 267] on button "Run" at bounding box center [439, 270] width 36 height 20
click at [292, 272] on div at bounding box center [193, 271] width 248 height 4
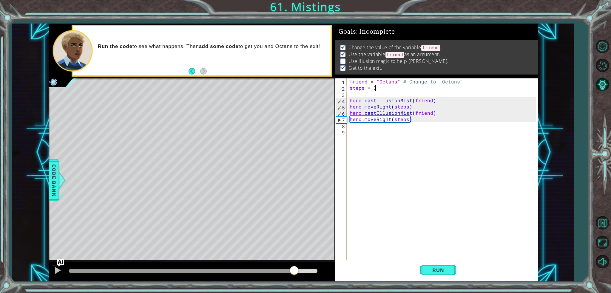
drag, startPoint x: 292, startPoint y: 272, endPoint x: 295, endPoint y: 271, distance: 3.3
click at [295, 271] on div at bounding box center [294, 271] width 11 height 11
click at [59, 270] on div at bounding box center [58, 271] width 8 height 8
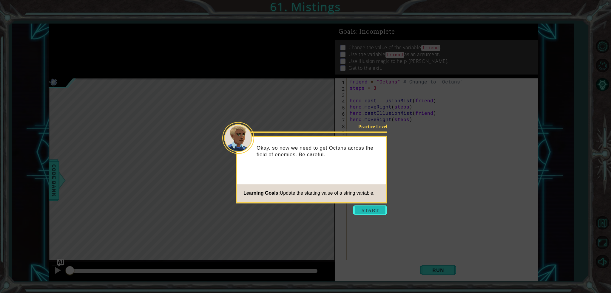
click at [373, 212] on button "Start" at bounding box center [370, 211] width 34 height 10
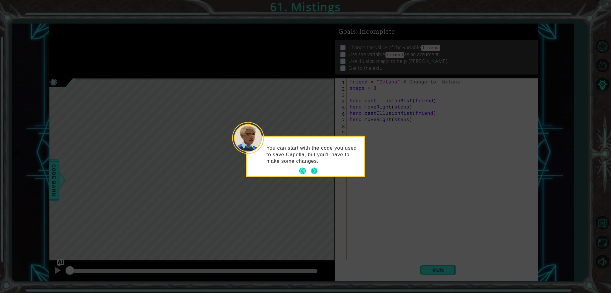
click at [314, 170] on button "Next" at bounding box center [314, 171] width 7 height 7
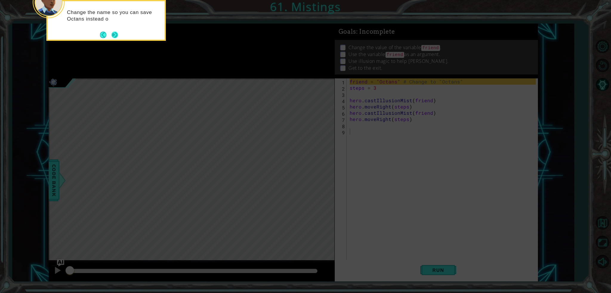
click at [114, 32] on button "Next" at bounding box center [114, 34] width 7 height 7
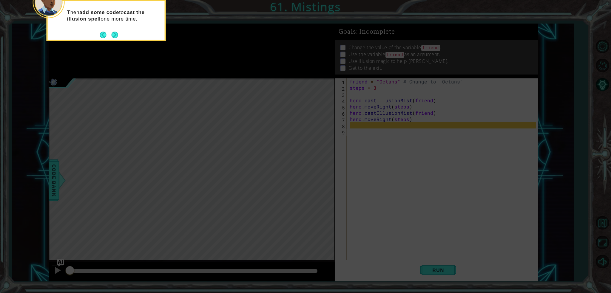
click at [114, 32] on button "Next" at bounding box center [114, 34] width 7 height 7
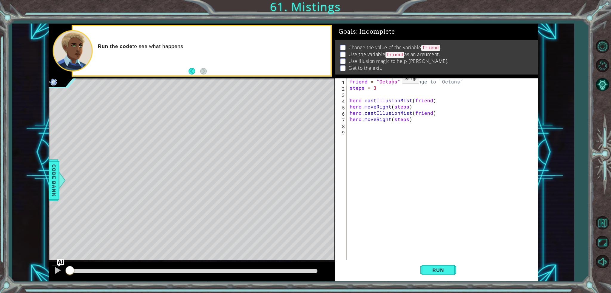
click at [392, 81] on div "friend = "Octans" # Change to "Octans" steps = 3 hero . castIllusionMist ( frie…" at bounding box center [444, 176] width 191 height 194
type textarea "friend = "Octans" # Change to "Octans""
click at [398, 142] on div "friend = "Octans" # Change to "Octans" steps = 3 hero . castIllusionMist ( frie…" at bounding box center [444, 176] width 191 height 194
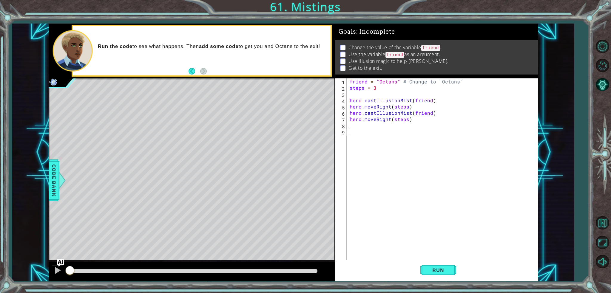
scroll to position [0, 0]
drag, startPoint x: 350, startPoint y: 110, endPoint x: 362, endPoint y: 109, distance: 12.3
click at [362, 109] on div "friend = "Octans" # Change to "Octans" steps = 3 hero . castIllusionMist ( frie…" at bounding box center [444, 176] width 191 height 194
drag, startPoint x: 350, startPoint y: 116, endPoint x: 437, endPoint y: 113, distance: 86.9
click at [437, 113] on div "friend = "Octans" # Change to "Octans" steps = 3 hero . castIllusionMist ( frie…" at bounding box center [444, 176] width 191 height 194
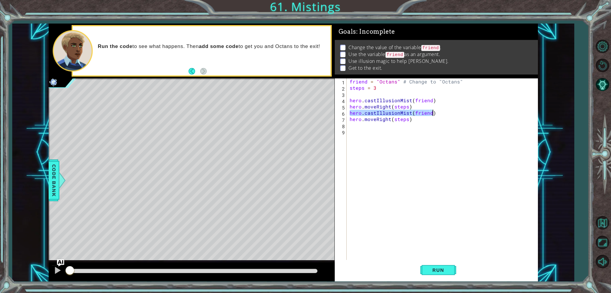
type textarea "hero.castIllusionMist(friend)"
click at [395, 128] on div "friend = "Octans" # Change to "Octans" steps = 3 hero . castIllusionMist ( frie…" at bounding box center [444, 176] width 191 height 194
click at [436, 264] on button "Run" at bounding box center [439, 270] width 36 height 20
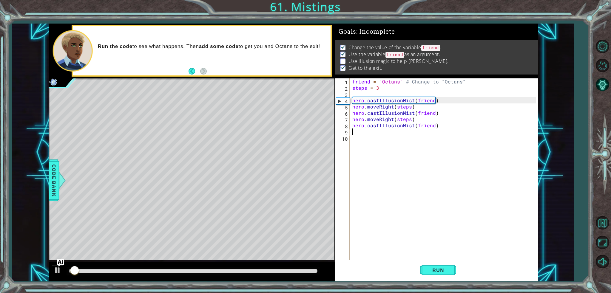
scroll to position [2, 0]
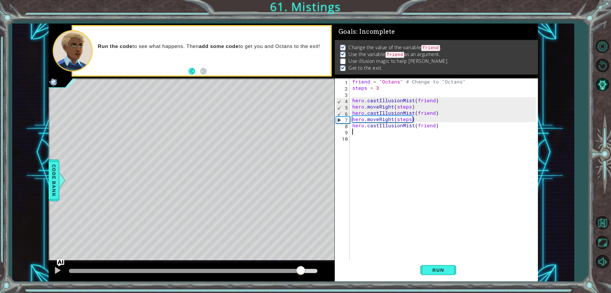
drag, startPoint x: 181, startPoint y: 273, endPoint x: 301, endPoint y: 286, distance: 120.5
click at [301, 286] on div "1 ההההההההההההההההההההההההההההההההההההההההההההההההההההההההההההההההההההההההההההה…" at bounding box center [305, 146] width 611 height 293
drag, startPoint x: 420, startPoint y: 118, endPoint x: 353, endPoint y: 120, distance: 67.8
click at [353, 120] on div "friend = "Octans" # Change to "Octans" steps = 3 hero . castIllusionMist ( frie…" at bounding box center [445, 176] width 188 height 194
click at [381, 127] on div "friend = "Octans" # Change to "Octans" steps = 3 hero . castIllusionMist ( frie…" at bounding box center [445, 176] width 188 height 194
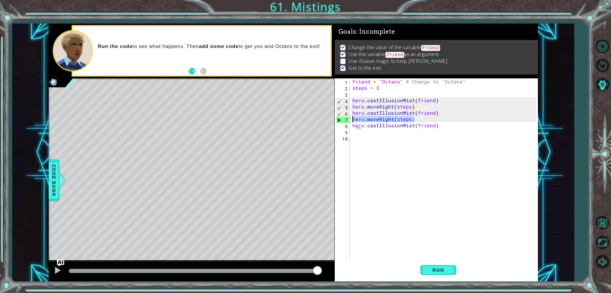
type textarea "hero.castIllusionMist(friend)"
click at [371, 132] on div "friend = "Octans" # Change to "Octans" steps = 3 hero . castIllusionMist ( frie…" at bounding box center [445, 176] width 188 height 194
paste textarea "hero.moveRight(steps)"
type textarea "hero.moveRight(steps)"
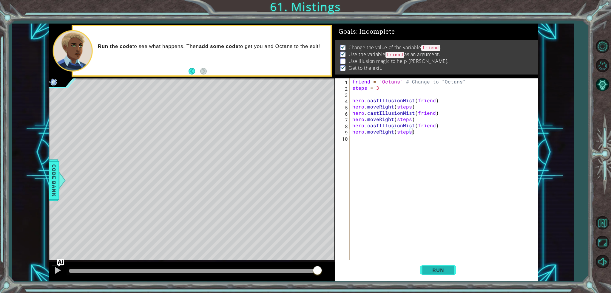
click at [440, 268] on span "Run" at bounding box center [439, 271] width 24 height 6
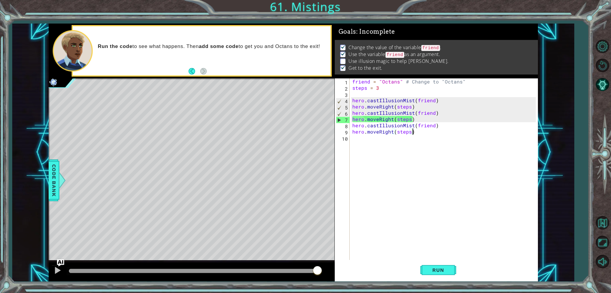
drag, startPoint x: 265, startPoint y: 272, endPoint x: 320, endPoint y: 262, distance: 56.0
click at [320, 262] on div "methods hero use(thing) moveUp(steps) moveDown(steps) moveLeft(steps) moveRight…" at bounding box center [294, 153] width 490 height 258
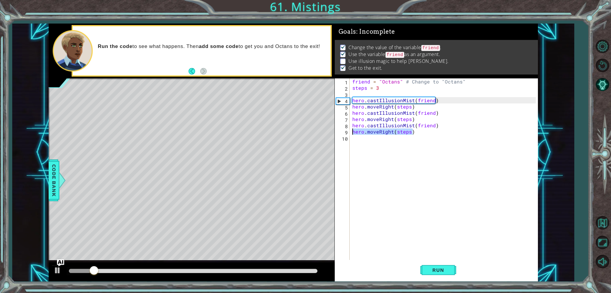
drag, startPoint x: 431, startPoint y: 135, endPoint x: 352, endPoint y: 133, distance: 78.5
click at [352, 133] on div "friend = "Octans" # Change to "Octans" steps = 3 hero . castIllusionMist ( frie…" at bounding box center [445, 176] width 188 height 194
click at [379, 89] on div "friend = "Octans" # Change to "Octans" steps = 3 hero . castIllusionMist ( frie…" at bounding box center [445, 176] width 188 height 194
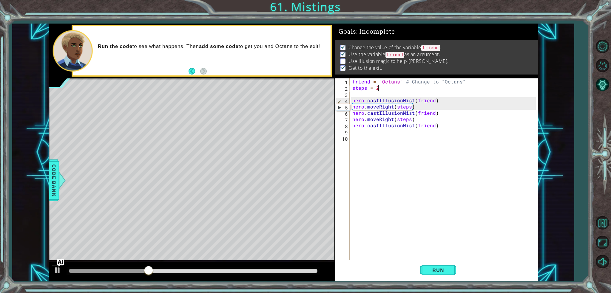
type textarea "steps = 2"
click at [444, 274] on button "Run" at bounding box center [439, 270] width 36 height 20
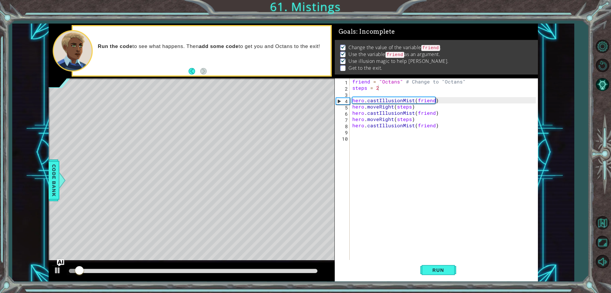
click at [177, 268] on div at bounding box center [193, 272] width 253 height 8
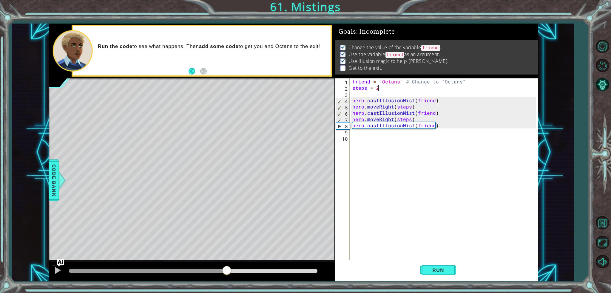
drag, startPoint x: 177, startPoint y: 270, endPoint x: 227, endPoint y: 273, distance: 50.5
click at [227, 273] on div at bounding box center [193, 271] width 248 height 4
click at [396, 136] on div "friend = "Octans" # Change to "Octans" steps = 2 hero . castIllusionMist ( frie…" at bounding box center [445, 176] width 188 height 194
click at [396, 132] on div "friend = "Octans" # Change to "Octans" steps = 2 hero . castIllusionMist ( frie…" at bounding box center [445, 176] width 188 height 194
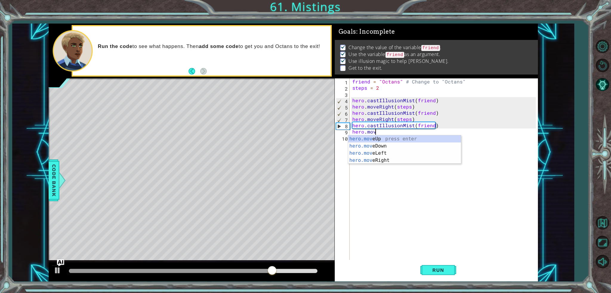
scroll to position [0, 1]
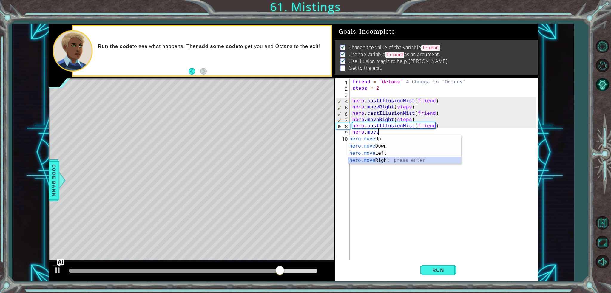
click at [376, 160] on div "hero.move Up press enter hero.move Down press enter hero.move Left press enter …" at bounding box center [404, 157] width 113 height 43
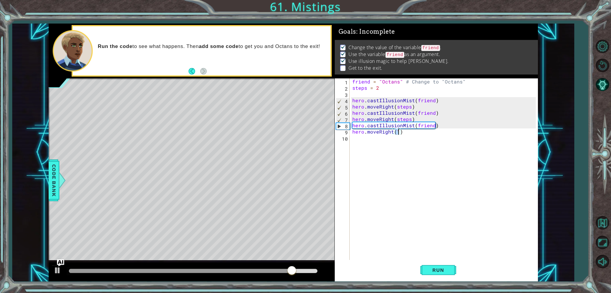
scroll to position [0, 2]
type textarea "hero.moveRight(2)"
drag, startPoint x: 443, startPoint y: 268, endPoint x: 401, endPoint y: 269, distance: 41.8
click at [442, 268] on span "Run" at bounding box center [439, 271] width 24 height 6
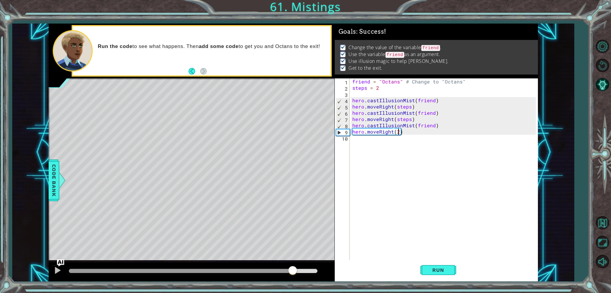
drag, startPoint x: 278, startPoint y: 272, endPoint x: 293, endPoint y: 267, distance: 15.6
click at [293, 269] on div at bounding box center [193, 271] width 248 height 4
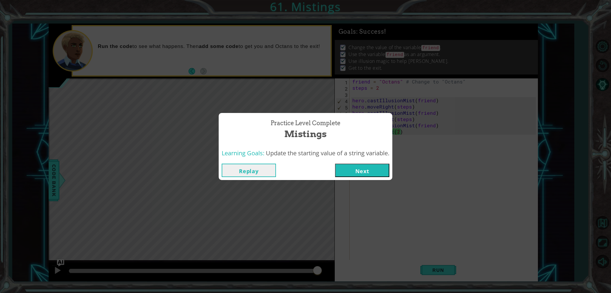
click at [356, 169] on button "Next" at bounding box center [362, 170] width 54 height 13
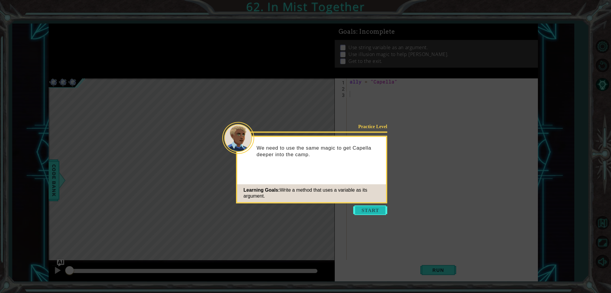
click at [367, 213] on button "Start" at bounding box center [370, 211] width 34 height 10
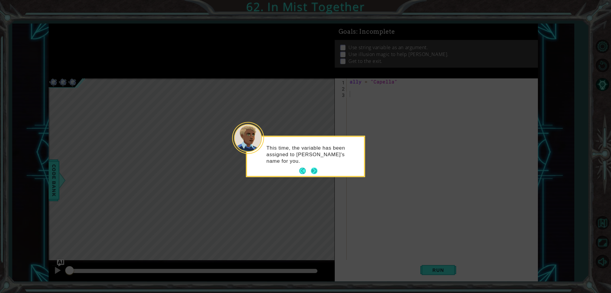
click at [317, 168] on button "Next" at bounding box center [314, 171] width 7 height 7
click at [314, 168] on button "Next" at bounding box center [314, 171] width 7 height 7
click at [314, 168] on button "Next" at bounding box center [314, 170] width 7 height 7
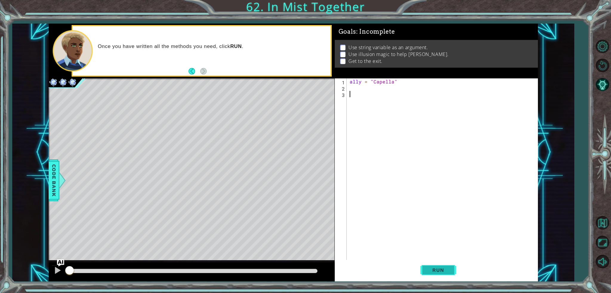
click at [441, 269] on span "Run" at bounding box center [439, 271] width 24 height 6
click at [358, 87] on div "ally = "Capella"" at bounding box center [444, 176] width 191 height 194
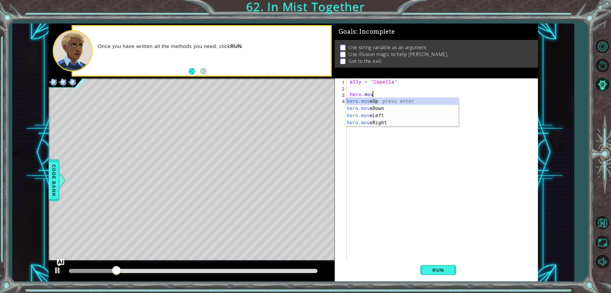
type textarea "hero.move"
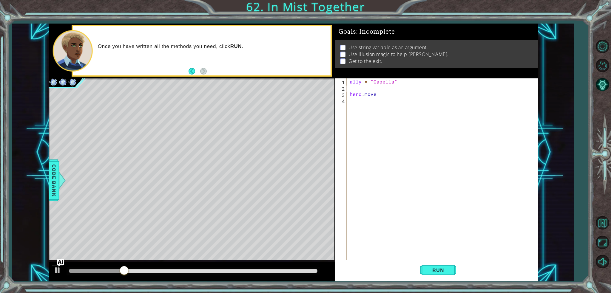
click at [395, 86] on div "ally = "Capella" hero . move" at bounding box center [444, 176] width 191 height 194
type textarea "steps = 3"
click at [378, 99] on div "ally = "Capella" steps = 3 hero . move" at bounding box center [444, 176] width 191 height 194
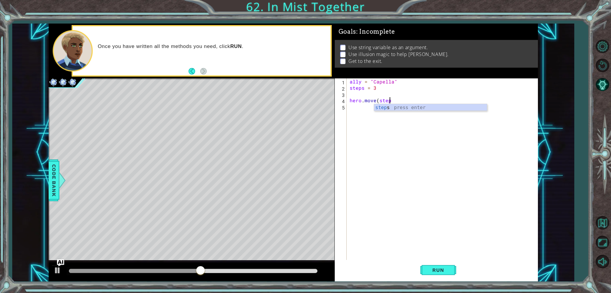
scroll to position [0, 2]
click at [442, 267] on button "Run" at bounding box center [439, 270] width 36 height 20
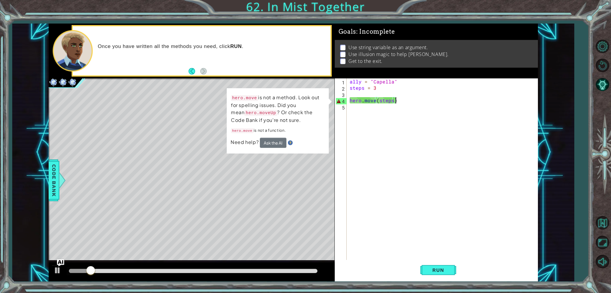
click at [381, 101] on div "ally = "Capella" steps = 3 hero . move ( steps )" at bounding box center [444, 176] width 191 height 194
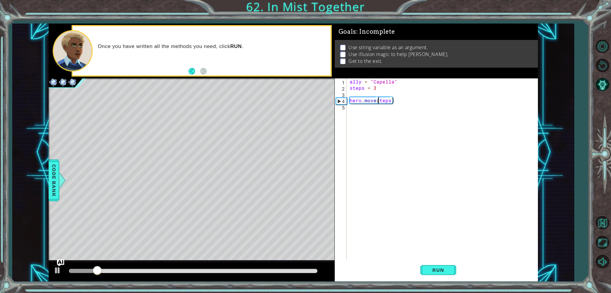
scroll to position [0, 2]
click at [433, 270] on span "Run" at bounding box center [439, 271] width 24 height 6
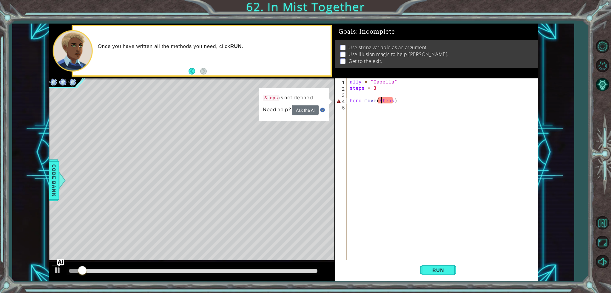
click at [380, 99] on div "ally = "Capella" steps = 3 hero . move ( Steps )" at bounding box center [444, 176] width 191 height 194
click at [382, 98] on div "ally = "Capella" steps = 3 hero . move ( Steps )" at bounding box center [444, 176] width 191 height 194
click at [61, 185] on div at bounding box center [62, 181] width 7 height 18
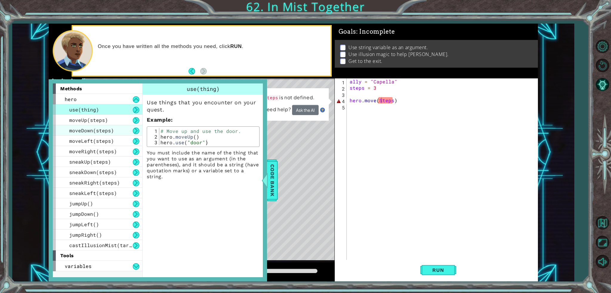
click at [108, 132] on span "moveDown(steps)" at bounding box center [91, 130] width 45 height 6
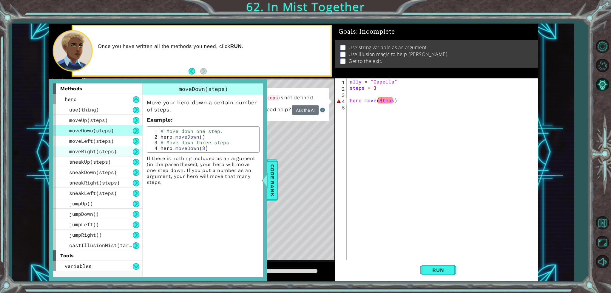
click at [108, 147] on div "moveRight(steps)" at bounding box center [98, 151] width 90 height 10
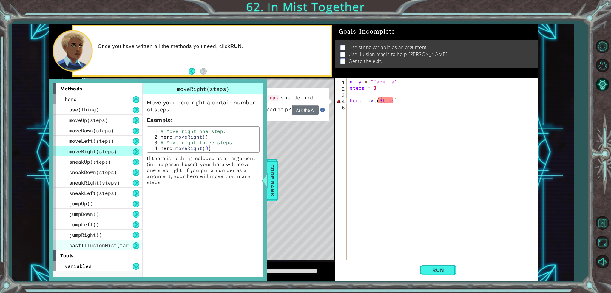
click at [97, 249] on div "castIllusionMist(target)" at bounding box center [98, 245] width 90 height 10
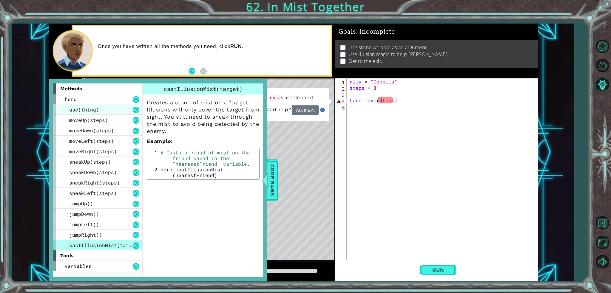
click at [104, 105] on div "use(thing)" at bounding box center [98, 109] width 90 height 10
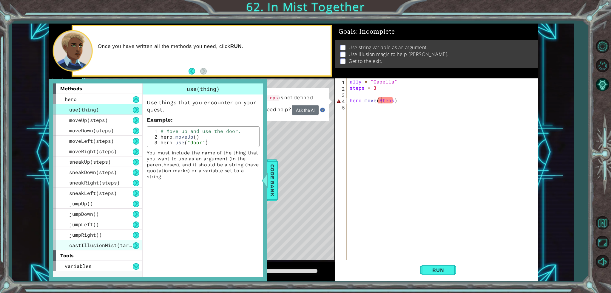
click at [113, 246] on span "castIllusionMist(target)" at bounding box center [105, 245] width 72 height 6
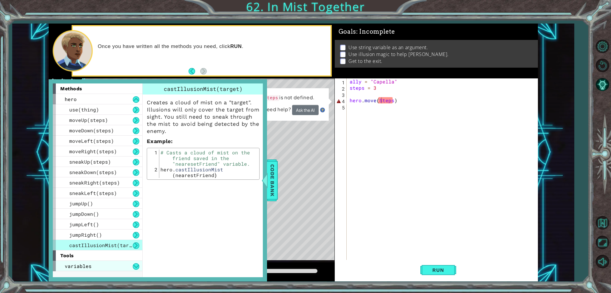
click at [87, 265] on span "variables" at bounding box center [78, 266] width 27 height 6
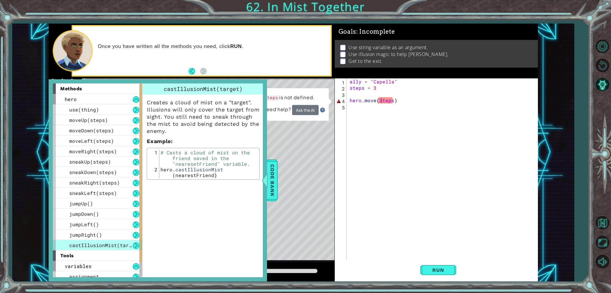
scroll to position [14, 0]
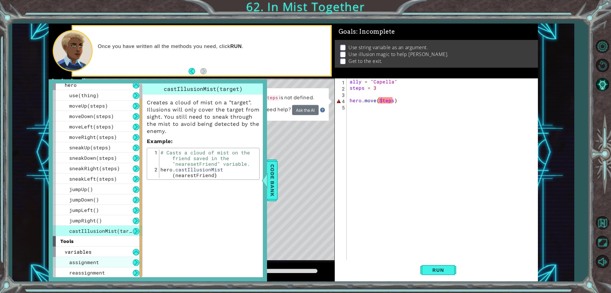
click at [84, 265] on div "assignment" at bounding box center [98, 262] width 90 height 10
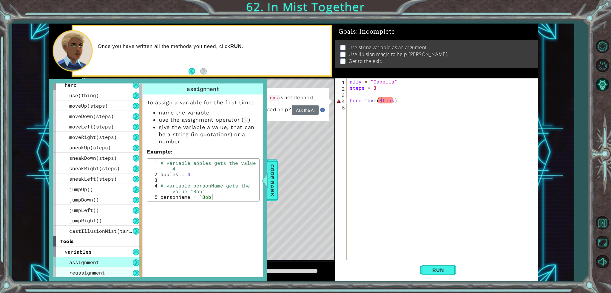
click at [78, 268] on div "reassignment" at bounding box center [98, 273] width 90 height 10
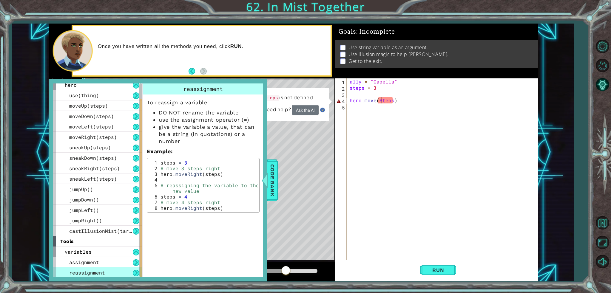
click at [374, 99] on div "ally = "Capella" steps = 3 hero . move ( Steps )" at bounding box center [444, 176] width 191 height 194
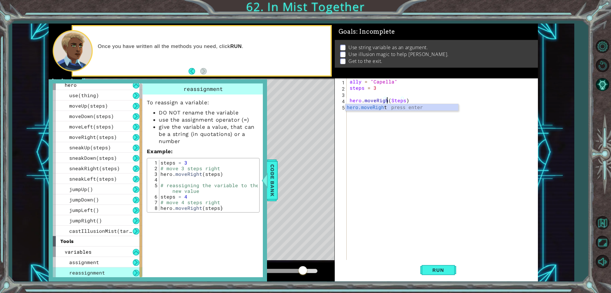
scroll to position [0, 2]
click at [395, 98] on div "ally = "Capella" steps = 3 hero . moveRight ( Steps )" at bounding box center [444, 176] width 191 height 194
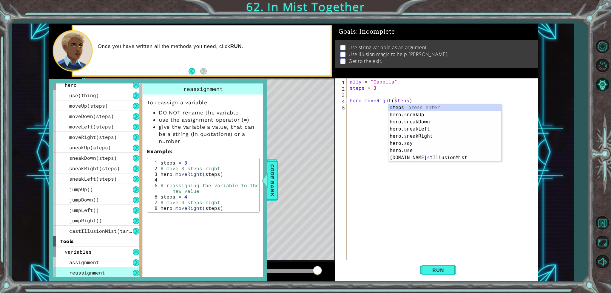
type textarea "hero.moveRight(steps)"
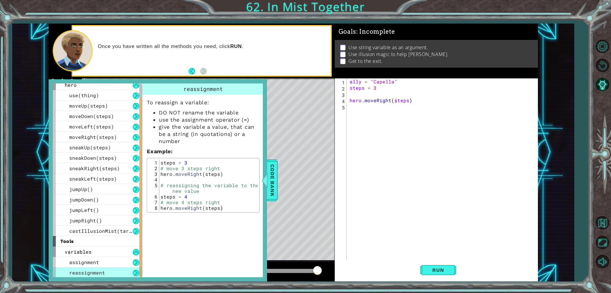
click at [259, 181] on div "1 2 3 4 5 6 7 8 steps = 3 # move 3 steps right hero . moveRight ( steps ) # rea…" at bounding box center [203, 185] width 113 height 55
click at [271, 178] on span "Code Bank" at bounding box center [273, 180] width 10 height 36
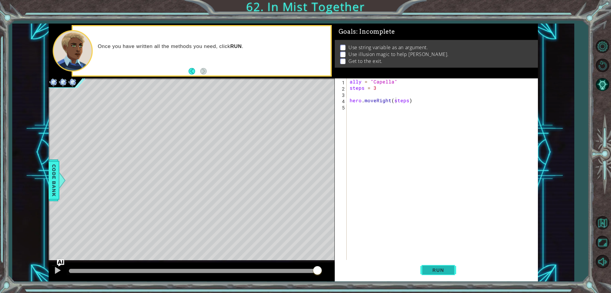
click at [447, 275] on button "Run" at bounding box center [439, 270] width 36 height 20
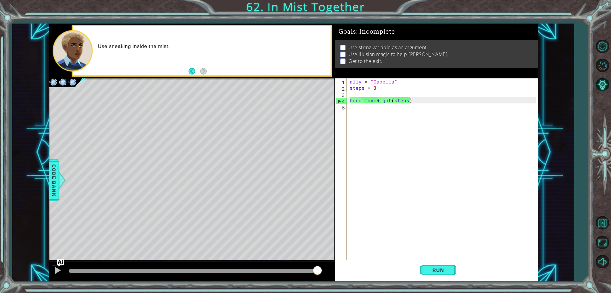
click at [362, 92] on div "ally = "Capella" steps = 3 hero . moveRight ( steps )" at bounding box center [444, 176] width 191 height 194
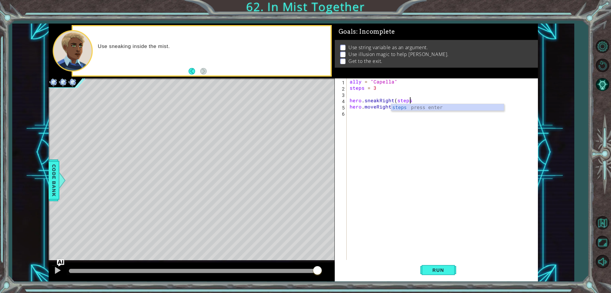
scroll to position [0, 4]
drag, startPoint x: 418, startPoint y: 108, endPoint x: 349, endPoint y: 111, distance: 69.0
click at [349, 111] on div "ally = "Capella" steps = 3 hero . sneakRight ( steps ) hero . moveRight ( steps…" at bounding box center [444, 176] width 191 height 194
type textarea "hero.moveRight(steps)"
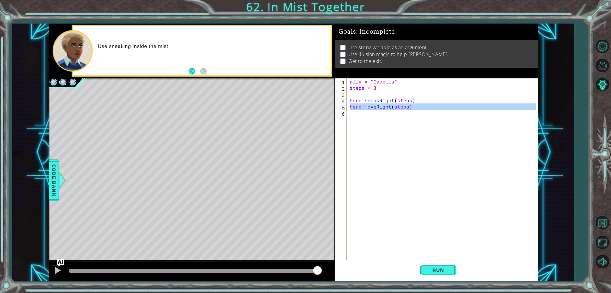
drag, startPoint x: 350, startPoint y: 107, endPoint x: 416, endPoint y: 110, distance: 65.8
click at [416, 110] on div "ally = "Capella" steps = 3 hero . sneakRight ( steps ) hero . moveRight ( steps…" at bounding box center [444, 176] width 191 height 194
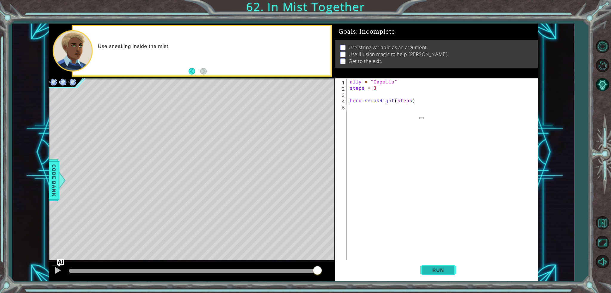
click at [444, 269] on span "Run" at bounding box center [439, 271] width 24 height 6
click at [364, 96] on div "ally = "Capella" steps = 3 hero . sneakRight ( steps )" at bounding box center [444, 176] width 191 height 194
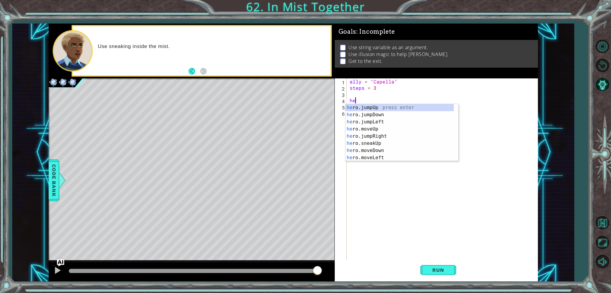
type textarea "h"
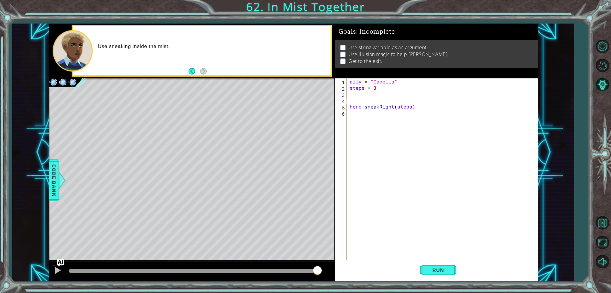
type textarea "m"
click at [380, 127] on div "hero.jumpR i ght press enter hero.moveR i ght press enter hero.sneakR i ght pre…" at bounding box center [402, 125] width 113 height 43
click at [432, 272] on span "Run" at bounding box center [439, 271] width 24 height 6
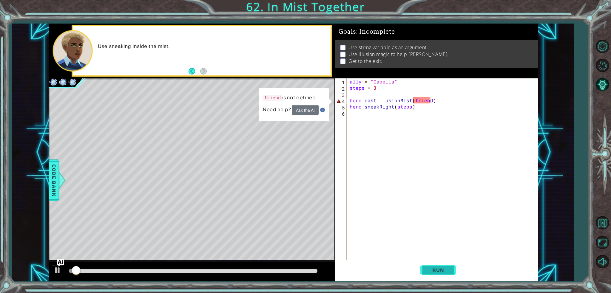
click at [428, 265] on button "Run" at bounding box center [439, 270] width 36 height 20
click at [442, 100] on div "ally = "Capella" steps = 3 hero . castIllusionMist ( friend ) hero . sneakRight…" at bounding box center [444, 176] width 191 height 194
click at [445, 273] on span "Run" at bounding box center [439, 271] width 24 height 6
click at [423, 98] on div "ally = "Capella" steps = 3 hero . castIllusionMist ( friend ) hero . sneakRight…" at bounding box center [444, 176] width 191 height 194
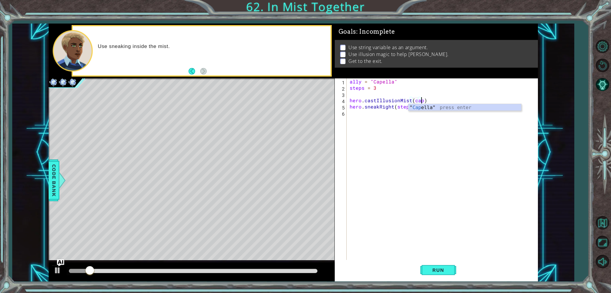
scroll to position [0, 4]
drag, startPoint x: 451, startPoint y: 261, endPoint x: 447, endPoint y: 263, distance: 4.0
click at [449, 262] on button "Run" at bounding box center [439, 270] width 36 height 20
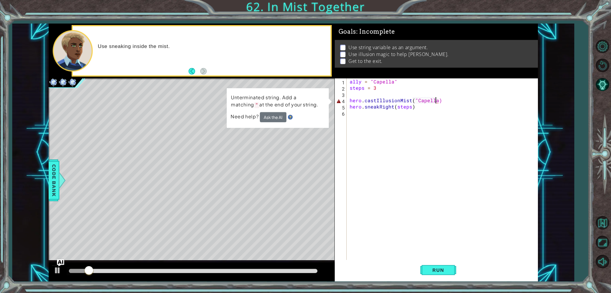
scroll to position [0, 5]
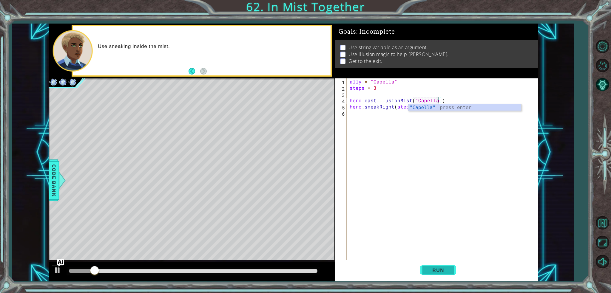
type textarea "hero.castIllusionMist("Capella")"
click at [443, 277] on button "Run" at bounding box center [439, 270] width 36 height 20
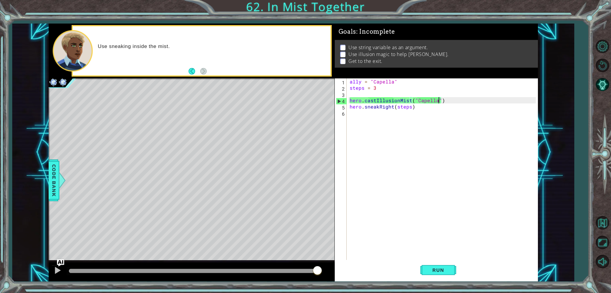
click at [379, 115] on div "ally = "Capella" steps = 3 hero . castIllusionMist ( "Capella" ) hero . sneakRi…" at bounding box center [444, 176] width 191 height 194
drag, startPoint x: 455, startPoint y: 100, endPoint x: 342, endPoint y: 103, distance: 113.5
click at [342, 103] on div "1 2 3 4 5 6 ally = "Capella" steps = 3 hero . castIllusionMist ( "Capella" ) he…" at bounding box center [435, 170] width 201 height 182
type textarea "hero.castIllusionMist("Capella")"
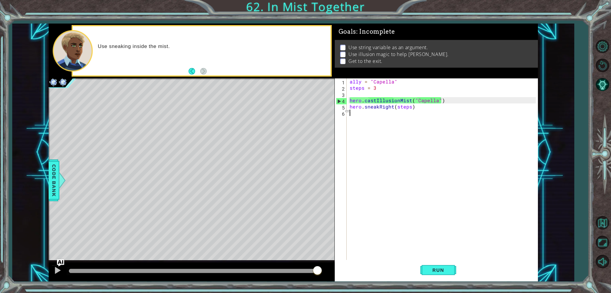
click at [361, 112] on div "ally = "Capella" steps = 3 hero . castIllusionMist ( "Capella" ) hero . sneakRi…" at bounding box center [444, 176] width 191 height 194
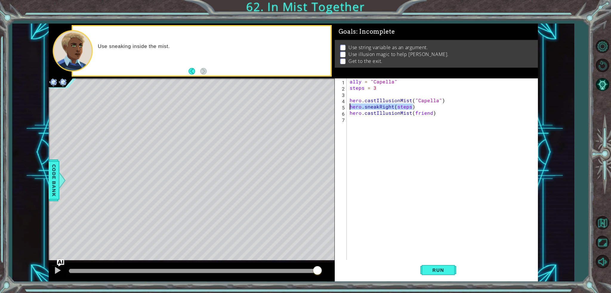
drag, startPoint x: 419, startPoint y: 107, endPoint x: 347, endPoint y: 108, distance: 72.6
click at [347, 108] on div "1 2 3 4 5 6 7 ally = "Capella" steps = 3 hero . castIllusionMist ( "Capella" ) …" at bounding box center [435, 170] width 201 height 182
type textarea "hero.sneakRight(steps)"
click at [374, 118] on div "ally = "Capella" steps = 3 hero . castIllusionMist ( "Capella" ) hero . sneakRi…" at bounding box center [444, 176] width 191 height 194
drag, startPoint x: 414, startPoint y: 111, endPoint x: 411, endPoint y: 110, distance: 3.0
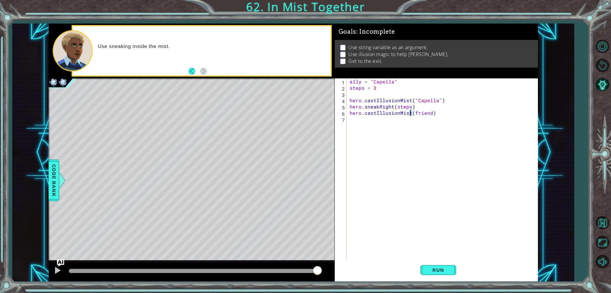
click at [411, 110] on div "ally = "Capella" steps = 3 hero . castIllusionMist ( "Capella" ) hero . sneakRi…" at bounding box center [444, 176] width 191 height 194
drag, startPoint x: 411, startPoint y: 105, endPoint x: 377, endPoint y: 107, distance: 34.1
click at [377, 107] on div "ally = "Capella" steps = 3 hero . castIllusionMist ( "Capella" ) hero . sneakRi…" at bounding box center [444, 176] width 191 height 194
type textarea "hero.sneakRight(steps)"
drag, startPoint x: 414, startPoint y: 106, endPoint x: 345, endPoint y: 106, distance: 68.4
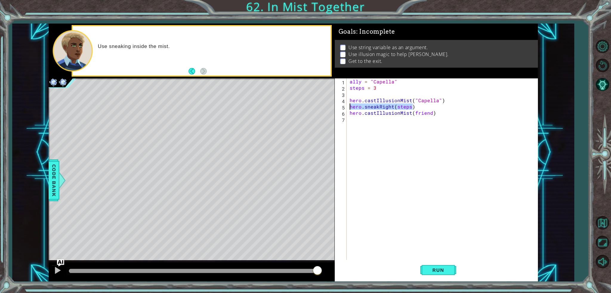
click at [345, 106] on div "hero.sneakRight(steps) 1 2 3 4 5 6 7 ally = "Capella" steps = 3 hero . castIllu…" at bounding box center [435, 170] width 201 height 182
click at [368, 118] on div "ally = "Capella" steps = 3 hero . castIllusionMist ( "Capella" ) hero . sneakRi…" at bounding box center [444, 176] width 191 height 194
paste textarea "hero.sneakRight(steps)"
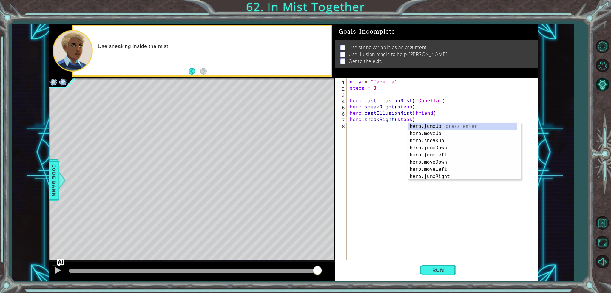
click at [384, 90] on div "ally = "Capella" steps = 3 hero . castIllusionMist ( "Capella" ) hero . sneakRi…" at bounding box center [444, 176] width 191 height 194
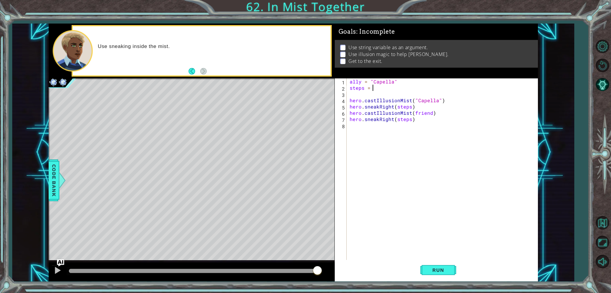
scroll to position [0, 1]
click at [443, 265] on button "Run" at bounding box center [439, 270] width 36 height 20
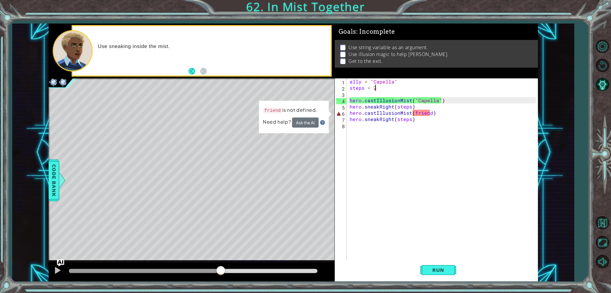
drag, startPoint x: 204, startPoint y: 270, endPoint x: 222, endPoint y: 266, distance: 18.4
click at [222, 269] on div at bounding box center [193, 271] width 248 height 4
drag, startPoint x: 222, startPoint y: 266, endPoint x: 368, endPoint y: 157, distance: 181.7
click at [233, 263] on div at bounding box center [192, 272] width 286 height 19
click at [424, 114] on div "ally = "Capella" steps = 2 hero . castIllusionMist ( "Capella" ) hero . sneakRi…" at bounding box center [444, 176] width 191 height 194
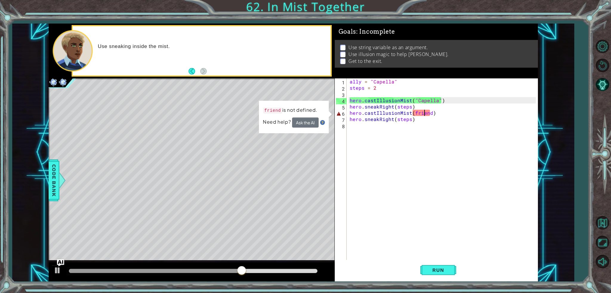
click at [424, 114] on div "ally = "Capella" steps = 2 hero . castIllusionMist ( "Capella" ) hero . sneakRi…" at bounding box center [444, 176] width 191 height 194
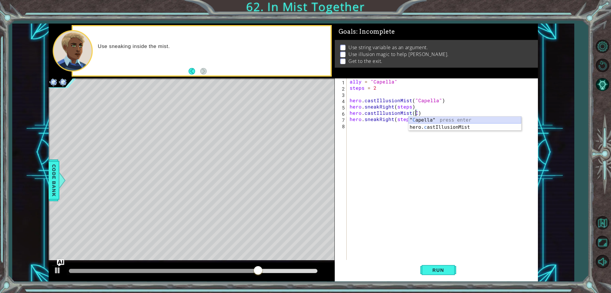
click at [429, 118] on div "" C apella" press enter hero. c astIllusionMist press enter" at bounding box center [465, 131] width 113 height 29
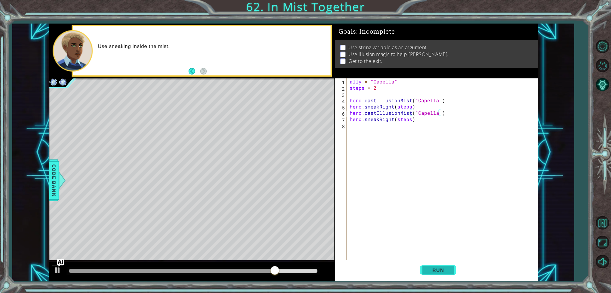
click at [438, 273] on button "Run" at bounding box center [439, 270] width 36 height 20
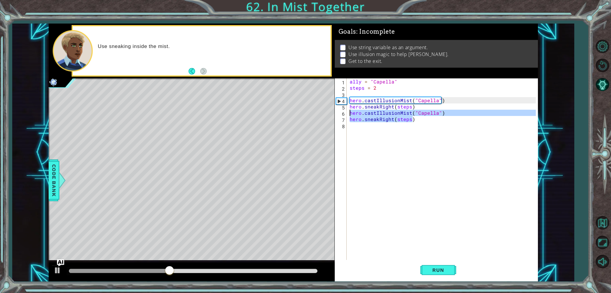
drag, startPoint x: 448, startPoint y: 120, endPoint x: 345, endPoint y: 110, distance: 103.7
click at [345, 110] on div "hero.castIllusionMist("Capella") 1 2 3 4 5 6 7 8 ally = "Capella" steps = 2 her…" at bounding box center [435, 170] width 201 height 182
type textarea "hero.castIllusionMist("Capella") hero.sneakRight(steps)"
click at [365, 123] on div "ally = "Capella" steps = 2 hero . castIllusionMist ( "Capella" ) hero . sneakRi…" at bounding box center [444, 176] width 191 height 194
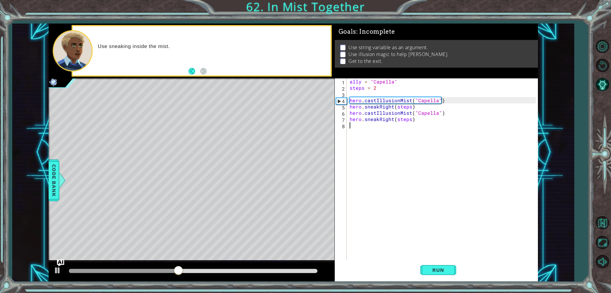
scroll to position [0, 0]
paste textarea "hero.sneakRight(steps)"
type textarea "hero.sneakRight(steps)"
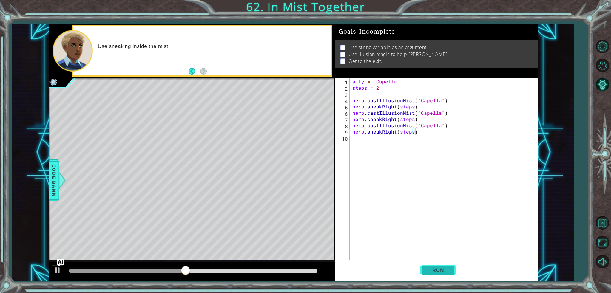
click at [445, 276] on button "Run" at bounding box center [439, 270] width 36 height 20
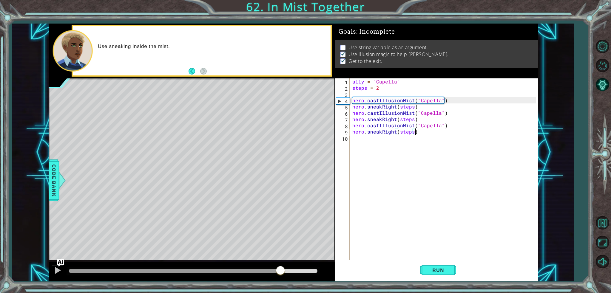
drag, startPoint x: 243, startPoint y: 270, endPoint x: 281, endPoint y: 267, distance: 38.6
click at [281, 269] on div at bounding box center [193, 271] width 248 height 4
click at [373, 142] on div "ally = "Capella" steps = 2 hero . castIllusionMist ( "Capella" ) hero . sneakRi…" at bounding box center [445, 176] width 188 height 194
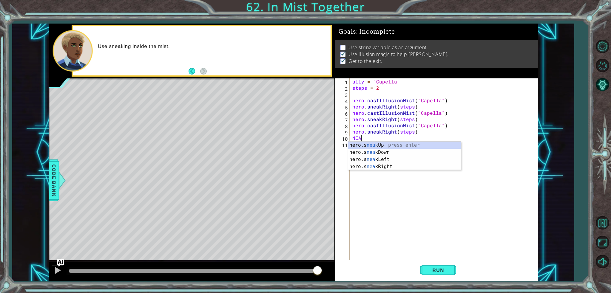
type textarea "N"
click at [62, 261] on img "Ask AI" at bounding box center [61, 263] width 8 height 8
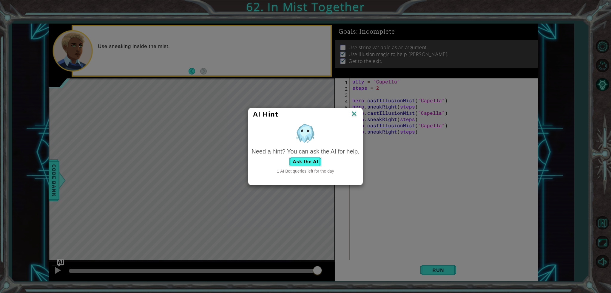
click at [302, 156] on div "Need a hint? You can ask the AI for help. Ask the AI 1 AI Bot queries left for …" at bounding box center [306, 160] width 108 height 27
click at [299, 162] on button "Ask the AI" at bounding box center [305, 162] width 33 height 10
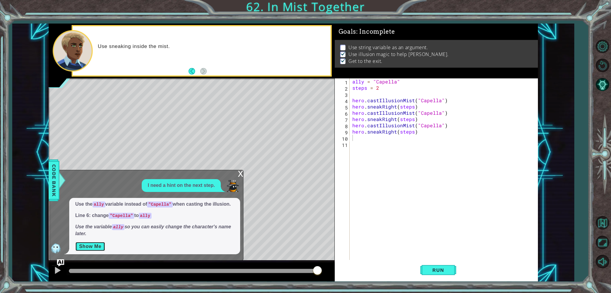
click at [97, 246] on button "Show Me" at bounding box center [90, 247] width 30 height 10
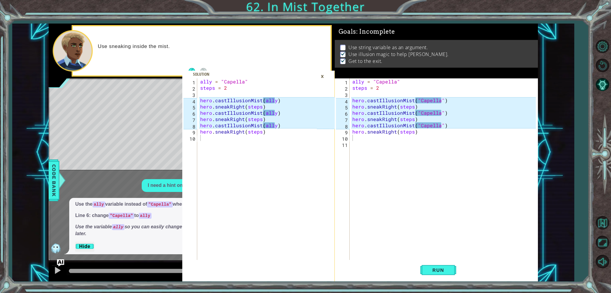
click at [431, 127] on div "ally = "Capella" steps = 2 hero . castIllusionMist ( "Capella" ) hero . sneakRi…" at bounding box center [445, 176] width 188 height 194
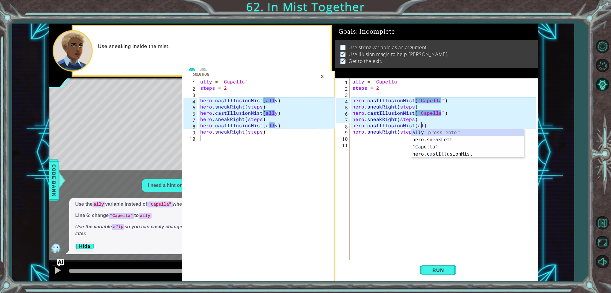
scroll to position [0, 4]
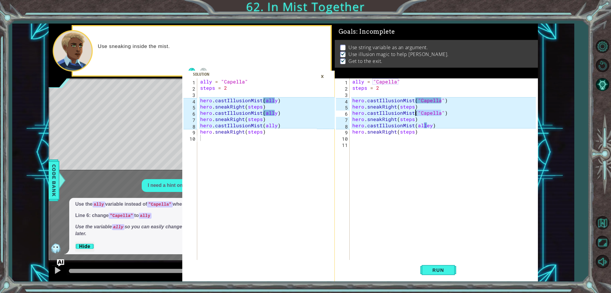
drag, startPoint x: 442, startPoint y: 111, endPoint x: 416, endPoint y: 113, distance: 26.1
click at [416, 113] on div "ally = "Capella" steps = 2 hero . castIllusionMist ( "Capella" ) hero . sneakRi…" at bounding box center [445, 176] width 188 height 194
click at [439, 101] on div "ally = "Capella" steps = 2 hero . castIllusionMist ( "Capella" ) hero . sneakRi…" at bounding box center [445, 176] width 188 height 194
drag, startPoint x: 441, startPoint y: 101, endPoint x: 416, endPoint y: 100, distance: 24.8
click at [416, 100] on div "ally = "Capella" steps = 2 hero . castIllusionMist ( "Capella" ) hero . sneakRi…" at bounding box center [445, 176] width 188 height 194
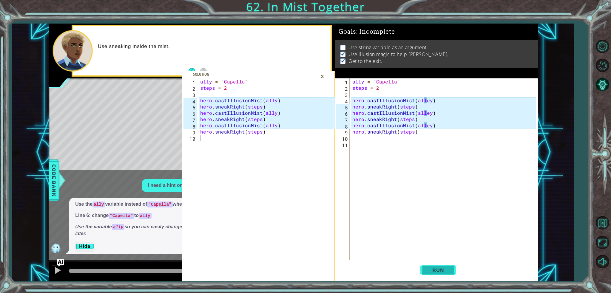
click at [422, 272] on button "Run" at bounding box center [439, 270] width 36 height 20
click at [427, 98] on div "ally = "Capella" steps = 2 hero . castIllusionMist ( alley ) hero . sneakRight …" at bounding box center [445, 176] width 188 height 194
type textarea "hero.castIllusionMist(ally)"
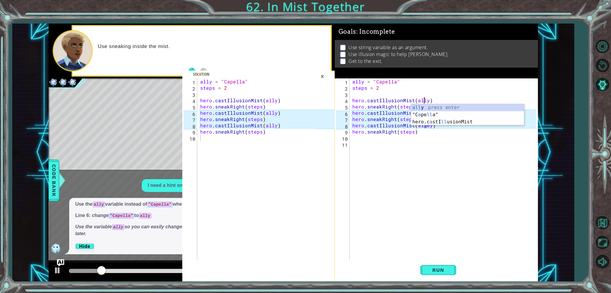
click at [439, 92] on div "ally = "Capella" steps = 2 hero . castIllusionMist ( ally ) hero . sneakRight (…" at bounding box center [445, 176] width 188 height 194
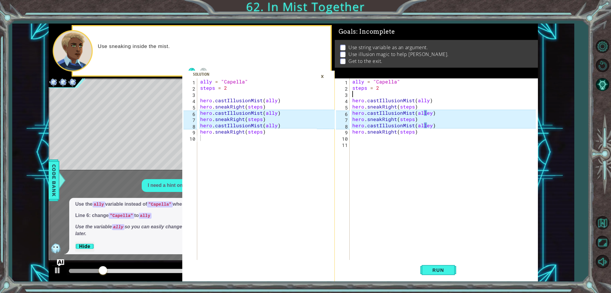
scroll to position [0, 0]
click at [427, 116] on div "ally = "Capella" steps = 2 hero . castIllusionMist ( ally ) hero . sneakRight (…" at bounding box center [445, 176] width 188 height 194
click at [428, 111] on div "ally = "Capella" steps = 2 hero . castIllusionMist ( ally ) hero . sneakRight (…" at bounding box center [445, 176] width 188 height 194
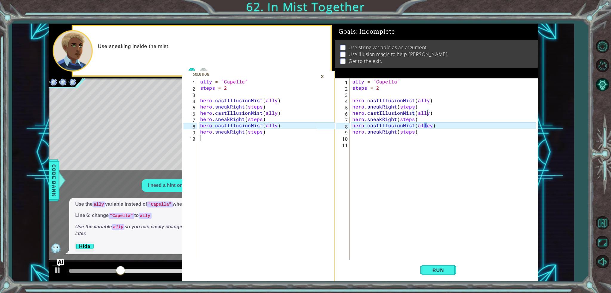
click at [428, 111] on div "ally = "Capella" steps = 2 hero . castIllusionMist ( ally ) hero . sneakRight (…" at bounding box center [445, 176] width 188 height 194
click at [427, 126] on div "ally = "Capella" steps = 2 hero . castIllusionMist ( ally ) hero . sneakRight (…" at bounding box center [445, 176] width 188 height 194
type textarea "hero.castIllusionMist(ally)"
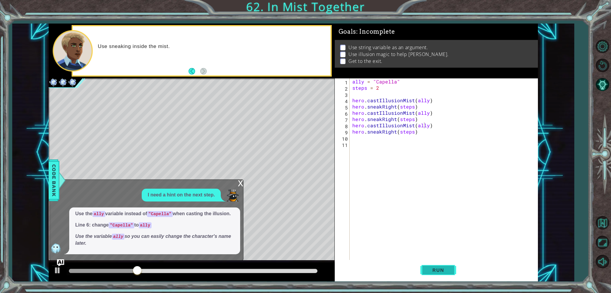
click at [450, 271] on button "Run" at bounding box center [439, 270] width 36 height 20
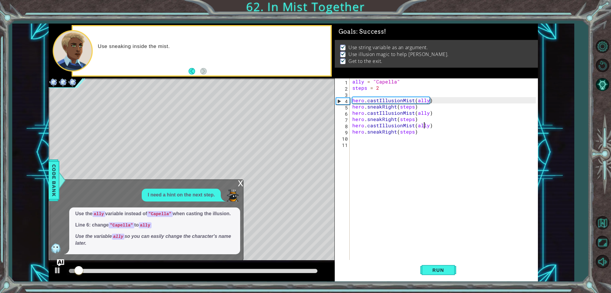
click at [239, 183] on div "x" at bounding box center [240, 183] width 5 height 6
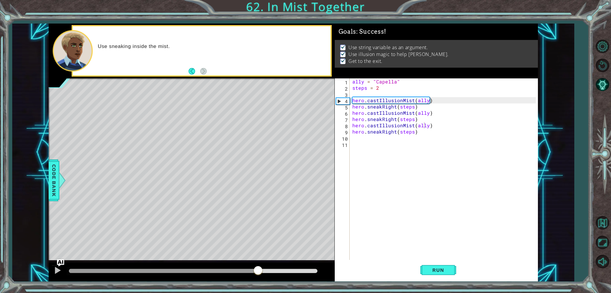
drag, startPoint x: 229, startPoint y: 273, endPoint x: 265, endPoint y: 271, distance: 36.5
click at [265, 271] on div at bounding box center [193, 271] width 248 height 4
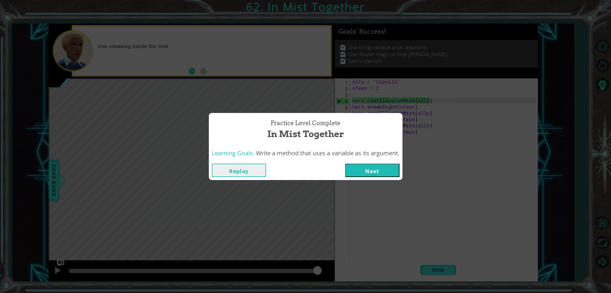
click at [393, 164] on button "Next" at bounding box center [372, 170] width 54 height 13
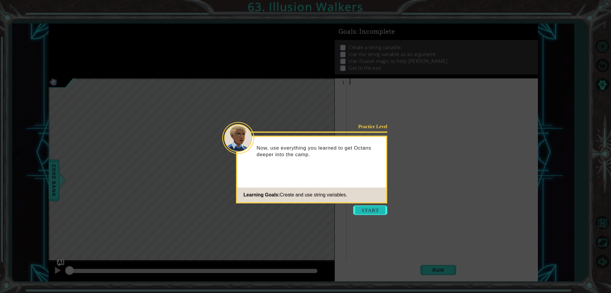
click at [375, 208] on button "Start" at bounding box center [370, 211] width 34 height 10
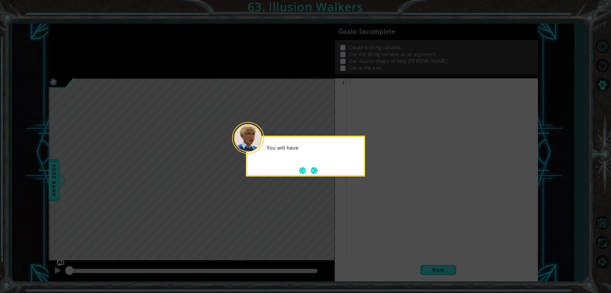
click at [322, 171] on div "You will have" at bounding box center [305, 156] width 119 height 41
click at [317, 171] on button "Next" at bounding box center [314, 170] width 7 height 7
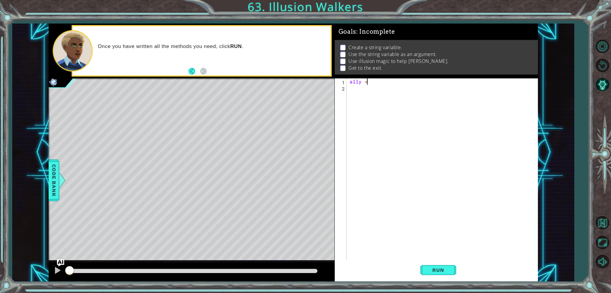
scroll to position [0, 1]
type textarea "ally = Octans"
type textarea "steps = 3"
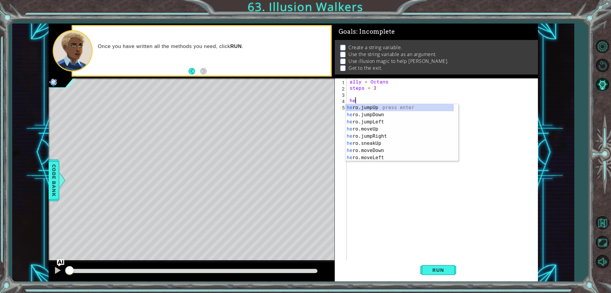
scroll to position [0, 0]
type textarea "h"
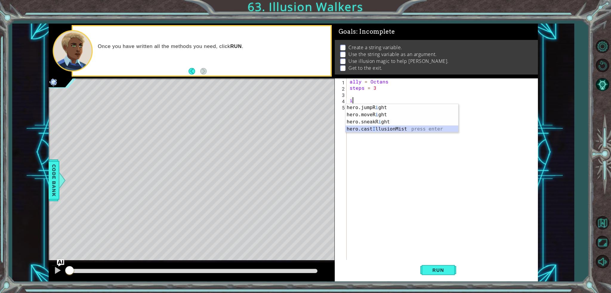
click at [417, 131] on div "hero.jumpR i ght press enter hero.moveR i ght press enter hero.sneakR i ght pre…" at bounding box center [402, 125] width 113 height 43
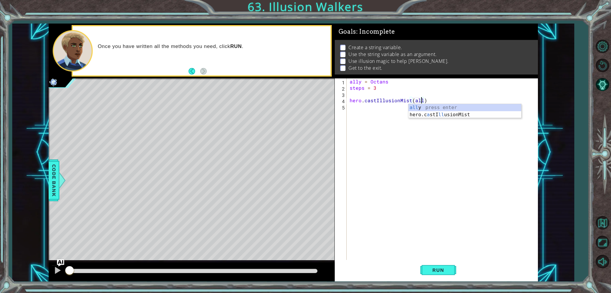
type textarea "hero.castIllusionMist(ally)"
click at [438, 123] on div "ally = Octans steps = 3 hero . castIllusionMist ( ally )" at bounding box center [444, 176] width 191 height 194
click at [446, 270] on span "Run" at bounding box center [439, 271] width 24 height 6
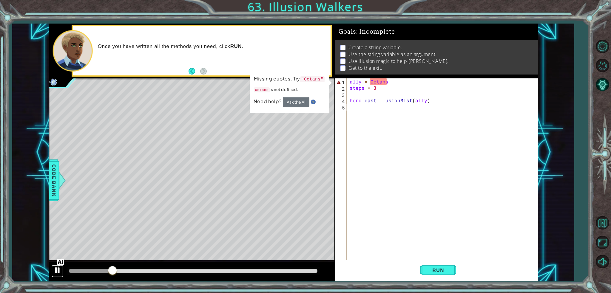
click at [58, 270] on div at bounding box center [58, 271] width 8 height 8
drag, startPoint x: 109, startPoint y: 269, endPoint x: 45, endPoint y: 275, distance: 64.1
click at [45, 275] on div "1 ההההההההההההההההההההההההההההההההההההההההההההההההההההההההההההההההההההההההההההה…" at bounding box center [293, 153] width 562 height 258
click at [370, 80] on div "ally = Octans steps = 3 hero . castIllusionMist ( ally )" at bounding box center [444, 176] width 191 height 194
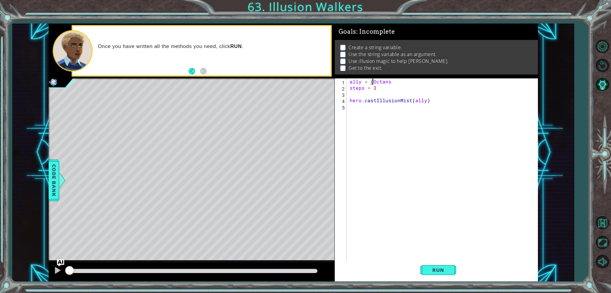
click at [394, 81] on div "ally = ( Octans steps = 3 hero . castIllusionMist ( ally )" at bounding box center [444, 176] width 191 height 194
click at [425, 269] on button "Run" at bounding box center [439, 270] width 36 height 20
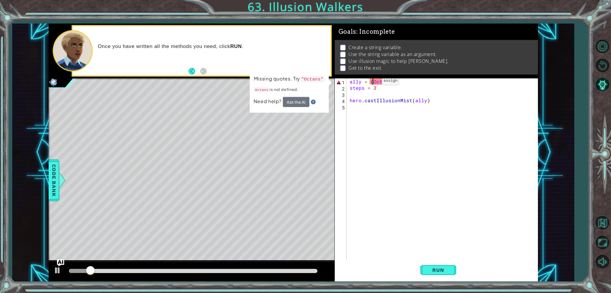
click at [372, 82] on div "ally = ( Octans ) steps = 3 hero . castIllusionMist ( ally )" at bounding box center [444, 176] width 191 height 194
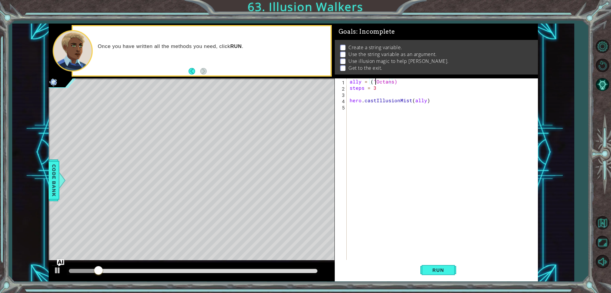
scroll to position [0, 1]
click at [394, 83] on div "ally = ( "Octans) steps = 3 hero . castIllusionMist ( ally )" at bounding box center [444, 176] width 191 height 194
type textarea "ally = ("Octans")"
click at [443, 259] on div "ally = ( "Octans" ) steps = 3 hero . castIllusionMist ( ally )" at bounding box center [444, 176] width 191 height 194
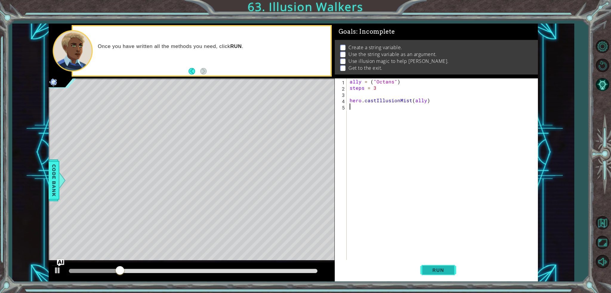
scroll to position [0, 0]
click at [439, 273] on span "Run" at bounding box center [439, 271] width 24 height 6
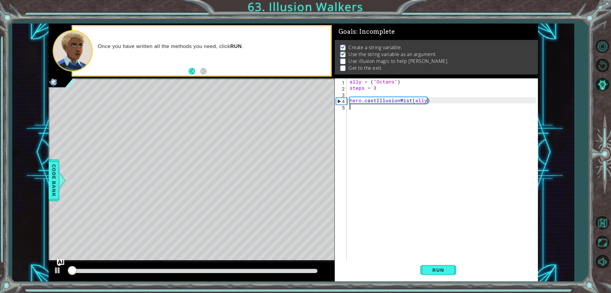
scroll to position [2, 0]
drag, startPoint x: 201, startPoint y: 270, endPoint x: 208, endPoint y: 269, distance: 7.3
click at [208, 269] on div at bounding box center [193, 271] width 248 height 4
click at [211, 269] on div at bounding box center [216, 271] width 11 height 11
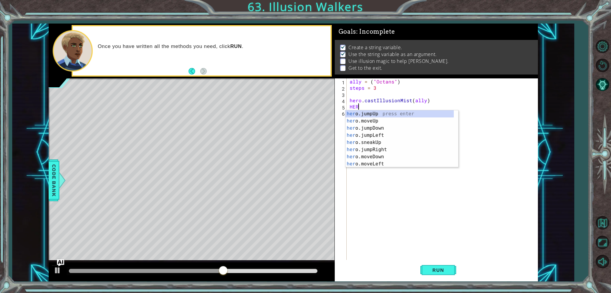
scroll to position [0, 0]
click at [364, 135] on div "hero .jumpUp press enter hero .jumpDown press enter hero .jumpLeft press enter …" at bounding box center [400, 146] width 108 height 72
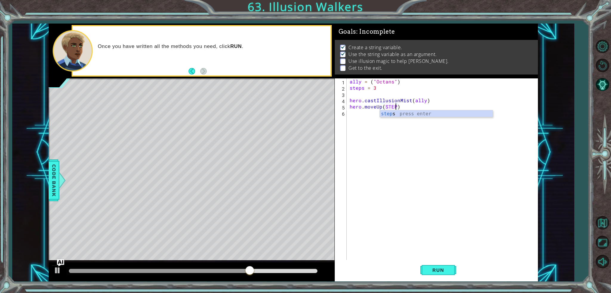
scroll to position [0, 3]
click at [386, 116] on div "steps press enter" at bounding box center [436, 120] width 113 height 21
drag, startPoint x: 440, startPoint y: 274, endPoint x: 421, endPoint y: 275, distance: 19.4
click at [440, 274] on button "Run" at bounding box center [439, 270] width 36 height 20
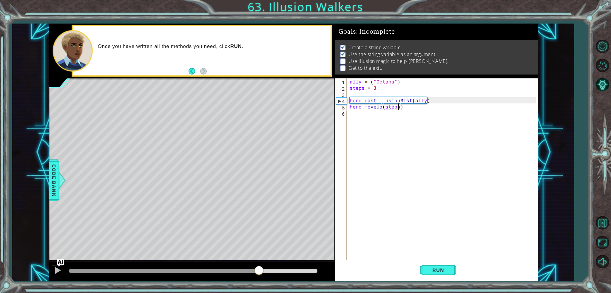
drag, startPoint x: 253, startPoint y: 271, endPoint x: 264, endPoint y: 266, distance: 12.0
click at [264, 269] on div at bounding box center [193, 271] width 248 height 4
drag, startPoint x: 246, startPoint y: 270, endPoint x: 223, endPoint y: 271, distance: 22.7
click at [223, 271] on div at bounding box center [147, 271] width 156 height 4
drag, startPoint x: 216, startPoint y: 273, endPoint x: 199, endPoint y: 273, distance: 17.0
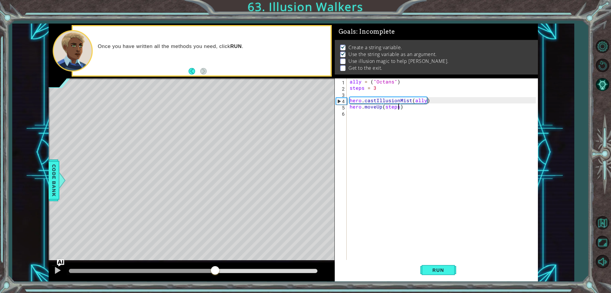
click at [210, 273] on div at bounding box center [215, 271] width 11 height 11
click at [62, 271] on button at bounding box center [58, 271] width 12 height 12
click at [370, 91] on div "ally = ( "Octans" ) steps = 3 hero . castIllusionMist ( ally ) hero . moveUp ( …" at bounding box center [444, 176] width 191 height 194
click at [375, 90] on div "ally = ( "Octans" ) steps = 3 hero . castIllusionMist ( ally ) hero . moveUp ( …" at bounding box center [444, 176] width 191 height 194
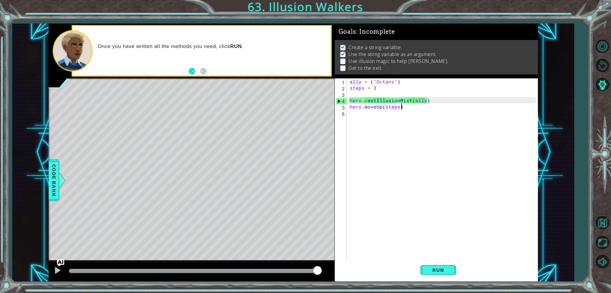
click at [413, 104] on div "ally = ( "Octans" ) steps = 3 hero . castIllusionMist ( ally ) hero . moveUp ( …" at bounding box center [444, 176] width 191 height 194
click at [373, 105] on div "ally = ( "Octans" ) steps = 3 hero . castIllusionMist ( ally ) hero . moveUp ( …" at bounding box center [444, 176] width 191 height 194
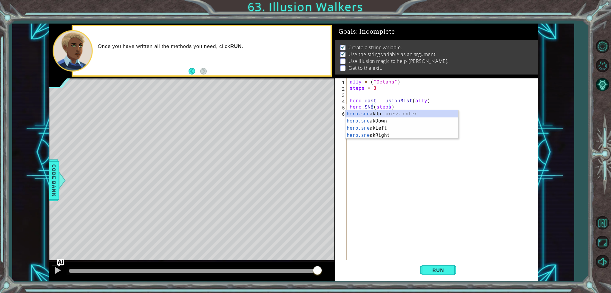
scroll to position [0, 1]
click at [374, 117] on div "hero.sneak Up press enter hero.sneak Down press enter hero.sneak Left press ent…" at bounding box center [402, 131] width 113 height 43
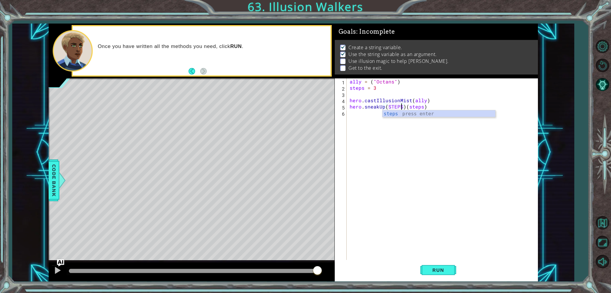
scroll to position [0, 3]
click at [413, 111] on div "steps press enter" at bounding box center [439, 120] width 113 height 21
drag, startPoint x: 426, startPoint y: 106, endPoint x: 405, endPoint y: 105, distance: 20.9
click at [405, 105] on div "ally = ( "Octans" ) steps = 3 hero . castIllusionMist ( ally ) hero . sneakUp (…" at bounding box center [444, 176] width 191 height 194
drag, startPoint x: 447, startPoint y: 271, endPoint x: 450, endPoint y: 270, distance: 3.8
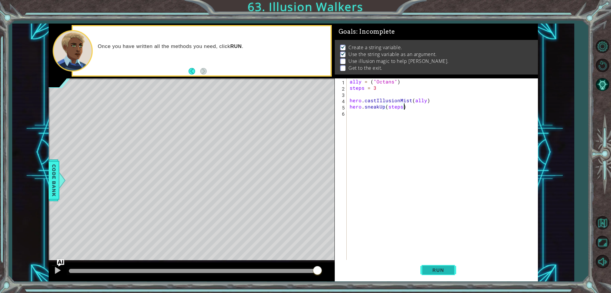
click at [451, 270] on button "Run" at bounding box center [439, 270] width 36 height 20
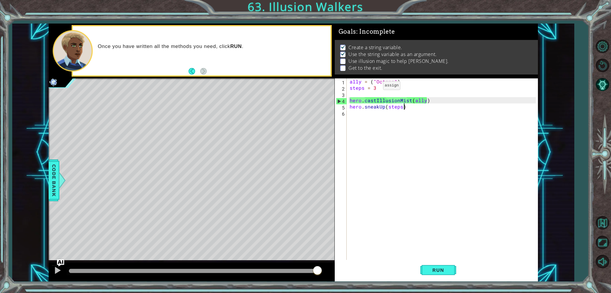
click at [373, 87] on div "ally = ( "Octans" ) steps = 3 hero . castIllusionMist ( ally ) hero . sneakUp (…" at bounding box center [444, 176] width 191 height 194
click at [376, 88] on div "ally = ( "Octans" ) steps = 3 hero . castIllusionMist ( ally ) hero . sneakUp (…" at bounding box center [444, 176] width 191 height 194
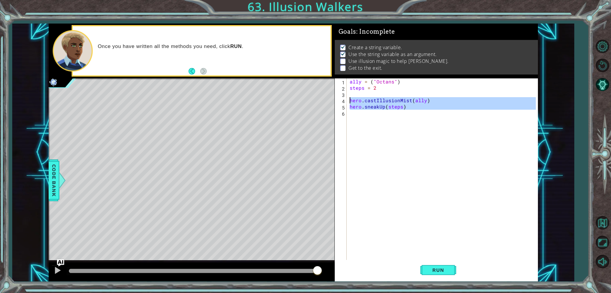
drag, startPoint x: 421, startPoint y: 116, endPoint x: 340, endPoint y: 98, distance: 82.2
click at [340, 98] on div "steps = 2 1 2 3 4 5 6 ally = ( "Octans" ) steps = 2 hero . castIllusionMist ( a…" at bounding box center [435, 170] width 201 height 182
type textarea "hero.castIllusionMist(ally) hero.sneakUp(steps)"
click at [358, 110] on div "ally = ( "Octans" ) steps = 2 hero . castIllusionMist ( ally ) hero . sneakUp (…" at bounding box center [442, 170] width 187 height 182
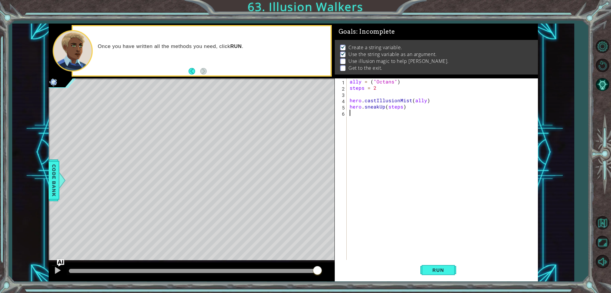
scroll to position [0, 0]
click at [439, 273] on button "Run" at bounding box center [439, 270] width 36 height 20
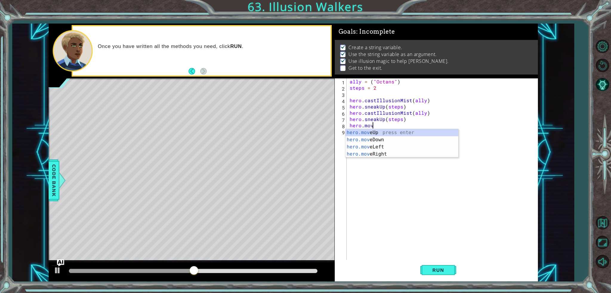
scroll to position [0, 1]
click at [367, 131] on div "hero.move Up press enter hero.move Down press enter hero.move Left press enter …" at bounding box center [402, 150] width 113 height 43
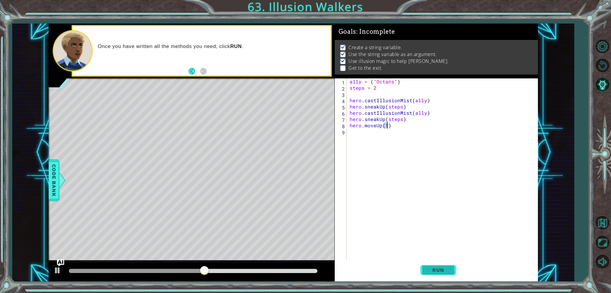
type textarea "hero.moveUp(1)"
drag, startPoint x: 439, startPoint y: 266, endPoint x: 392, endPoint y: 267, distance: 47.5
click at [439, 266] on button "Run" at bounding box center [439, 270] width 36 height 20
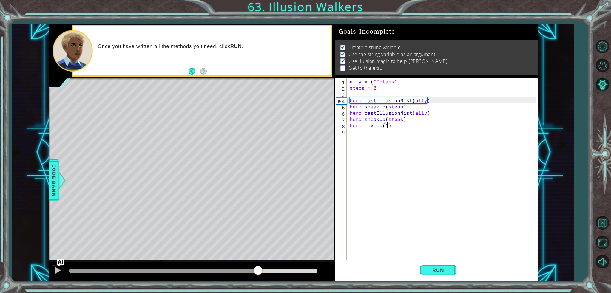
drag, startPoint x: 251, startPoint y: 270, endPoint x: 258, endPoint y: 270, distance: 7.5
click at [258, 270] on div at bounding box center [193, 271] width 248 height 4
drag, startPoint x: 246, startPoint y: 276, endPoint x: 217, endPoint y: 285, distance: 30.5
click at [217, 285] on div "1 ההההההההההההההההההההההההההההההההההההההההההההההההההההההההההההההההההההההההההההה…" at bounding box center [305, 146] width 611 height 293
click at [385, 132] on div "ally = ( "Octans" ) steps = 2 hero . castIllusionMist ( ally ) hero . sneakUp (…" at bounding box center [444, 176] width 191 height 194
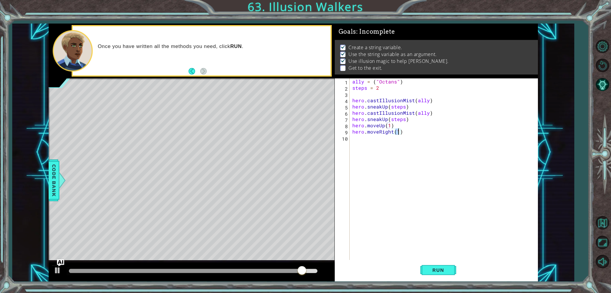
scroll to position [0, 2]
type textarea "hero.moveRight(3)"
click at [442, 266] on button "Run" at bounding box center [439, 270] width 36 height 20
drag, startPoint x: 262, startPoint y: 272, endPoint x: 290, endPoint y: 267, distance: 28.5
click at [290, 269] on div at bounding box center [193, 271] width 248 height 4
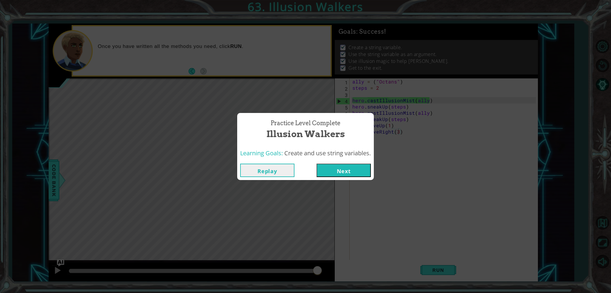
drag, startPoint x: 359, startPoint y: 179, endPoint x: 314, endPoint y: 121, distance: 73.0
click at [359, 179] on div "Replay Next" at bounding box center [305, 170] width 137 height 19
click at [330, 170] on button "Next" at bounding box center [344, 170] width 54 height 13
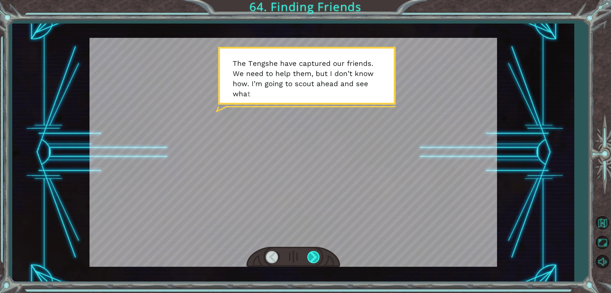
click at [317, 257] on div at bounding box center [314, 257] width 13 height 12
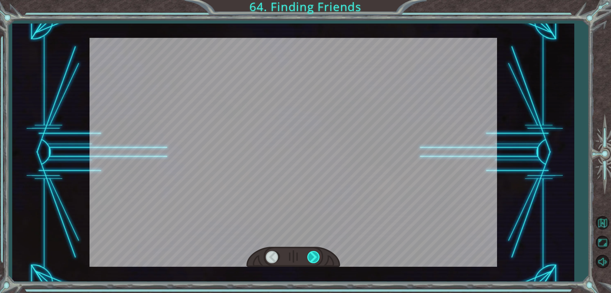
click at [317, 257] on div at bounding box center [314, 257] width 13 height 12
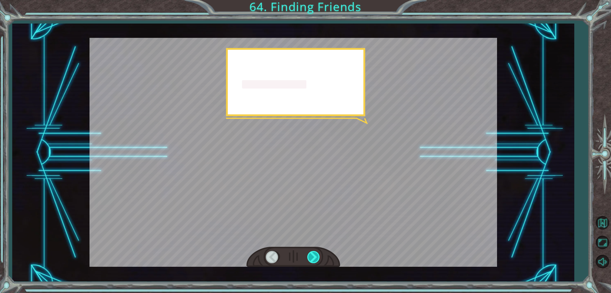
click at [317, 257] on div at bounding box center [314, 257] width 13 height 12
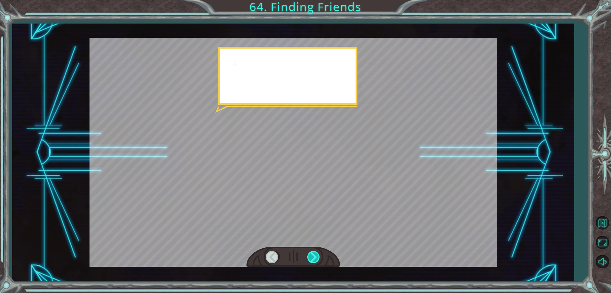
click at [317, 257] on div at bounding box center [314, 257] width 13 height 12
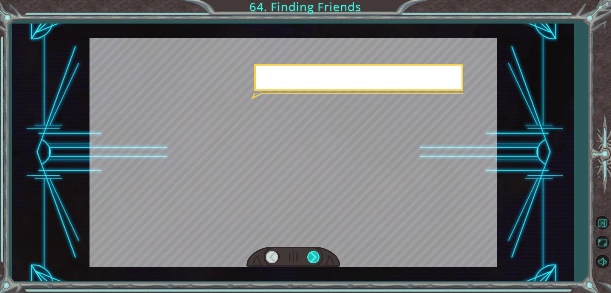
click at [317, 257] on div at bounding box center [314, 257] width 13 height 12
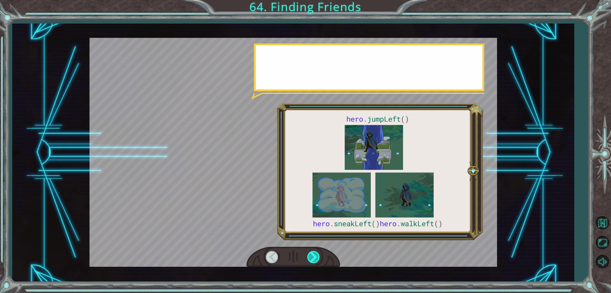
click at [317, 257] on div at bounding box center [314, 257] width 13 height 12
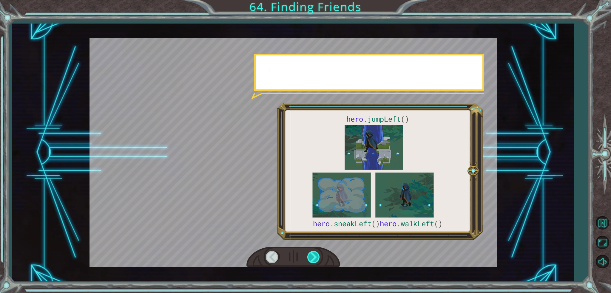
click at [316, 257] on div at bounding box center [314, 257] width 13 height 12
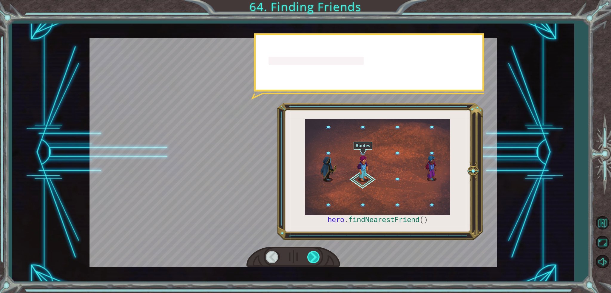
click at [316, 257] on div at bounding box center [314, 257] width 13 height 12
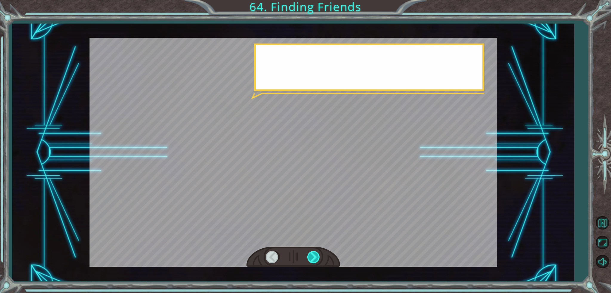
click at [316, 255] on div at bounding box center [314, 257] width 13 height 12
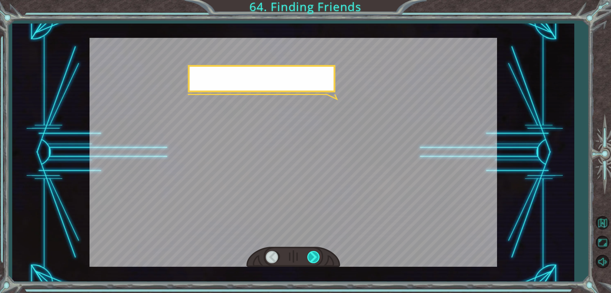
click at [316, 255] on div at bounding box center [314, 257] width 13 height 12
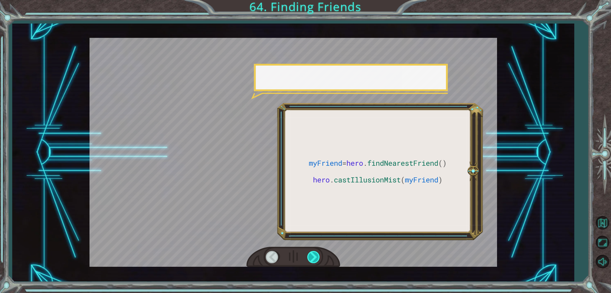
click at [316, 255] on div at bounding box center [314, 257] width 13 height 12
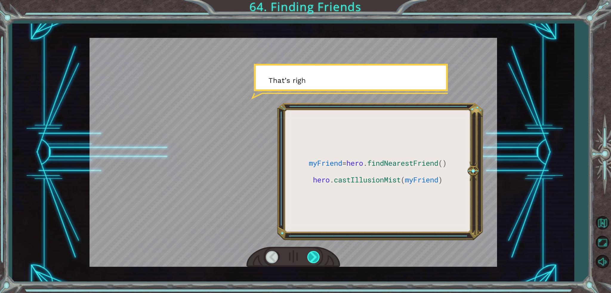
click at [315, 255] on div at bounding box center [314, 257] width 13 height 12
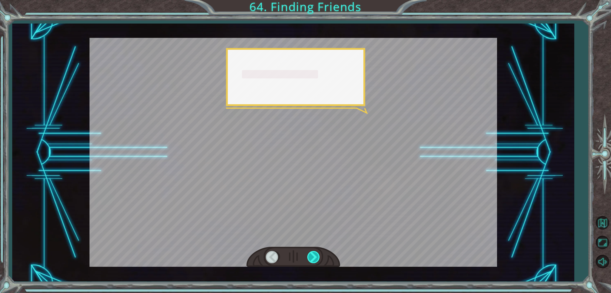
click at [315, 253] on div at bounding box center [314, 257] width 13 height 12
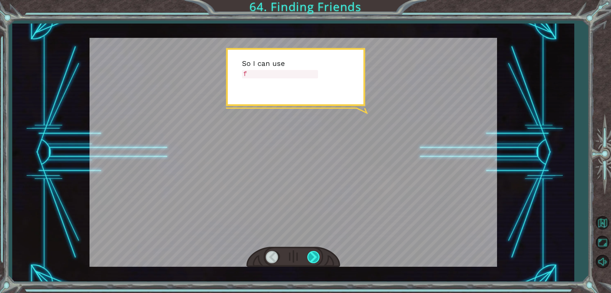
click at [315, 253] on div at bounding box center [314, 257] width 13 height 12
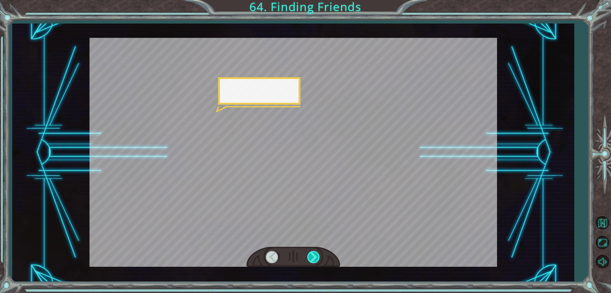
click at [315, 253] on div at bounding box center [314, 257] width 13 height 12
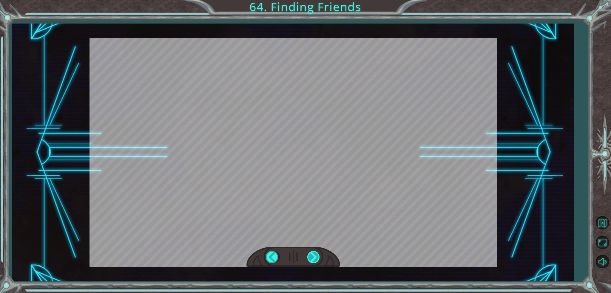
click at [315, 0] on div "myFriend = hero . findNearestFriend () hero . castIllusionMist ( myFriend ) T h…" at bounding box center [305, 0] width 611 height 0
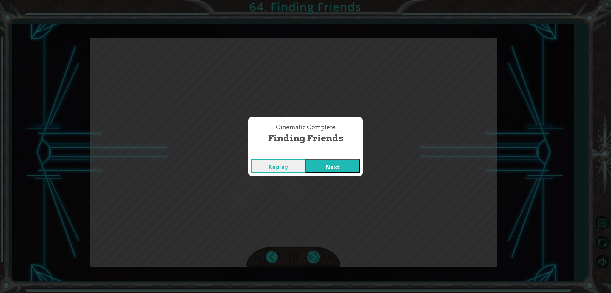
click at [315, 253] on div "Cinematic Complete Finding Friends Replay Next" at bounding box center [305, 146] width 611 height 293
click at [324, 165] on button "Next" at bounding box center [333, 166] width 54 height 13
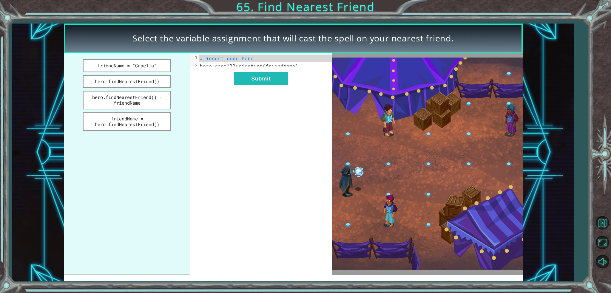
click at [264, 151] on div "xxxxxxxxxx 2 1 # insert code here 2 hero.castIllusionMist(friendName) Submit" at bounding box center [261, 164] width 142 height 222
click at [140, 98] on button "hero.findNearestFriend() = friendName" at bounding box center [127, 100] width 88 height 19
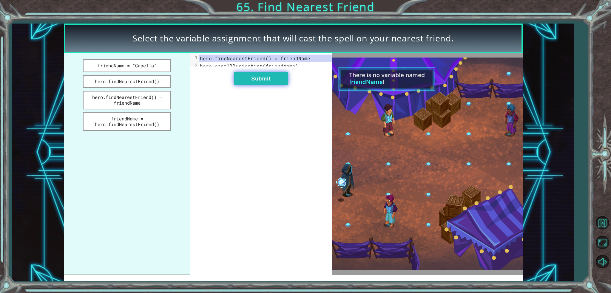
click at [253, 77] on button "Submit" at bounding box center [261, 78] width 54 height 13
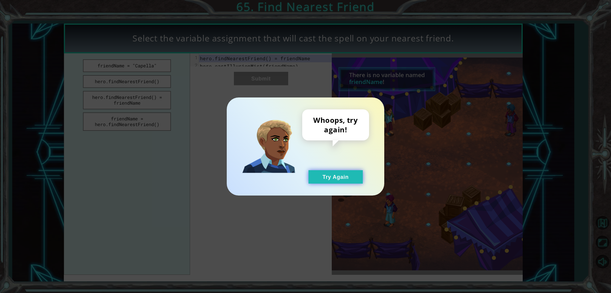
click at [349, 183] on button "Try Again" at bounding box center [336, 176] width 54 height 13
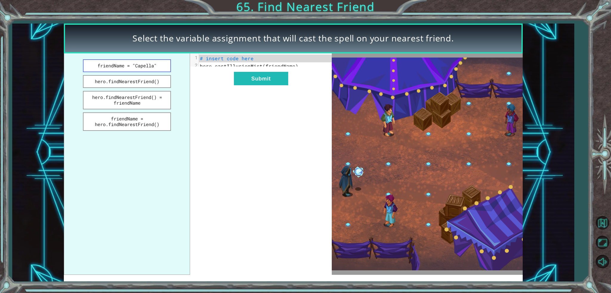
click at [121, 61] on button "friendName = "Capella"" at bounding box center [127, 65] width 88 height 13
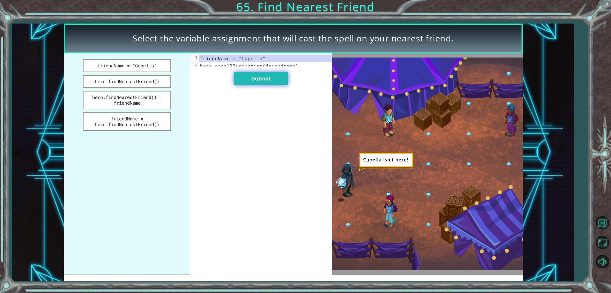
click at [248, 85] on button "Submit" at bounding box center [261, 78] width 54 height 13
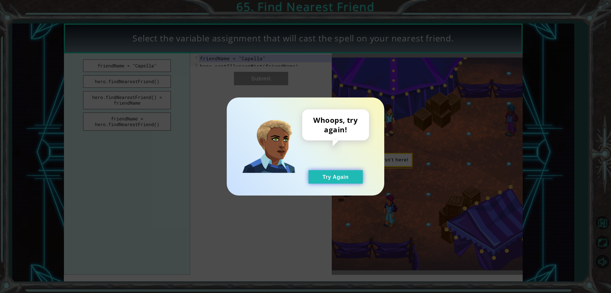
click at [328, 181] on button "Try Again" at bounding box center [336, 176] width 54 height 13
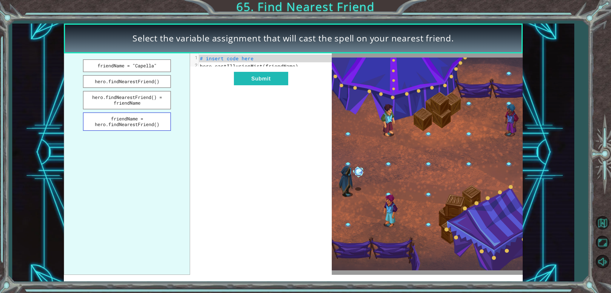
click at [138, 120] on button "friendName = hero.findNearestFriend()" at bounding box center [127, 122] width 88 height 19
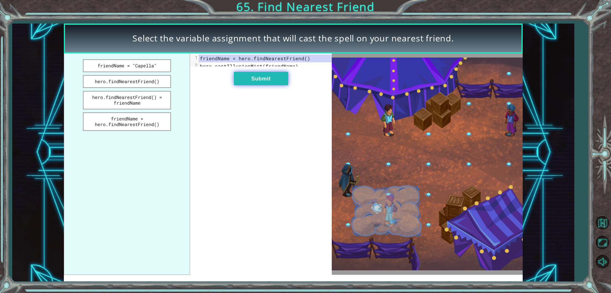
click at [259, 83] on button "Submit" at bounding box center [261, 78] width 54 height 13
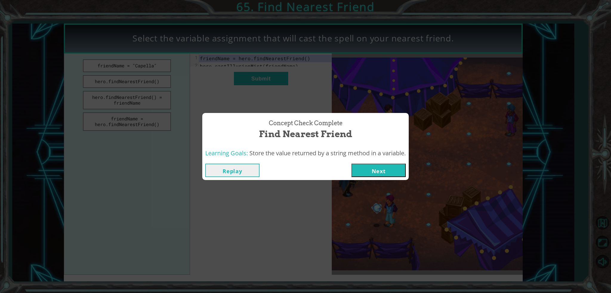
click at [358, 167] on button "Next" at bounding box center [379, 170] width 54 height 13
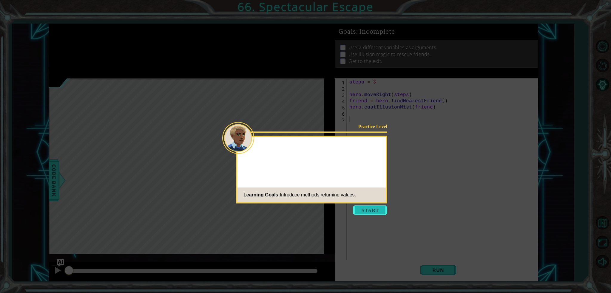
click at [368, 211] on button "Start" at bounding box center [370, 211] width 34 height 10
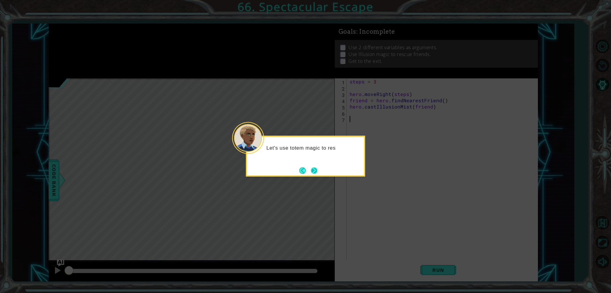
click at [316, 169] on button "Next" at bounding box center [314, 170] width 7 height 7
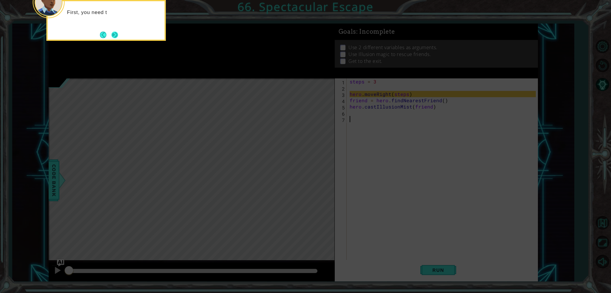
click at [116, 37] on button "Next" at bounding box center [114, 34] width 7 height 7
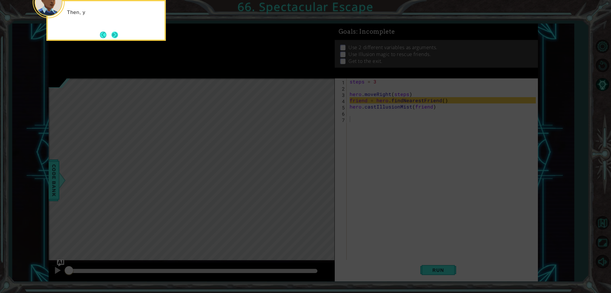
click at [118, 36] on button "Next" at bounding box center [114, 34] width 9 height 9
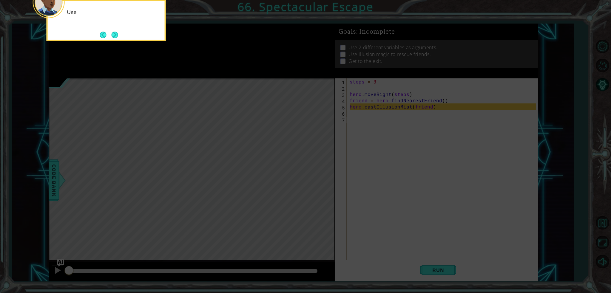
click at [118, 36] on button "Next" at bounding box center [115, 35] width 8 height 8
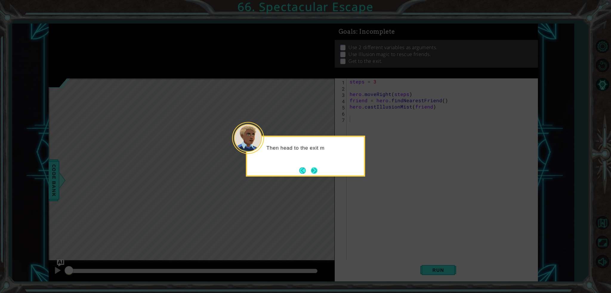
click at [314, 170] on button "Next" at bounding box center [315, 171] width 8 height 8
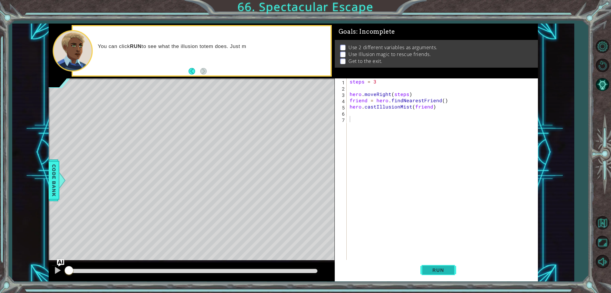
click at [435, 262] on button "Run" at bounding box center [439, 270] width 36 height 20
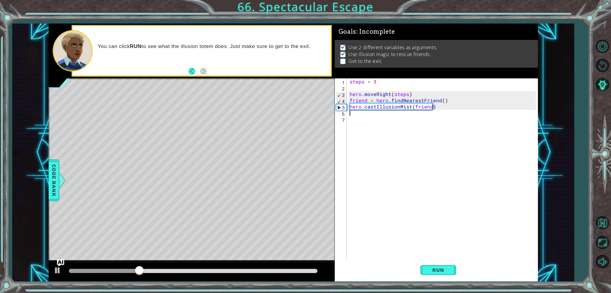
click at [361, 115] on div "steps = 3 hero . moveRight ( steps ) friend = hero . findNearestFriend ( ) hero…" at bounding box center [444, 176] width 191 height 194
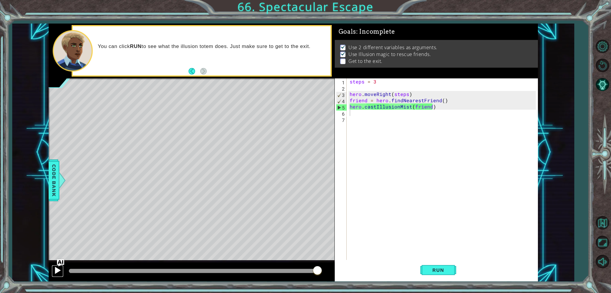
click at [53, 273] on button at bounding box center [58, 271] width 12 height 12
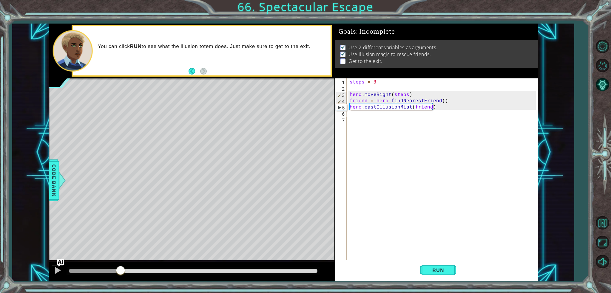
drag, startPoint x: 86, startPoint y: 271, endPoint x: 121, endPoint y: 268, distance: 34.8
click at [121, 269] on div at bounding box center [193, 271] width 248 height 4
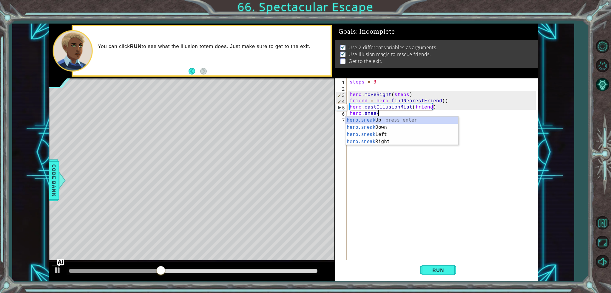
scroll to position [0, 1]
click at [384, 138] on div "hero.sneak Up press enter hero.sneak Down press enter hero.sneak Left press ent…" at bounding box center [402, 138] width 113 height 43
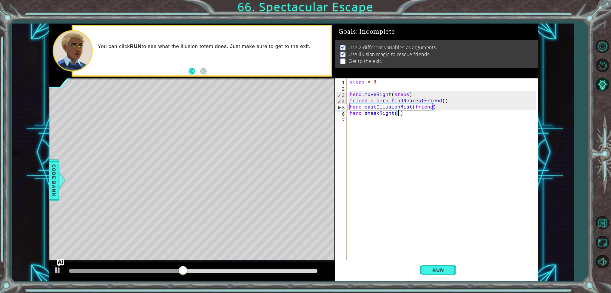
scroll to position [0, 3]
type textarea "hero.sneakRight(3)"
click at [433, 266] on button "Run" at bounding box center [439, 270] width 36 height 20
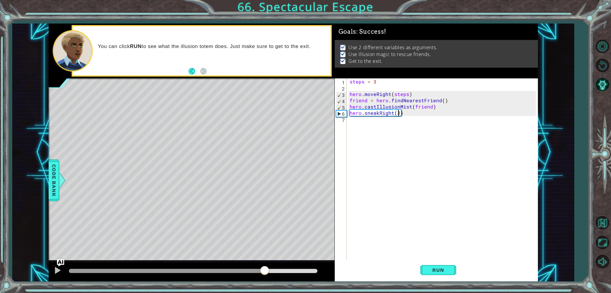
drag, startPoint x: 240, startPoint y: 271, endPoint x: 264, endPoint y: 268, distance: 24.4
click at [264, 269] on div at bounding box center [193, 271] width 248 height 4
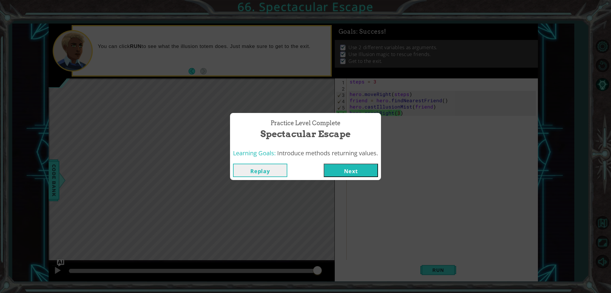
click at [363, 169] on button "Next" at bounding box center [351, 170] width 54 height 13
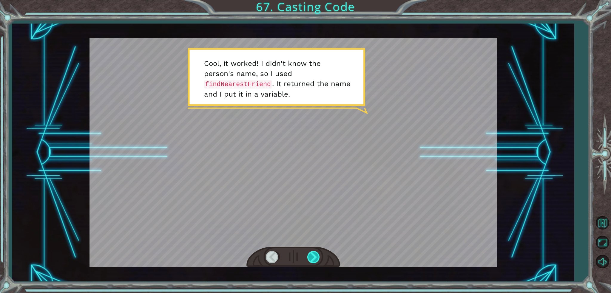
click at [316, 252] on div at bounding box center [314, 257] width 13 height 12
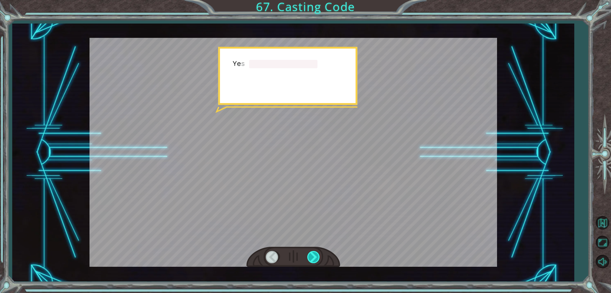
click at [316, 252] on div at bounding box center [314, 257] width 13 height 12
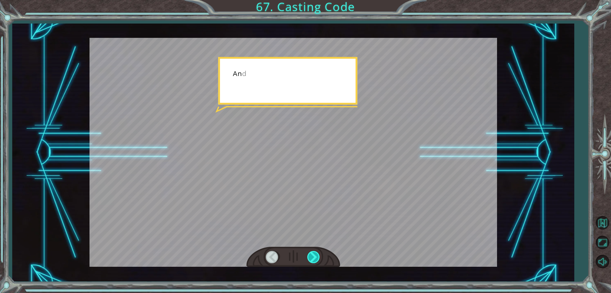
click at [316, 252] on div at bounding box center [314, 257] width 13 height 12
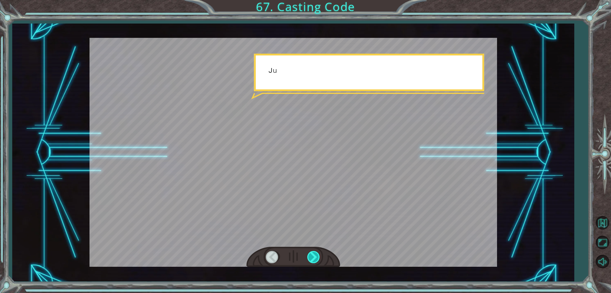
click at [316, 252] on div at bounding box center [314, 257] width 13 height 12
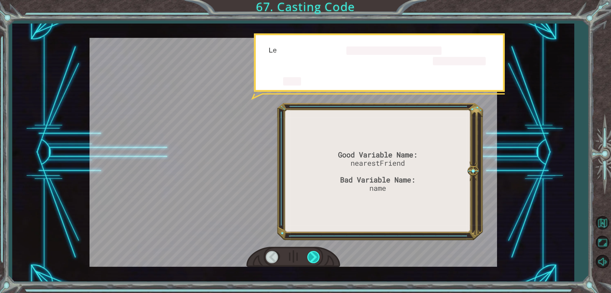
click at [316, 252] on div at bounding box center [314, 257] width 13 height 12
click at [315, 253] on div at bounding box center [314, 257] width 13 height 12
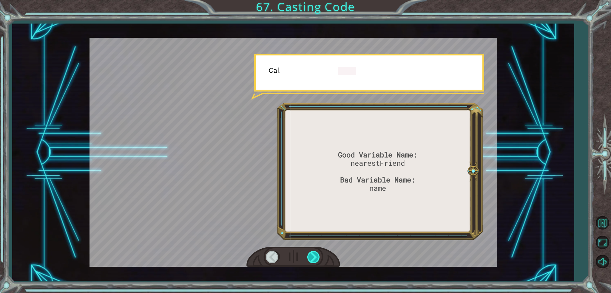
click at [315, 253] on div at bounding box center [314, 257] width 13 height 12
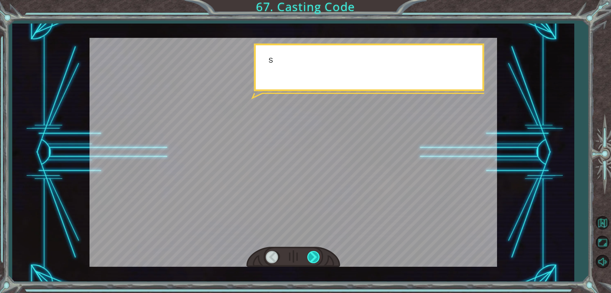
click at [315, 253] on div at bounding box center [314, 257] width 13 height 12
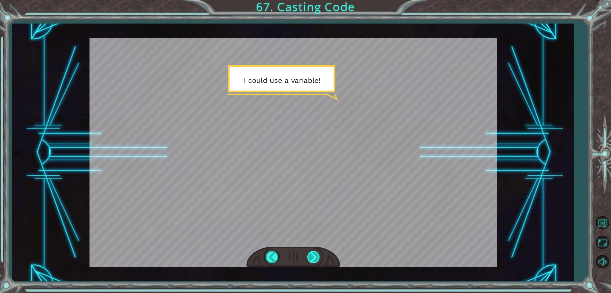
click at [313, 257] on div at bounding box center [314, 257] width 13 height 12
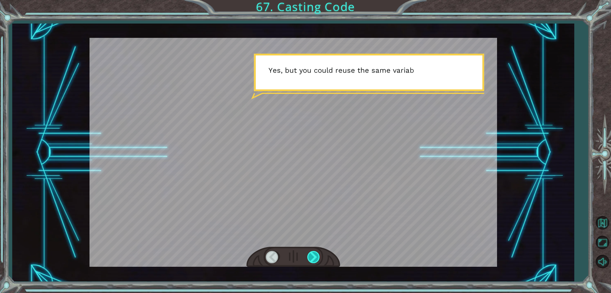
click at [313, 257] on div at bounding box center [314, 257] width 13 height 12
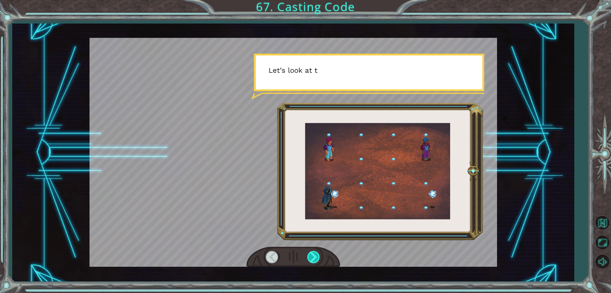
click at [313, 257] on div at bounding box center [314, 257] width 13 height 12
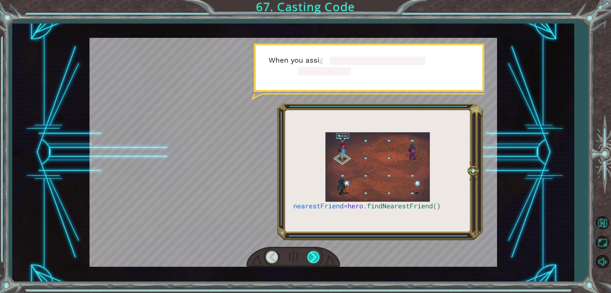
click at [313, 257] on div at bounding box center [314, 257] width 13 height 12
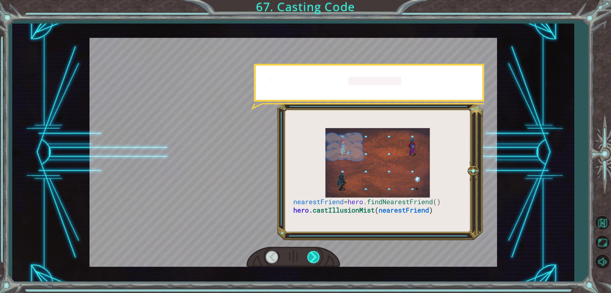
click at [313, 257] on div at bounding box center [314, 257] width 13 height 12
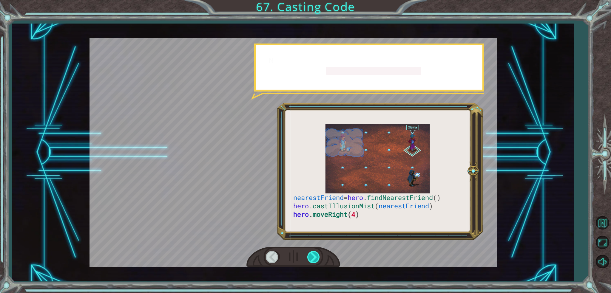
click at [313, 257] on div at bounding box center [314, 257] width 13 height 12
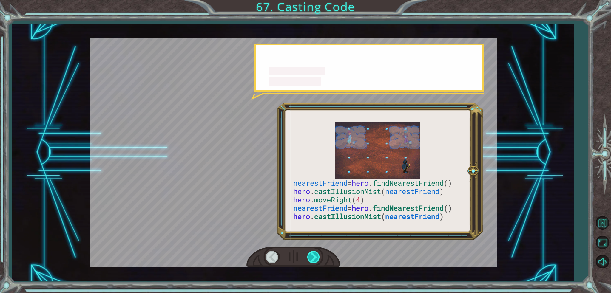
click at [313, 257] on div at bounding box center [314, 257] width 13 height 12
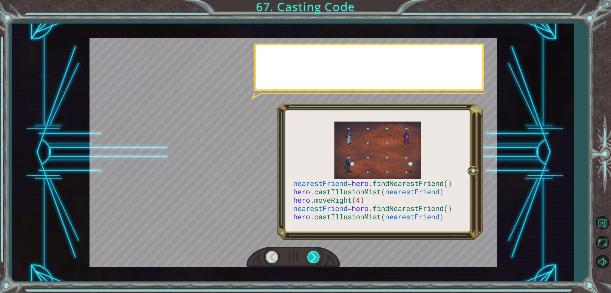
click at [312, 256] on div at bounding box center [314, 257] width 13 height 12
click at [300, 256] on div at bounding box center [294, 257] width 94 height 21
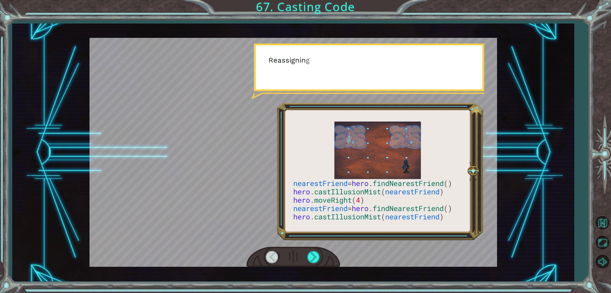
click at [298, 257] on div at bounding box center [294, 257] width 94 height 21
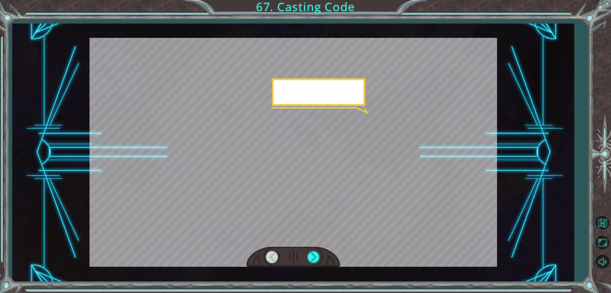
click at [306, 258] on div at bounding box center [294, 257] width 94 height 21
drag, startPoint x: 306, startPoint y: 258, endPoint x: 311, endPoint y: 258, distance: 4.2
click at [307, 258] on div at bounding box center [294, 257] width 94 height 21
click at [311, 258] on div at bounding box center [314, 257] width 13 height 12
click at [312, 257] on div at bounding box center [314, 257] width 13 height 12
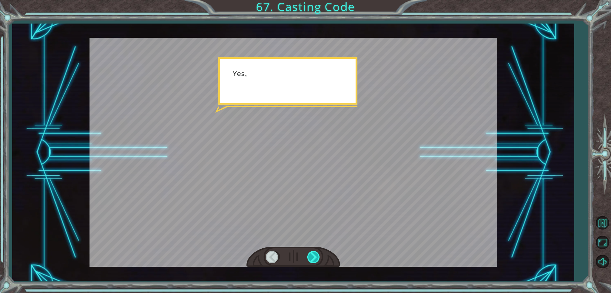
click at [312, 257] on div at bounding box center [314, 257] width 13 height 12
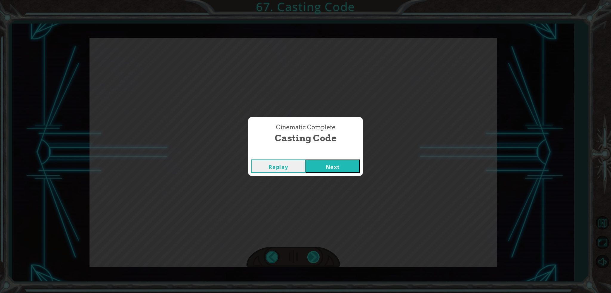
click at [312, 257] on div "Cinematic Complete Casting Code Replay Next" at bounding box center [305, 146] width 611 height 293
click at [337, 160] on button "Next" at bounding box center [333, 166] width 54 height 13
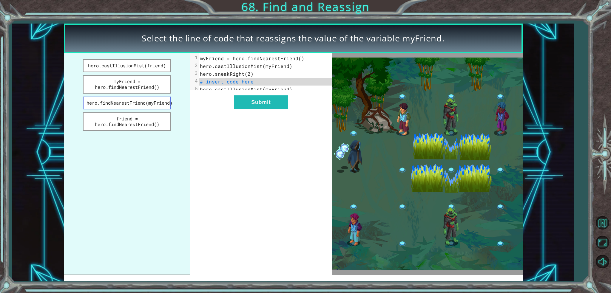
click at [152, 99] on button "hero.findNearestFriend(myFriend)" at bounding box center [127, 103] width 88 height 13
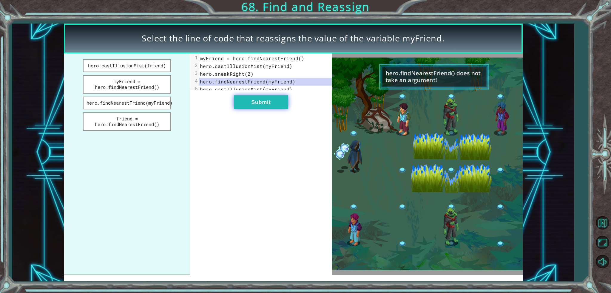
click at [234, 104] on button "Submit" at bounding box center [261, 102] width 54 height 13
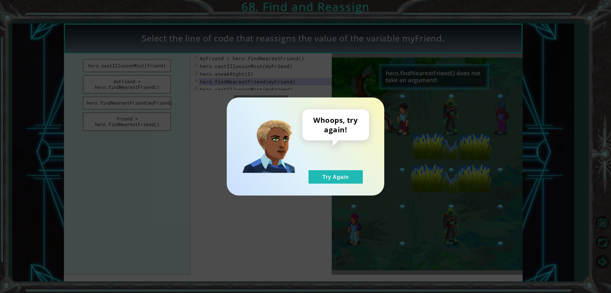
click at [333, 187] on div "Whoops, try again! Try Again" at bounding box center [306, 147] width 158 height 98
drag, startPoint x: 327, startPoint y: 175, endPoint x: 169, endPoint y: 132, distance: 163.1
click at [322, 175] on button "Try Again" at bounding box center [336, 176] width 54 height 13
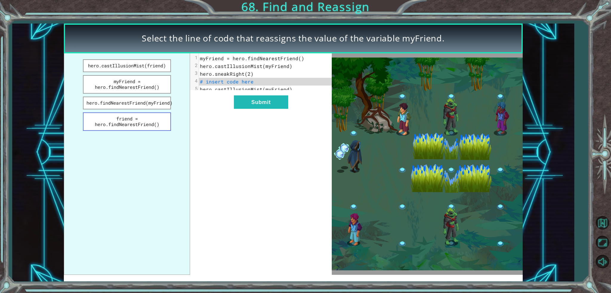
drag, startPoint x: 131, startPoint y: 115, endPoint x: 143, endPoint y: 116, distance: 12.0
click at [131, 115] on button "friend = hero.findNearestFriend()" at bounding box center [127, 122] width 88 height 19
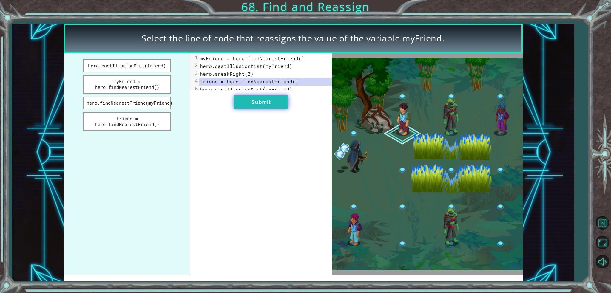
click at [270, 109] on button "Submit" at bounding box center [261, 102] width 54 height 13
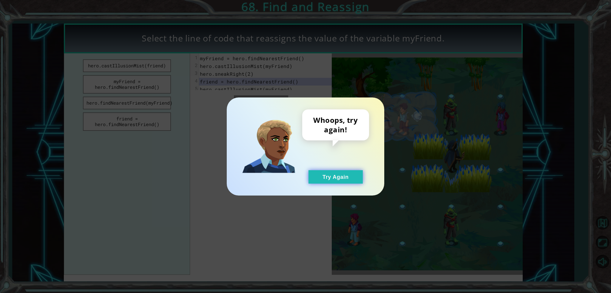
click at [324, 179] on button "Try Again" at bounding box center [336, 176] width 54 height 13
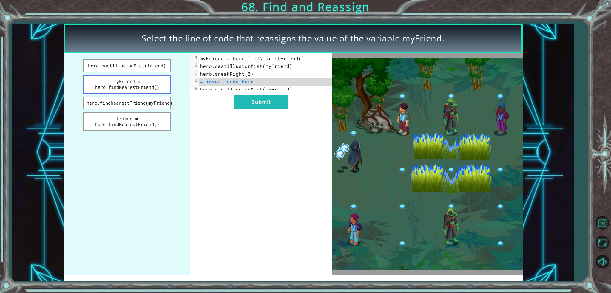
click at [149, 79] on button "myFriend = hero.findNearestFriend()" at bounding box center [127, 84] width 88 height 19
click at [262, 113] on div "xxxxxxxxxx 5 1 myFriend = hero.findNearestFriend() 2 hero.castIllusionMist(myFr…" at bounding box center [261, 164] width 142 height 222
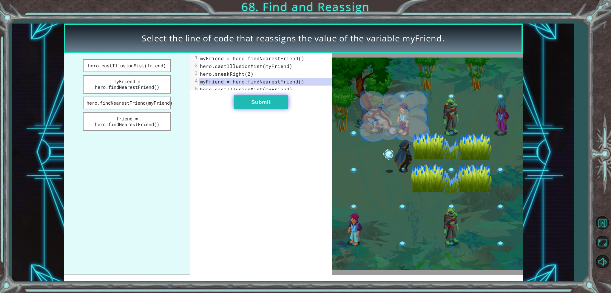
click at [269, 109] on button "Submit" at bounding box center [261, 102] width 54 height 13
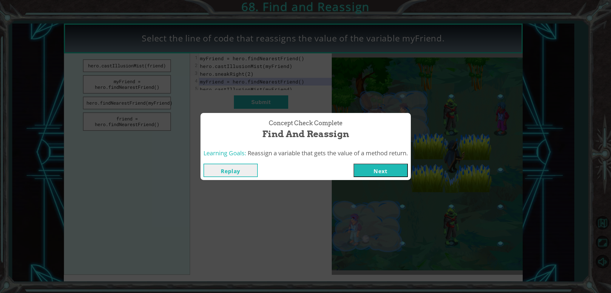
click at [382, 166] on button "Next" at bounding box center [381, 170] width 54 height 13
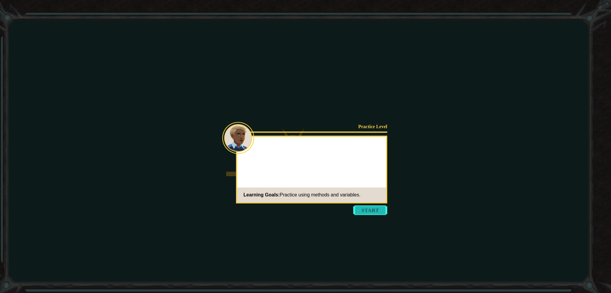
drag, startPoint x: 367, startPoint y: 210, endPoint x: 329, endPoint y: 135, distance: 84.0
click at [365, 210] on button "Start" at bounding box center [370, 211] width 34 height 10
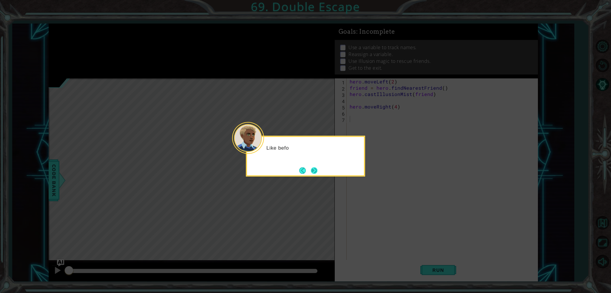
drag, startPoint x: 309, startPoint y: 165, endPoint x: 313, endPoint y: 171, distance: 7.5
click at [310, 165] on div "Like befo" at bounding box center [305, 156] width 119 height 41
click at [313, 171] on button "Next" at bounding box center [314, 170] width 7 height 7
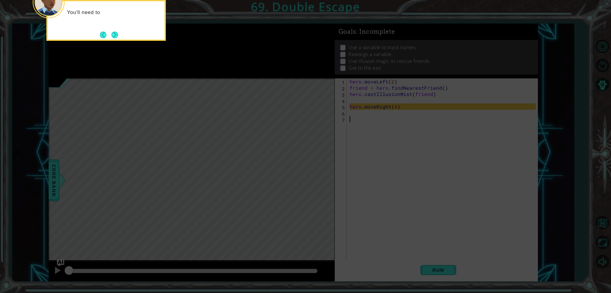
click at [120, 36] on div "You'll need to" at bounding box center [106, 20] width 119 height 41
click at [116, 35] on button "Next" at bounding box center [114, 34] width 7 height 7
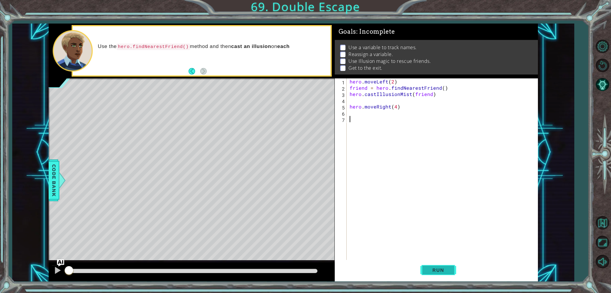
click at [439, 270] on span "Run" at bounding box center [439, 271] width 24 height 6
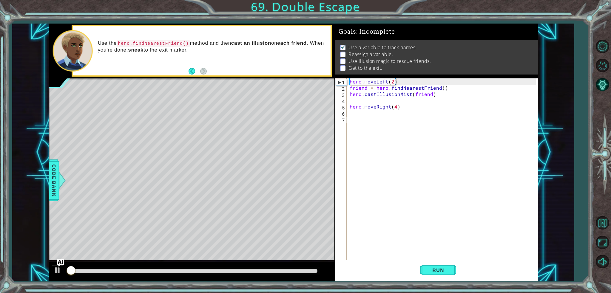
scroll to position [2, 0]
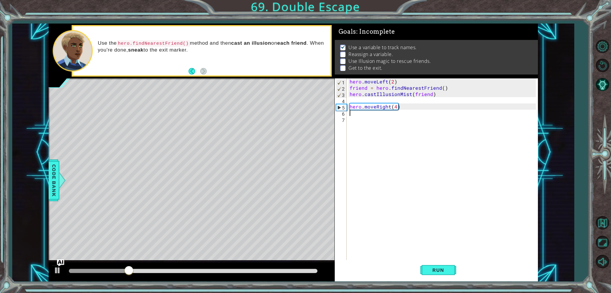
click at [372, 114] on div "hero . moveLeft ( 2 ) friend = hero . findNearestFriend ( ) hero . castIllusion…" at bounding box center [444, 176] width 191 height 194
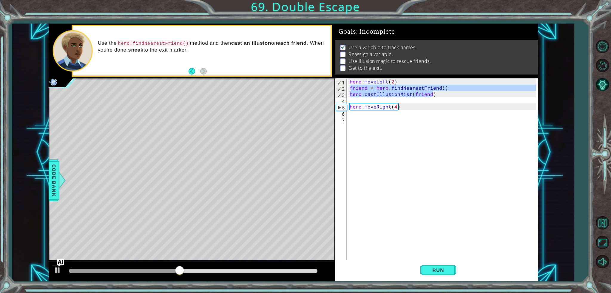
drag, startPoint x: 438, startPoint y: 93, endPoint x: 349, endPoint y: 88, distance: 89.4
click at [349, 88] on div "hero . moveLeft ( 2 ) friend = hero . findNearestFriend ( ) hero . castIllusion…" at bounding box center [444, 176] width 191 height 194
type textarea "friend = hero.findNearestFriend() hero.castIllusionMist(friend)"
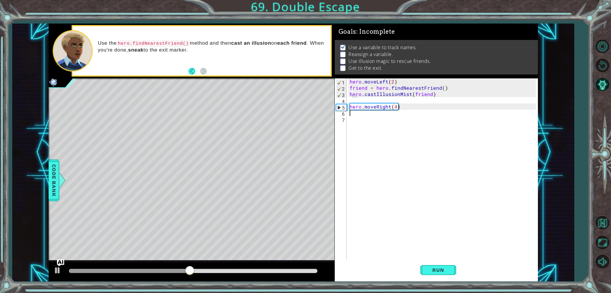
click at [376, 115] on div "hero . moveLeft ( 2 ) friend = hero . findNearestFriend ( ) hero . castIllusion…" at bounding box center [444, 176] width 191 height 194
paste textarea "hero.castIllusionMist(friend)"
type textarea "hero.castIllusionMist(friend)"
click at [445, 270] on span "Run" at bounding box center [439, 271] width 24 height 6
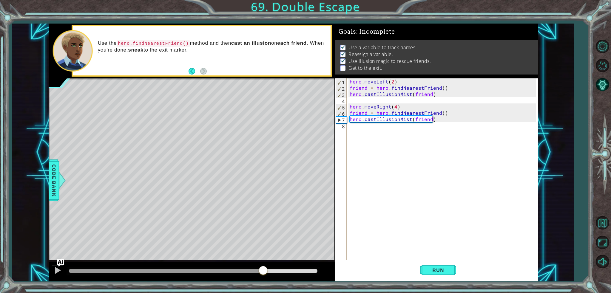
drag, startPoint x: 246, startPoint y: 271, endPoint x: 263, endPoint y: 269, distance: 17.7
click at [263, 269] on div at bounding box center [193, 271] width 248 height 4
click at [360, 127] on div "hero . moveLeft ( 2 ) friend = hero . findNearestFriend ( ) hero . castIllusion…" at bounding box center [444, 176] width 191 height 194
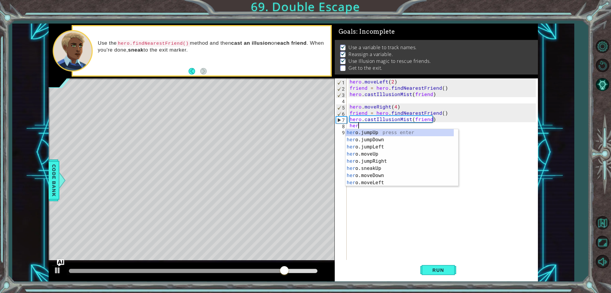
scroll to position [0, 0]
type textarea "h"
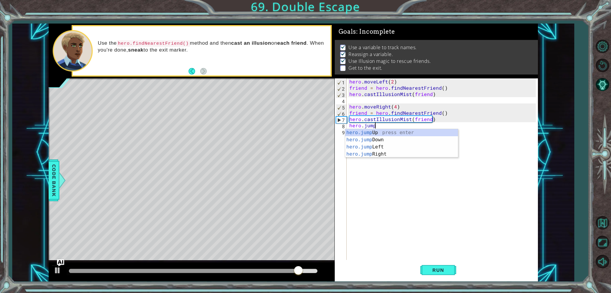
type textarea "h"
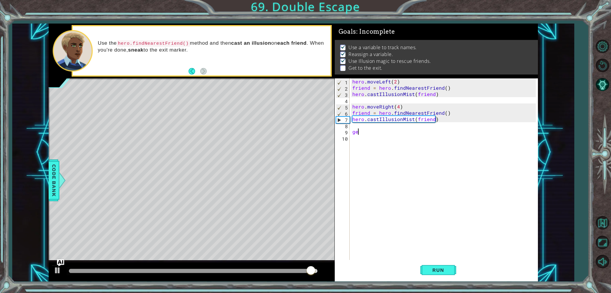
type textarea "g"
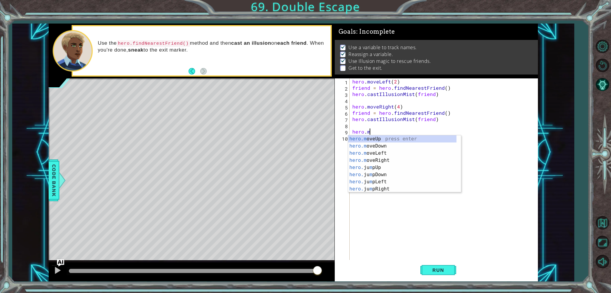
scroll to position [0, 1]
click at [383, 153] on div "hero.m oveUp press enter hero.m oveDown press enter hero.m oveLeft press enter …" at bounding box center [402, 172] width 108 height 72
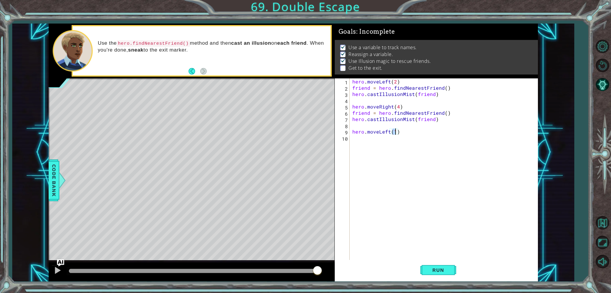
type textarea "hero.moveLeft(2)"
click at [373, 132] on div "hero . moveLeft ( 2 ) friend = hero . findNearestFriend ( ) hero . castIllusion…" at bounding box center [445, 176] width 188 height 194
click at [366, 140] on div "hero . moveLeft ( 2 ) friend = hero . findNearestFriend ( ) hero . castIllusion…" at bounding box center [445, 176] width 188 height 194
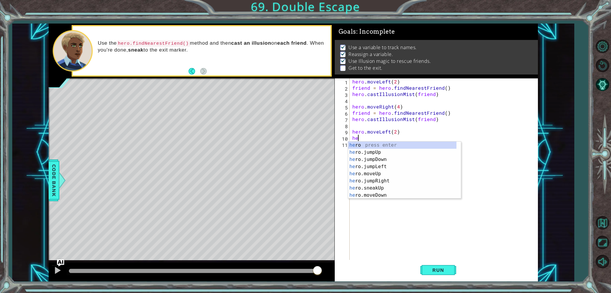
scroll to position [0, 0]
click at [370, 182] on div "hero press enter hero .jumpUp press enter hero .jumpDown press enter hero .jump…" at bounding box center [402, 178] width 108 height 72
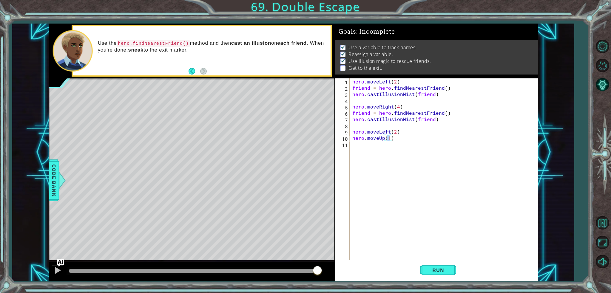
scroll to position [0, 2]
type textarea "hero.moveUp(4)"
click at [444, 271] on span "Run" at bounding box center [439, 271] width 24 height 6
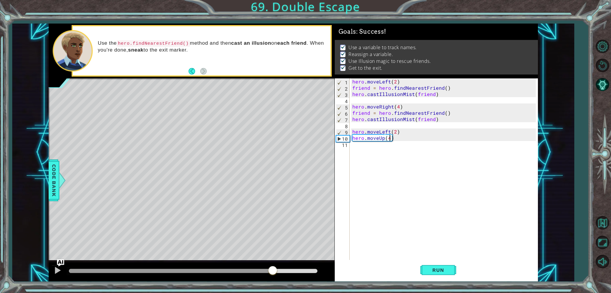
drag, startPoint x: 173, startPoint y: 269, endPoint x: 272, endPoint y: 266, distance: 98.9
click at [272, 269] on div at bounding box center [193, 271] width 248 height 4
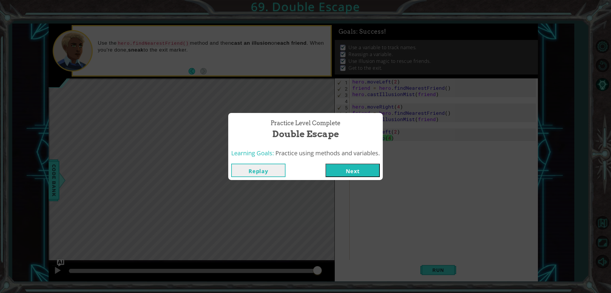
click at [351, 168] on button "Next" at bounding box center [353, 170] width 54 height 13
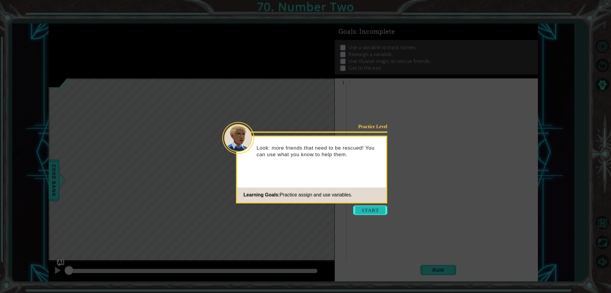
click at [368, 207] on button "Start" at bounding box center [370, 211] width 34 height 10
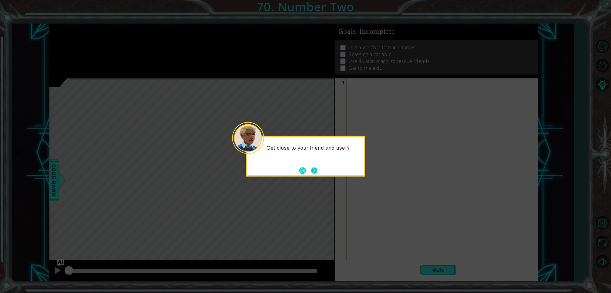
click at [316, 168] on button "Next" at bounding box center [314, 170] width 9 height 9
click at [316, 168] on button "Next" at bounding box center [314, 170] width 7 height 7
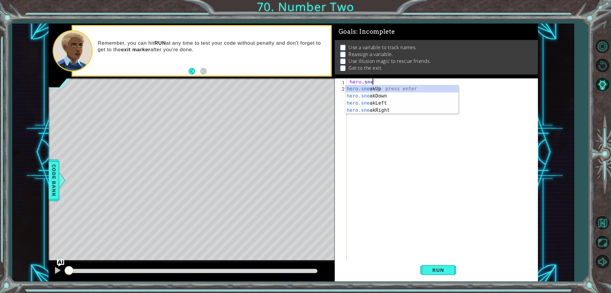
scroll to position [0, 1]
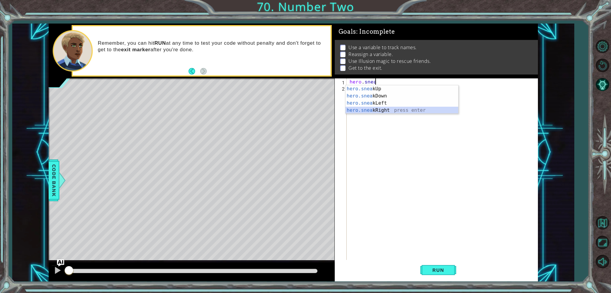
click at [376, 111] on div "hero.snea kUp press enter hero.snea kDown press enter hero.snea kLeft press ent…" at bounding box center [402, 106] width 113 height 43
type textarea "hero.sneakRight(2)"
click at [367, 90] on div "hero . sneakRight ( 2 )" at bounding box center [444, 176] width 191 height 194
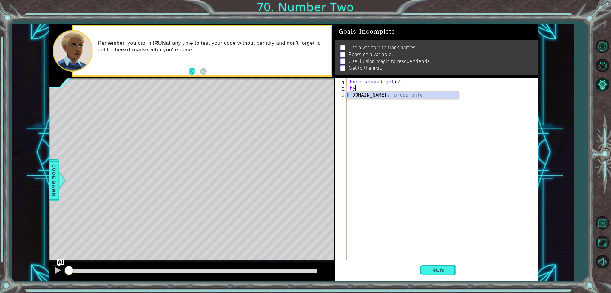
scroll to position [0, 0]
type textarea "h"
type textarea "hero.sneakRight(2)"
click at [359, 81] on div "hero . sneakRight ( 2 )" at bounding box center [444, 176] width 191 height 194
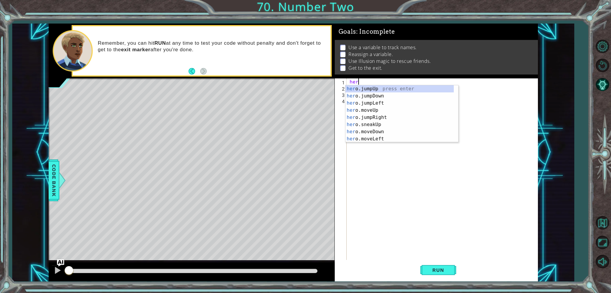
type textarea "h"
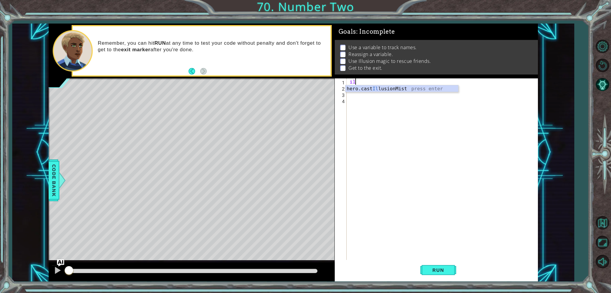
type textarea "hero.castIllusionMist(friend)"
click at [398, 99] on div "hero . castIllusionMist ( friend ) hero . sneakRight ( 2 )" at bounding box center [444, 176] width 191 height 194
click at [390, 93] on div "hero . castIllusionMist ( friend ) hero . sneakRight ( 2 )" at bounding box center [444, 176] width 191 height 194
drag, startPoint x: 456, startPoint y: 82, endPoint x: 365, endPoint y: 83, distance: 90.8
click at [365, 83] on div "hero . castIllusionMist ( friend ) hero . sneakRight ( 2 )" at bounding box center [444, 176] width 191 height 194
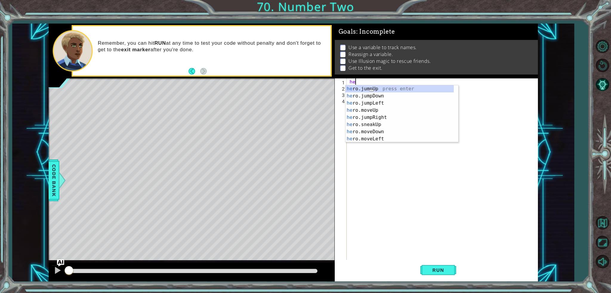
type textarea "h"
type textarea "nea"
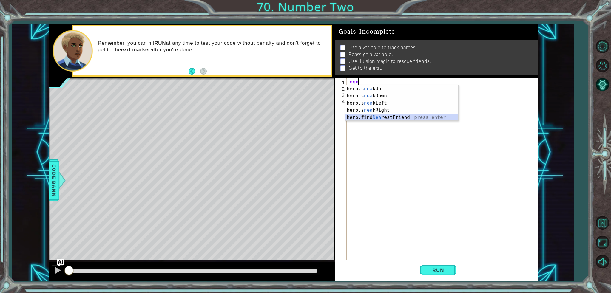
click at [363, 120] on div "hero.s nea kUp press enter hero.s nea kDown press enter hero.s nea kLeft press …" at bounding box center [402, 110] width 113 height 50
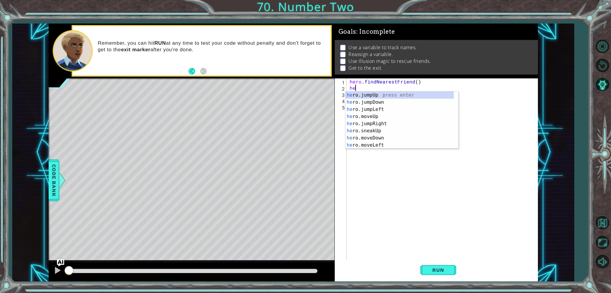
type textarea "h"
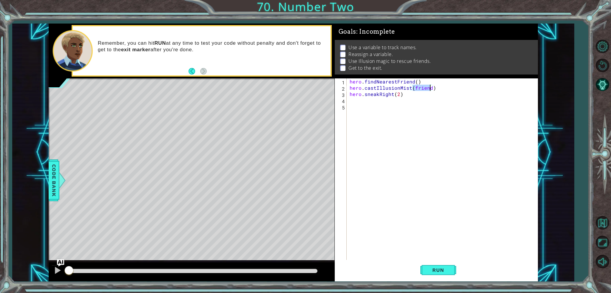
type textarea "hero.castIllusionMist(friend)"
click at [437, 266] on button "Run" at bounding box center [439, 270] width 36 height 20
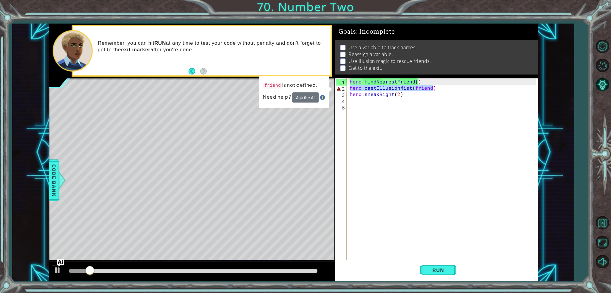
drag, startPoint x: 439, startPoint y: 87, endPoint x: 344, endPoint y: 90, distance: 95.6
click at [344, 90] on div "hero.castIllusionMist(friend) 1 2 3 4 5 hero . findNearestFriend ( ) hero . cas…" at bounding box center [435, 170] width 201 height 182
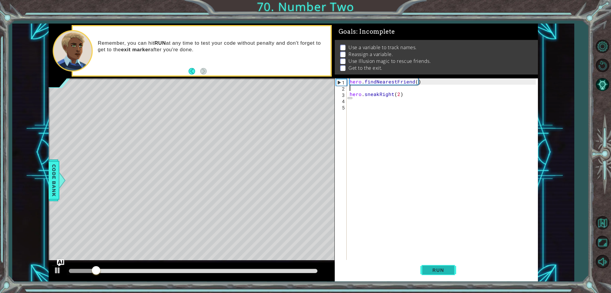
type textarea "hero.findNearestFriend()"
click at [432, 283] on div "1 ההההההההההההההההההההההההההההההההההההההההההההההההההההההההההההההההההההההההההההה…" at bounding box center [305, 146] width 611 height 293
click at [423, 267] on button "Run" at bounding box center [439, 270] width 36 height 20
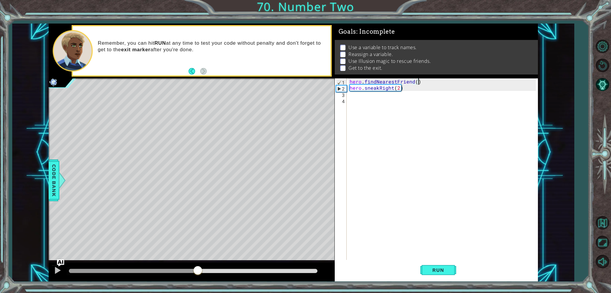
drag, startPoint x: 183, startPoint y: 270, endPoint x: 198, endPoint y: 269, distance: 15.5
click at [198, 269] on div at bounding box center [193, 271] width 248 height 4
click at [361, 95] on div "hero . findNearestFriend ( ) hero . sneakRight ( 2 )" at bounding box center [444, 176] width 191 height 194
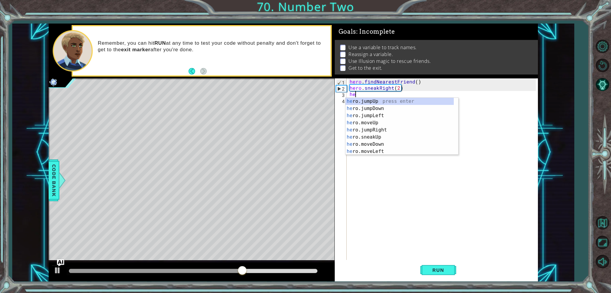
type textarea "hero"
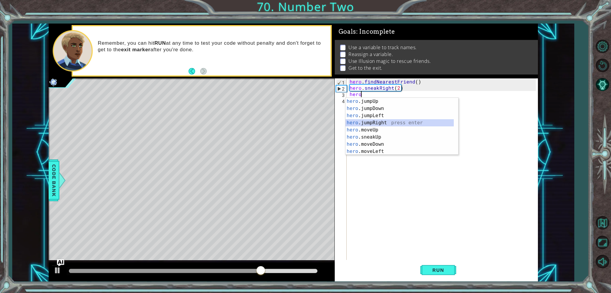
click at [379, 120] on div "hero .jumpUp press enter hero .jumpDown press enter hero .jumpLeft press enter …" at bounding box center [400, 134] width 108 height 72
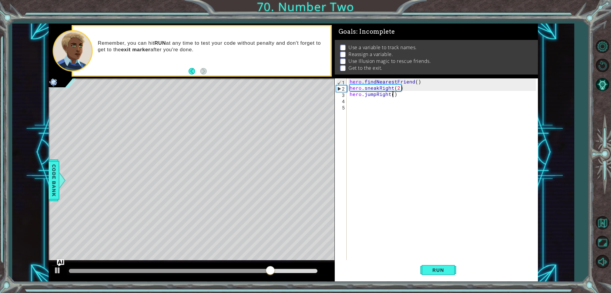
click at [393, 93] on div "hero . findNearestFriend ( ) hero . sneakRight ( 2 ) hero . jumpRight ( )" at bounding box center [444, 176] width 191 height 194
drag, startPoint x: 407, startPoint y: 92, endPoint x: 365, endPoint y: 96, distance: 42.0
click at [365, 96] on div "hero . findNearestFriend ( ) hero . sneakRight ( 2 ) hero . jumpRight ( )" at bounding box center [444, 176] width 191 height 194
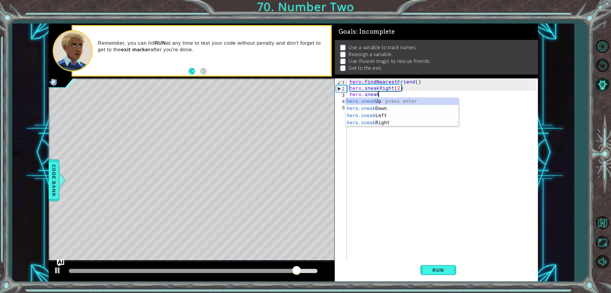
scroll to position [0, 1]
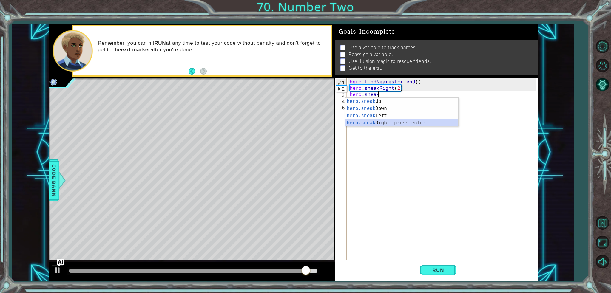
click at [387, 124] on div "hero.sneak Up press enter hero.sneak Down press enter hero.sneak Left press ent…" at bounding box center [402, 119] width 113 height 43
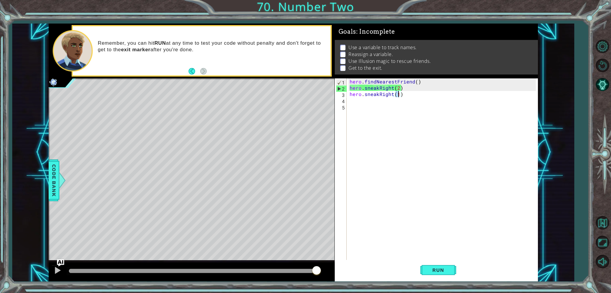
type textarea "hero.sneakRight(2)"
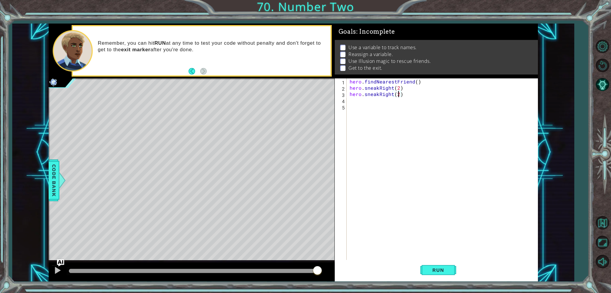
click at [392, 100] on div "hero . findNearestFriend ( ) hero . sneakRight ( 2 ) hero . sneakRight ( 2 )" at bounding box center [444, 176] width 191 height 194
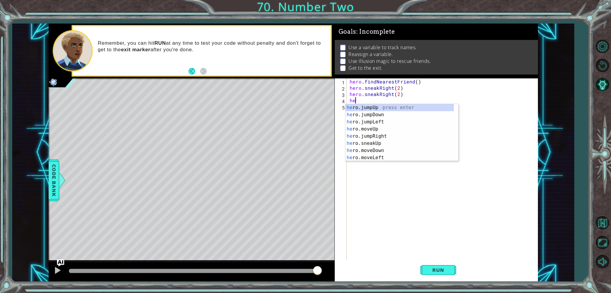
scroll to position [0, 0]
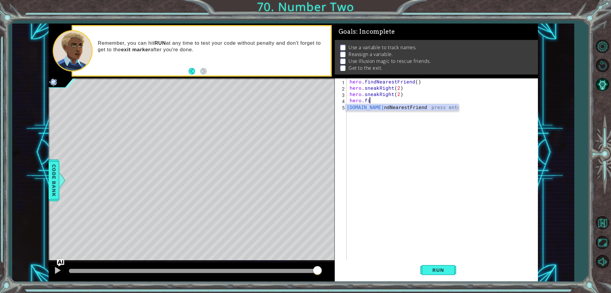
type textarea "hero.find"
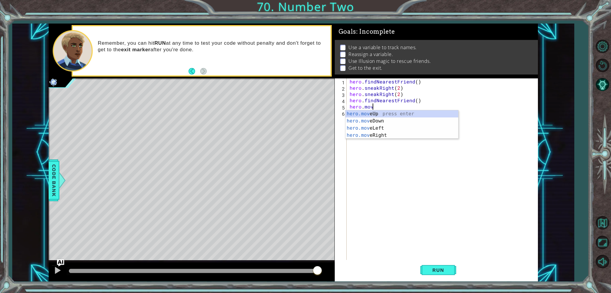
scroll to position [0, 1]
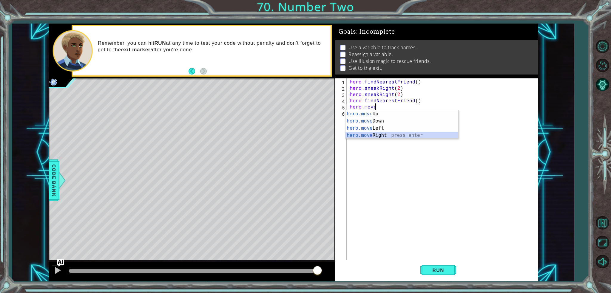
click at [385, 136] on div "hero.move Up press enter hero.move Down press enter hero.move Left press enter …" at bounding box center [402, 131] width 113 height 43
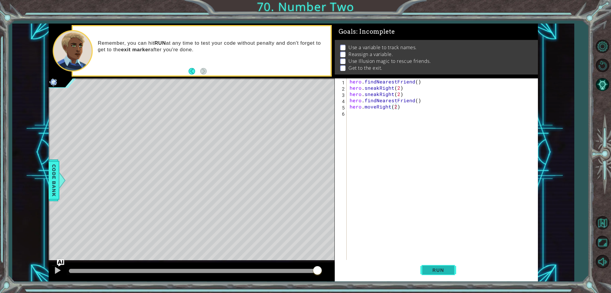
click at [429, 272] on span "Run" at bounding box center [439, 271] width 24 height 6
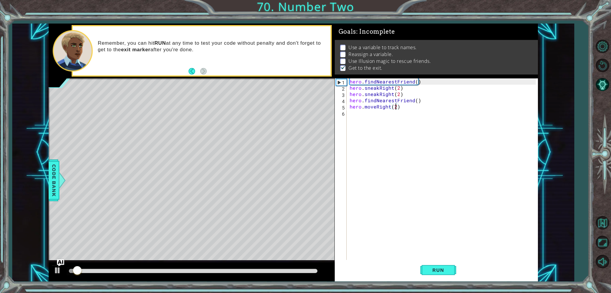
scroll to position [2, 0]
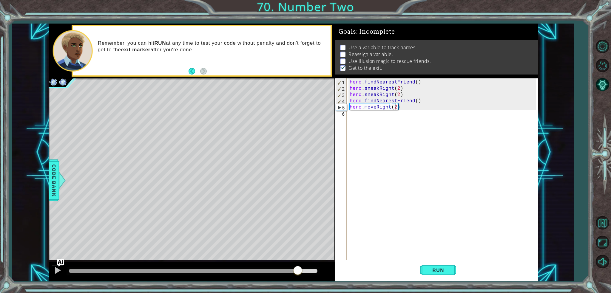
drag, startPoint x: 170, startPoint y: 270, endPoint x: 300, endPoint y: 265, distance: 130.3
click at [300, 265] on div at bounding box center [192, 272] width 286 height 19
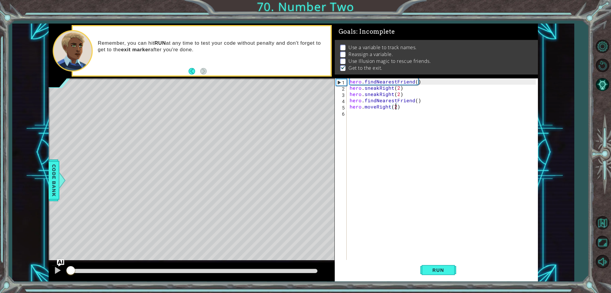
drag, startPoint x: 130, startPoint y: 270, endPoint x: 48, endPoint y: 282, distance: 83.0
click at [48, 283] on div "1 ההההההההההההההההההההההההההההההההההההההההההההההההההההההההההההההההההההההההההההה…" at bounding box center [305, 146] width 611 height 293
click at [349, 80] on div "hero . findNearestFriend ( ) hero . sneakRight ( 2 ) hero . sneakRight ( 2 ) he…" at bounding box center [444, 176] width 191 height 194
type textarea "hero.findNearestFriend()"
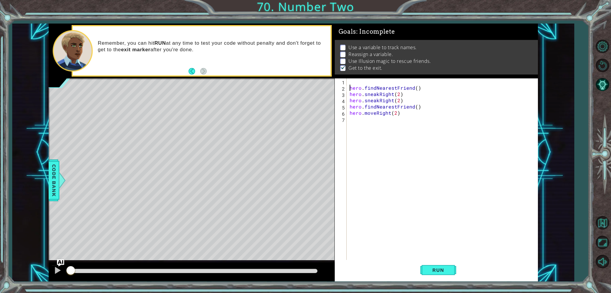
click at [392, 83] on div "hero . findNearestFriend ( ) hero . sneakRight ( 2 ) hero . sneakRight ( 2 ) he…" at bounding box center [444, 176] width 191 height 194
drag, startPoint x: 90, startPoint y: 272, endPoint x: 58, endPoint y: 271, distance: 32.0
click at [61, 273] on div at bounding box center [192, 272] width 286 height 19
click at [57, 271] on div at bounding box center [58, 271] width 8 height 8
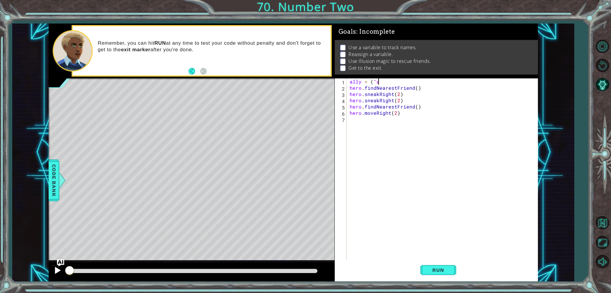
drag, startPoint x: 71, startPoint y: 267, endPoint x: 51, endPoint y: 272, distance: 20.6
click at [51, 272] on div at bounding box center [192, 272] width 286 height 19
click at [56, 270] on div at bounding box center [58, 271] width 8 height 8
drag, startPoint x: 78, startPoint y: 269, endPoint x: 20, endPoint y: 273, distance: 58.1
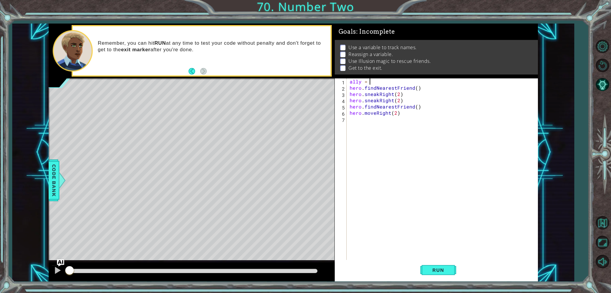
click at [20, 273] on div "1 ההההההההההההההההההההההההההההההההההההההההההההההההההההההההההההההההההההההההההההה…" at bounding box center [293, 153] width 562 height 258
drag, startPoint x: 72, startPoint y: 269, endPoint x: 2, endPoint y: 271, distance: 69.3
click at [0, 272] on div "1 ההההההההההההההההההההההההההההההההההההההההההההההההההההההההההההההההההההההההההההה…" at bounding box center [305, 146] width 611 height 293
click at [62, 272] on button at bounding box center [58, 271] width 12 height 12
drag, startPoint x: 82, startPoint y: 271, endPoint x: 58, endPoint y: 278, distance: 25.1
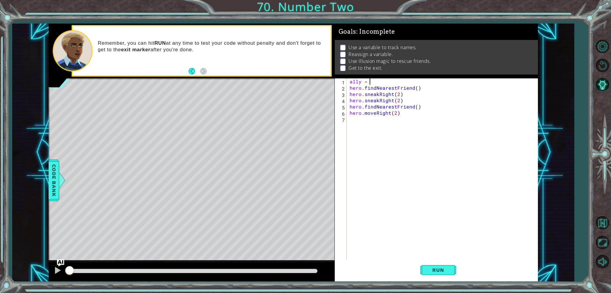
click at [58, 278] on div at bounding box center [192, 272] width 286 height 19
click at [55, 276] on button at bounding box center [58, 271] width 12 height 12
drag, startPoint x: 74, startPoint y: 267, endPoint x: 15, endPoint y: 272, distance: 59.3
click at [15, 273] on div "1 ההההההההההההההההההההההההההההההההההההההההההההההההההההההההההההההההההההההההההההה…" at bounding box center [293, 153] width 562 height 258
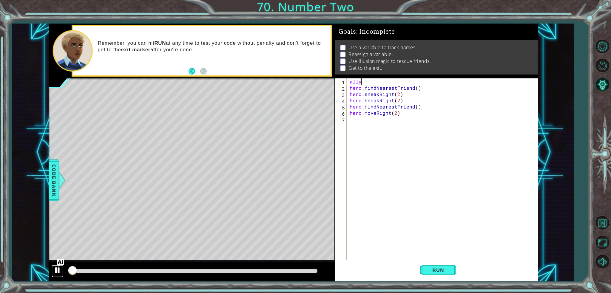
click at [59, 270] on div at bounding box center [58, 271] width 8 height 8
drag, startPoint x: 74, startPoint y: 268, endPoint x: 38, endPoint y: 271, distance: 35.7
click at [38, 271] on div "1 ההההההההההההההההההההההההההההההההההההההההההההההההההההההההההההההההההההההההההההה…" at bounding box center [293, 153] width 562 height 258
click at [61, 265] on img "Ask AI" at bounding box center [61, 263] width 8 height 8
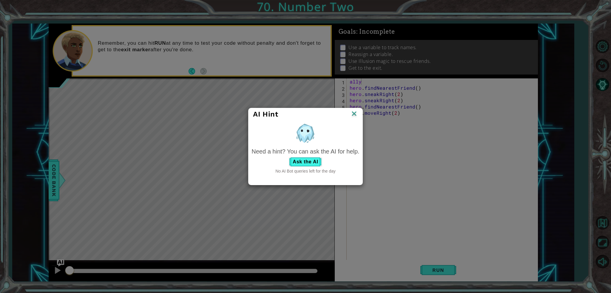
click at [62, 265] on div "AI Hint Need a hint? You can ask the AI for help. Ask the AI No AI Bot queries …" at bounding box center [305, 146] width 611 height 293
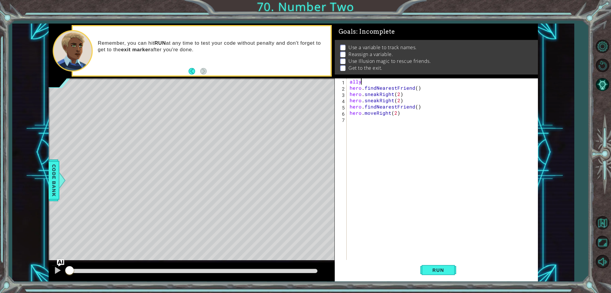
click at [62, 265] on img "Ask AI" at bounding box center [60, 263] width 7 height 7
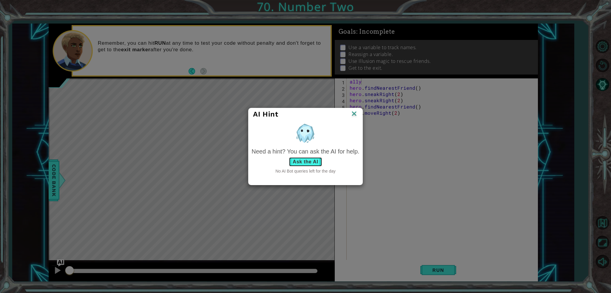
click at [319, 159] on button "Ask the AI" at bounding box center [305, 162] width 33 height 10
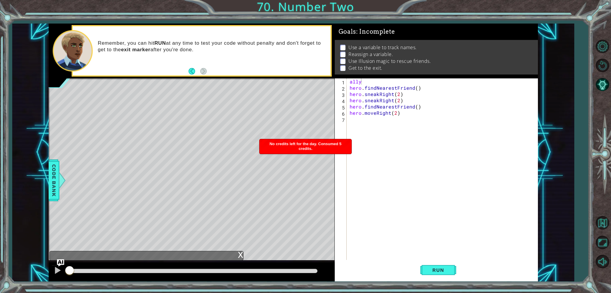
click at [318, 146] on span "No credits left for the day. Consumed 5 credits." at bounding box center [306, 146] width 72 height 9
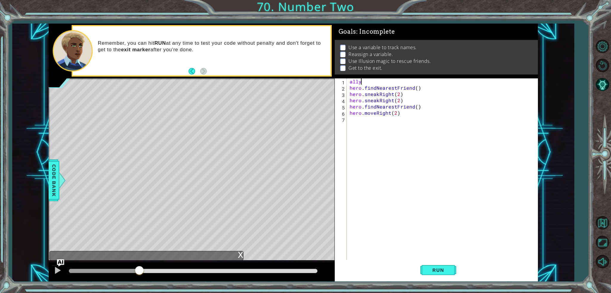
drag, startPoint x: 72, startPoint y: 268, endPoint x: 0, endPoint y: 308, distance: 82.3
click at [0, 293] on html "1 ההההההההההההההההההההההההההההההההההההההההההההההההההההההההההההההההההההההההההההה…" at bounding box center [305, 150] width 611 height 301
click at [437, 269] on span "Run" at bounding box center [439, 271] width 24 height 6
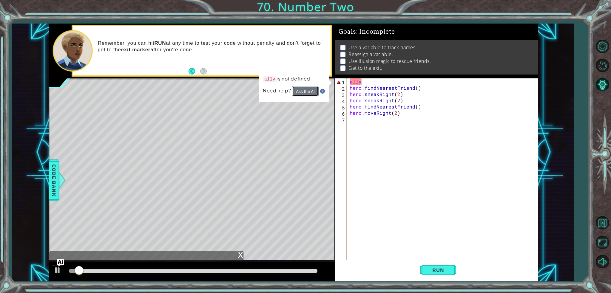
click at [309, 92] on button "Ask the AI" at bounding box center [305, 91] width 27 height 10
click at [389, 83] on div "ally hero . findNearestFriend ( ) hero . sneakRight ( 2 ) hero . sneakRight ( 2…" at bounding box center [444, 176] width 191 height 194
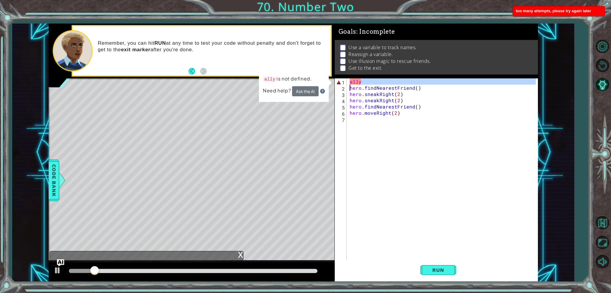
drag, startPoint x: 389, startPoint y: 83, endPoint x: 345, endPoint y: 86, distance: 44.3
click at [345, 86] on div "ally 1 2 3 4 5 6 7 ally hero . findNearestFriend ( ) hero . sneakRight ( 2 ) he…" at bounding box center [435, 170] width 201 height 182
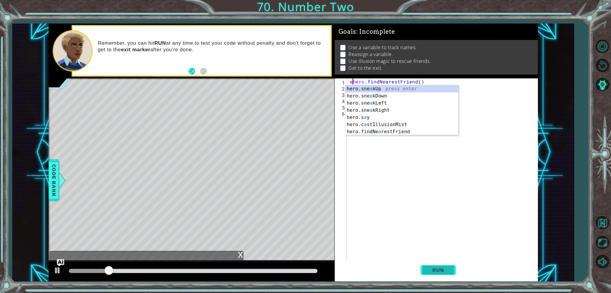
type textarea "hero.findNearestFriend()"
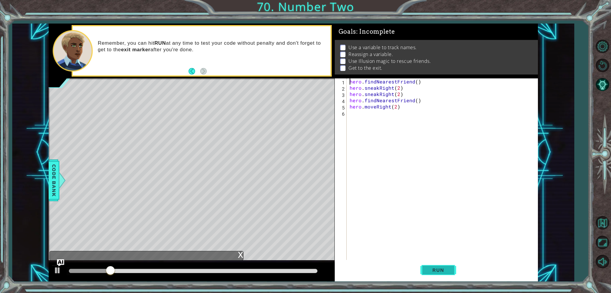
click at [441, 268] on span "Run" at bounding box center [439, 271] width 24 height 6
click at [52, 271] on button at bounding box center [58, 271] width 12 height 12
drag, startPoint x: 108, startPoint y: 268, endPoint x: 89, endPoint y: 273, distance: 19.8
click at [89, 273] on div at bounding box center [88, 271] width 11 height 11
click at [355, 79] on div "hero . findNearestFriend ( ) hero . sneakRight ( 2 ) hero . sneakRight ( 2 ) he…" at bounding box center [444, 176] width 191 height 194
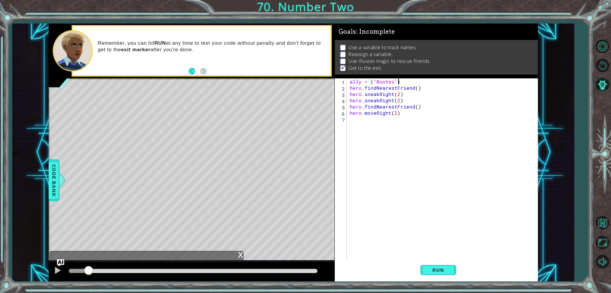
scroll to position [0, 2]
click at [456, 266] on div "Run" at bounding box center [438, 270] width 203 height 20
click at [448, 267] on button "Run" at bounding box center [439, 270] width 36 height 20
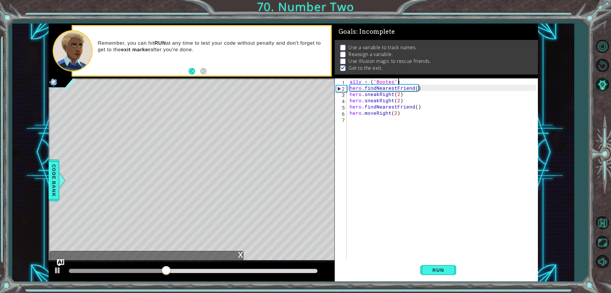
click at [423, 88] on div "ally = ( "Bootes" ) hero . findNearestFriend ( ) hero . sneakRight ( 2 ) hero .…" at bounding box center [444, 176] width 191 height 194
drag, startPoint x: 406, startPoint y: 82, endPoint x: 345, endPoint y: 76, distance: 60.9
click at [345, 76] on div "Goals : Incomplete Use а variable to track names. Reassign a variable. Use Illu…" at bounding box center [436, 153] width 203 height 258
type textarea "ally = ("Bootes")"
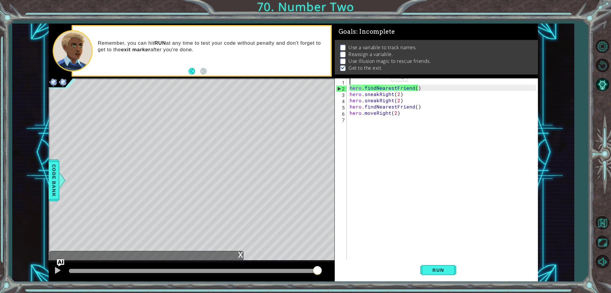
scroll to position [0, 0]
click at [350, 87] on div "hero . findNearestFriend ( ) hero . sneakRight ( 2 ) hero . sneakRight ( 2 ) he…" at bounding box center [444, 176] width 191 height 194
type textarea "hero.findNearestFriend()"
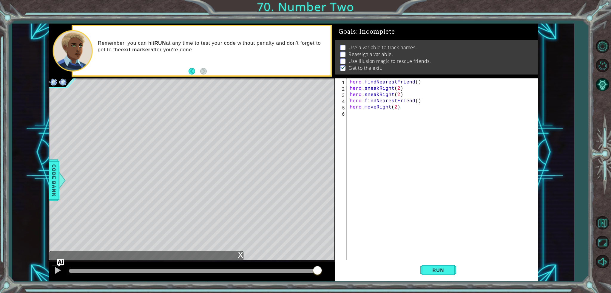
click at [431, 79] on div "hero . findNearestFriend ( ) hero . sneakRight ( 2 ) hero . sneakRight ( 2 ) he…" at bounding box center [444, 176] width 191 height 194
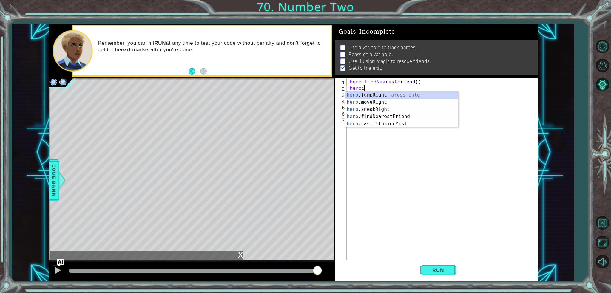
scroll to position [0, 0]
click at [416, 123] on div "hero .jumpR i ght press enter hero .moveR i ght press enter hero .sneakR i ght …" at bounding box center [402, 117] width 113 height 50
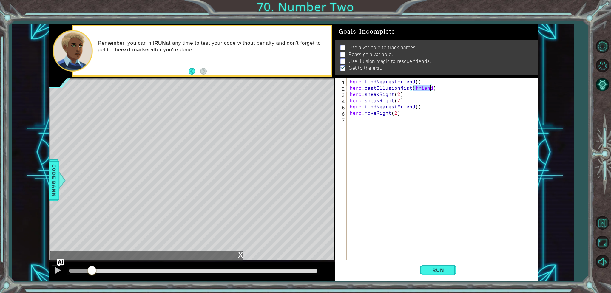
click at [92, 271] on div at bounding box center [80, 271] width 23 height 4
type textarea "hero.castIllusionMist(bootes)"
click at [428, 268] on span "Run" at bounding box center [439, 271] width 24 height 6
